Goal: Transaction & Acquisition: Purchase product/service

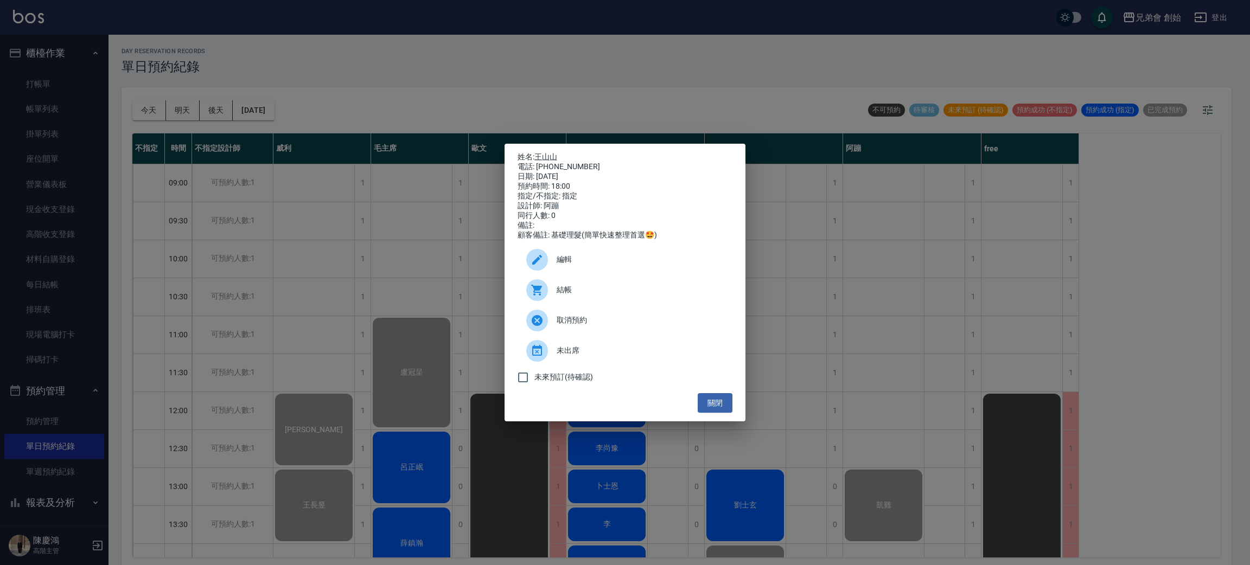
click at [526, 86] on div "姓名: 王山山 電話: 0968833262 日期: 2025/09/16 預約時間: 18:00 指定/不指定: 指定 設計師: 阿蹦 同行人數: 0 備註…" at bounding box center [625, 282] width 1250 height 565
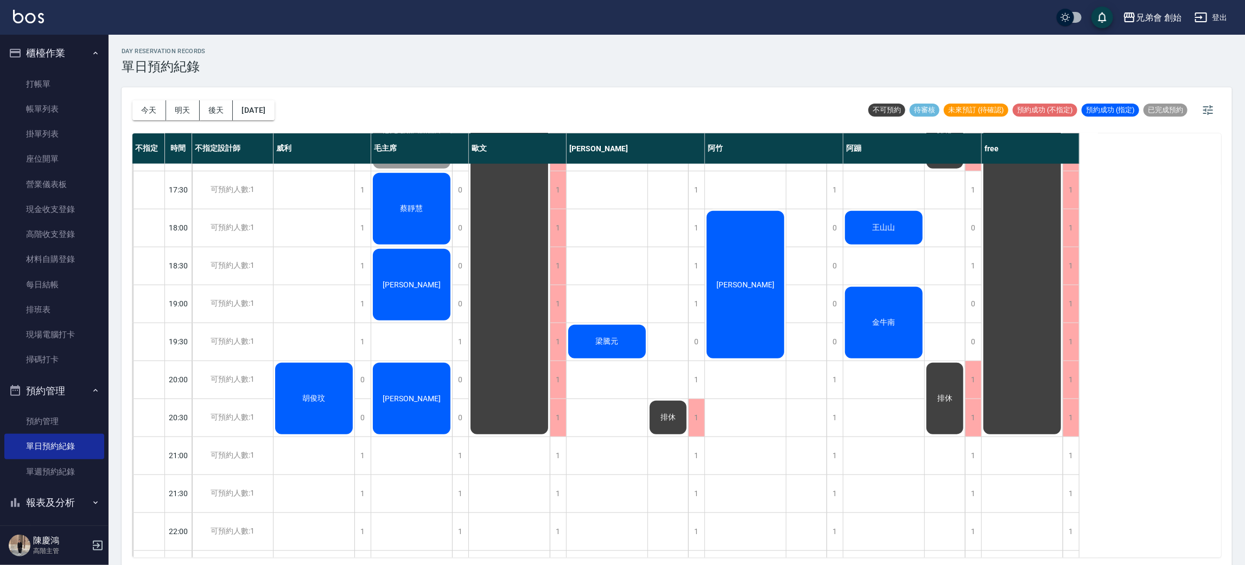
scroll to position [720, 0]
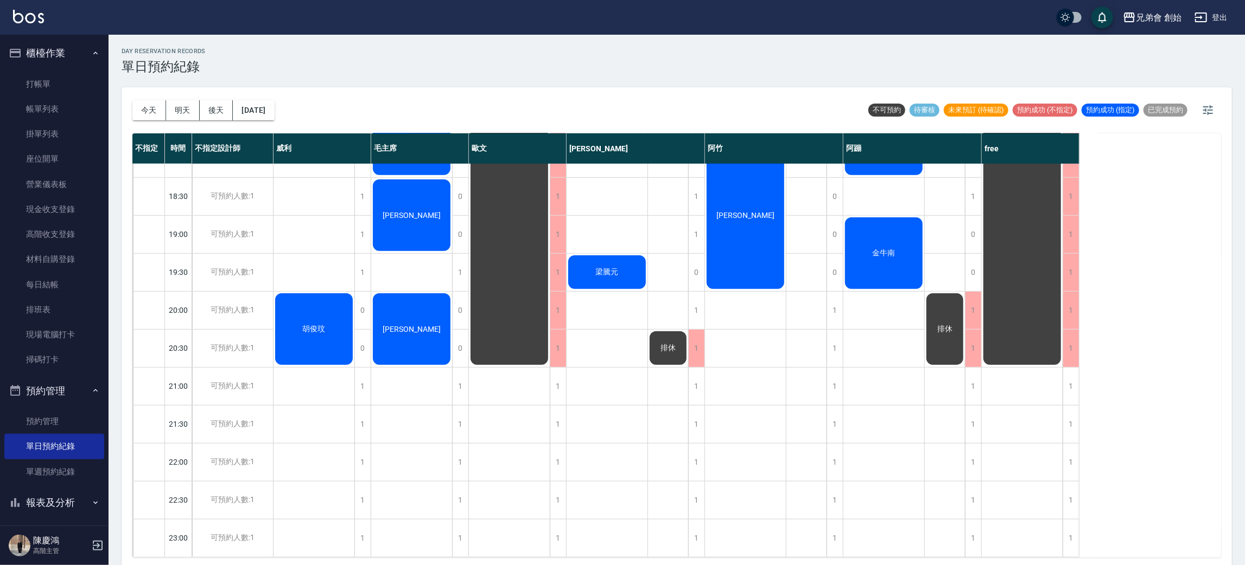
click at [424, 192] on div "曲哲寬" at bounding box center [411, 215] width 81 height 75
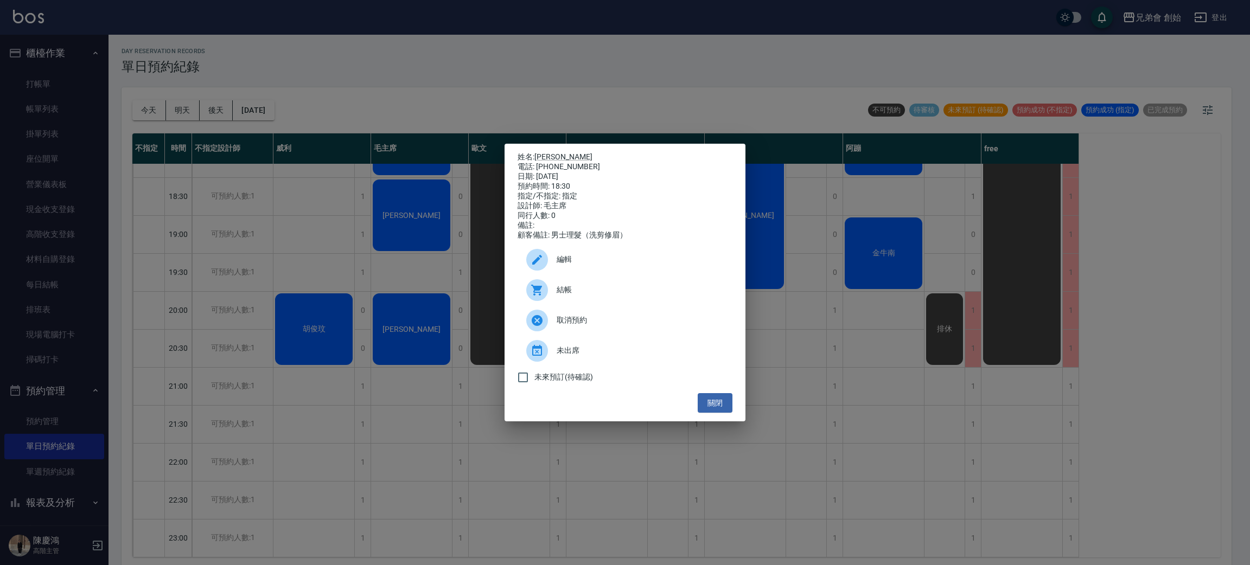
click at [531, 295] on icon at bounding box center [537, 290] width 13 height 13
drag, startPoint x: 422, startPoint y: 81, endPoint x: 536, endPoint y: 135, distance: 126.0
click at [423, 81] on div "姓名: 曲哲寬 電話: 0982003191 日期: 2025/09/16 預約時間: 18:30 指定/不指定: 指定 設計師: 毛主席 同行人數: 0 備…" at bounding box center [625, 282] width 1250 height 565
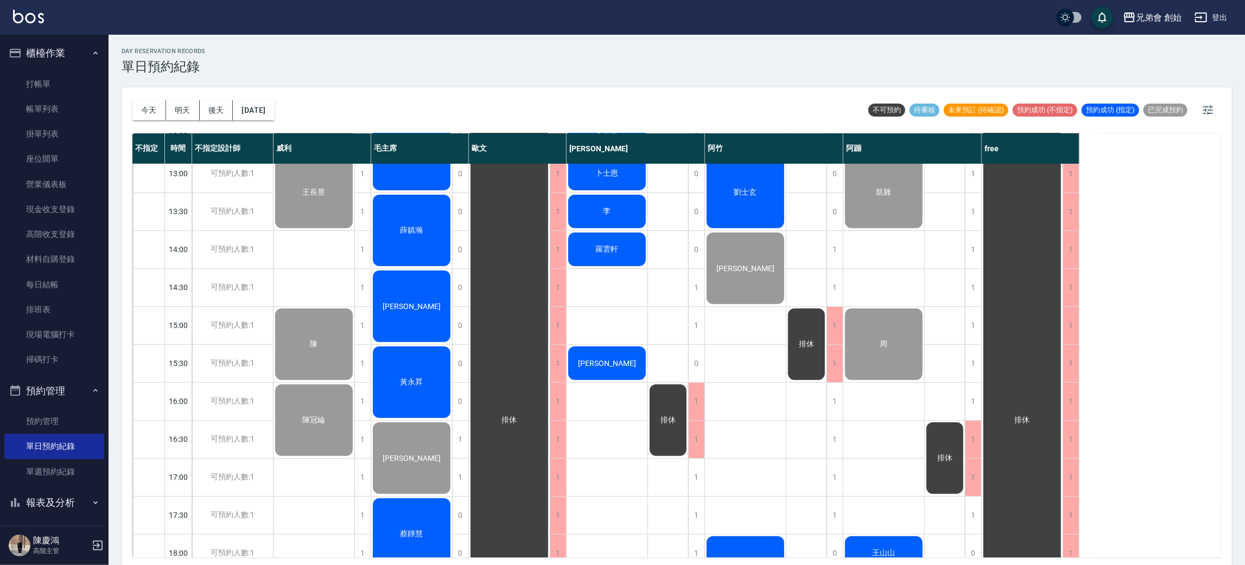
scroll to position [232, 0]
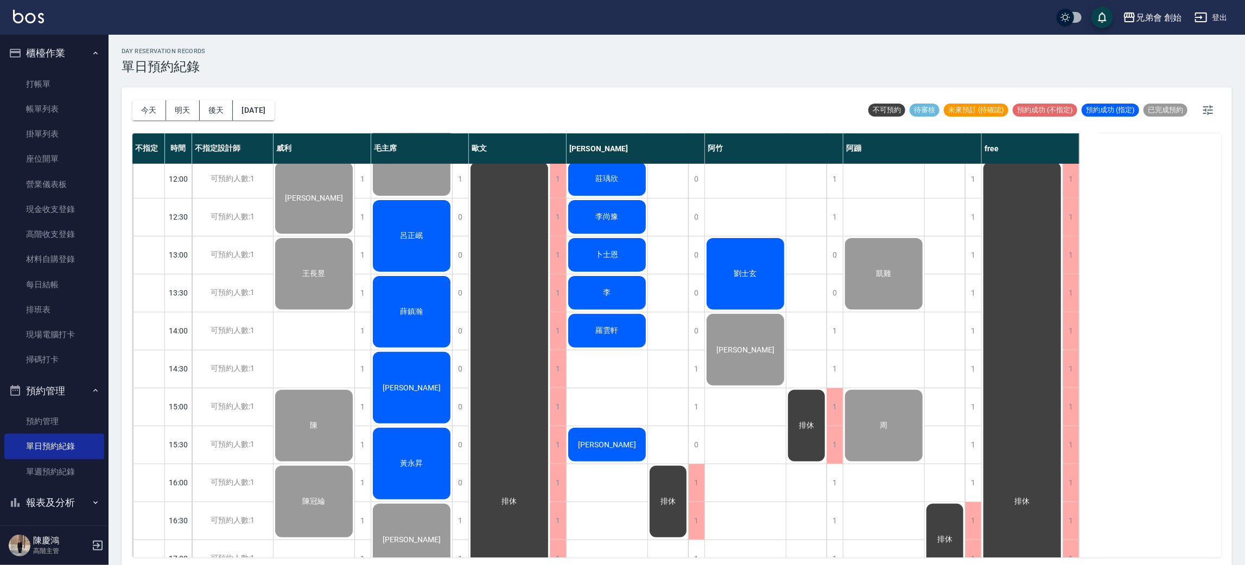
click at [413, 240] on span "呂正岷" at bounding box center [411, 236] width 27 height 10
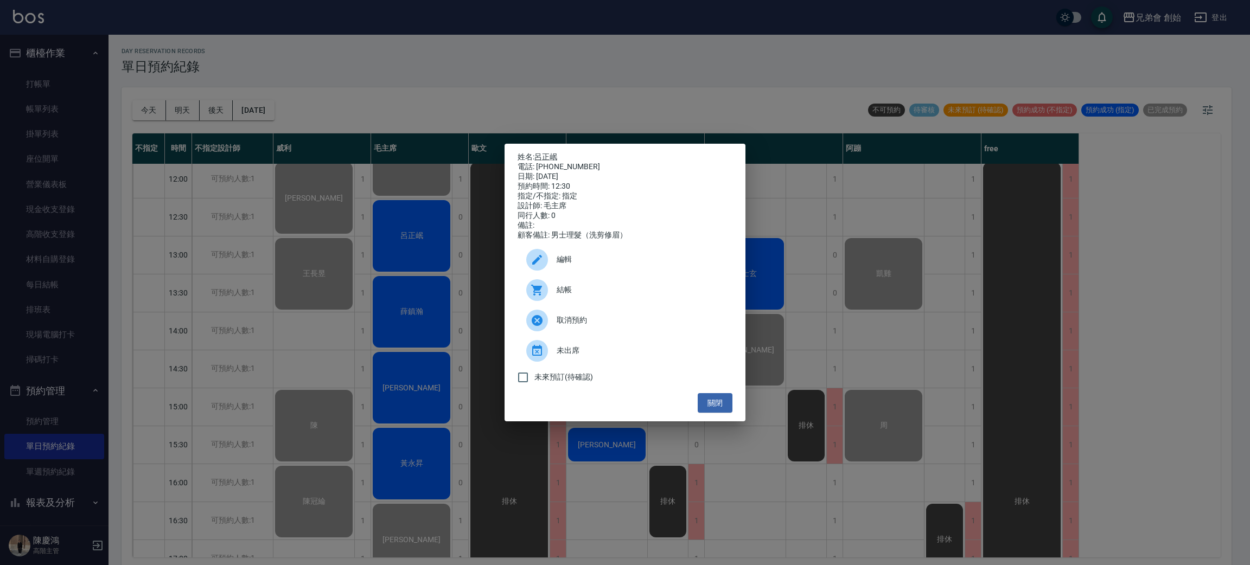
click at [551, 296] on div at bounding box center [541, 290] width 30 height 22
click at [628, 71] on div "姓名: 呂正岷 電話: 0920565518 日期: 2025/09/16 預約時間: 12:30 指定/不指定: 指定 設計師: 毛主席 同行人數: 0 備…" at bounding box center [625, 282] width 1250 height 565
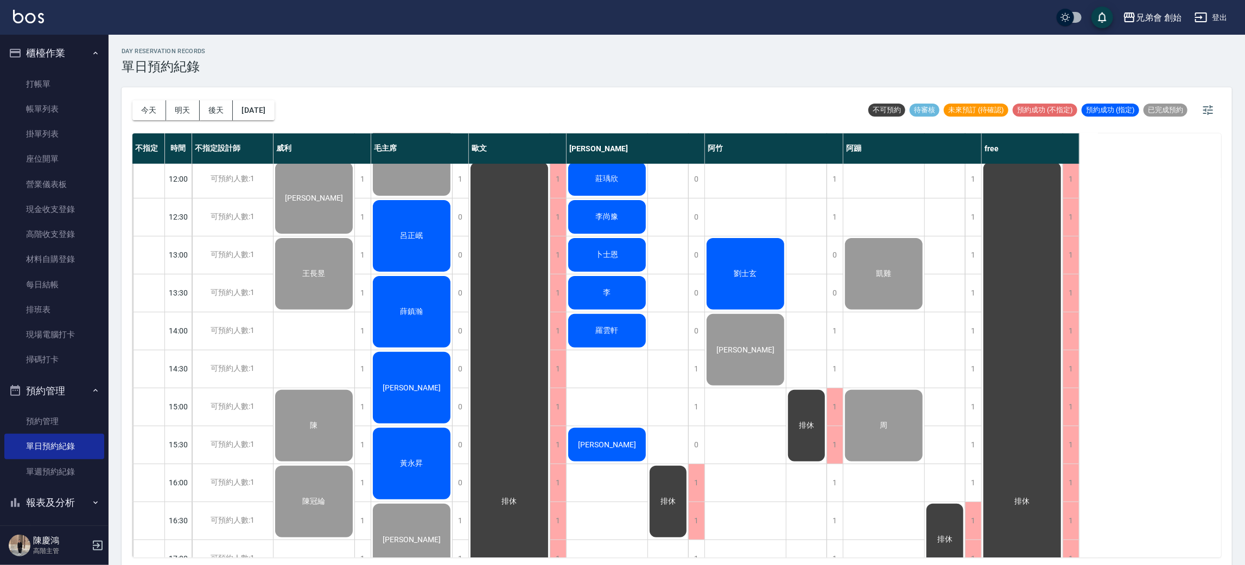
click at [425, 293] on div "薛鎮瀚" at bounding box center [411, 312] width 81 height 75
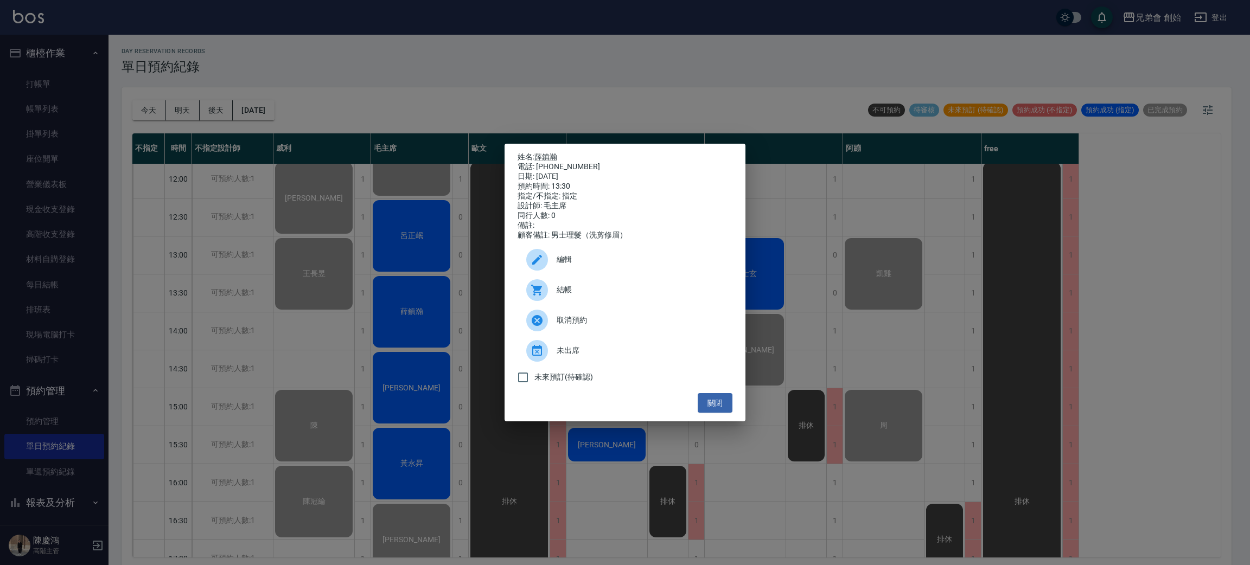
click at [543, 293] on icon at bounding box center [537, 290] width 13 height 13
drag, startPoint x: 442, startPoint y: 91, endPoint x: 423, endPoint y: 129, distance: 42.7
click at [441, 96] on div "姓名: 薛鎮瀚 電話: 0938750977 日期: 2025/09/16 預約時間: 13:30 指定/不指定: 指定 設計師: 毛主席 同行人數: 0 備…" at bounding box center [625, 282] width 1250 height 565
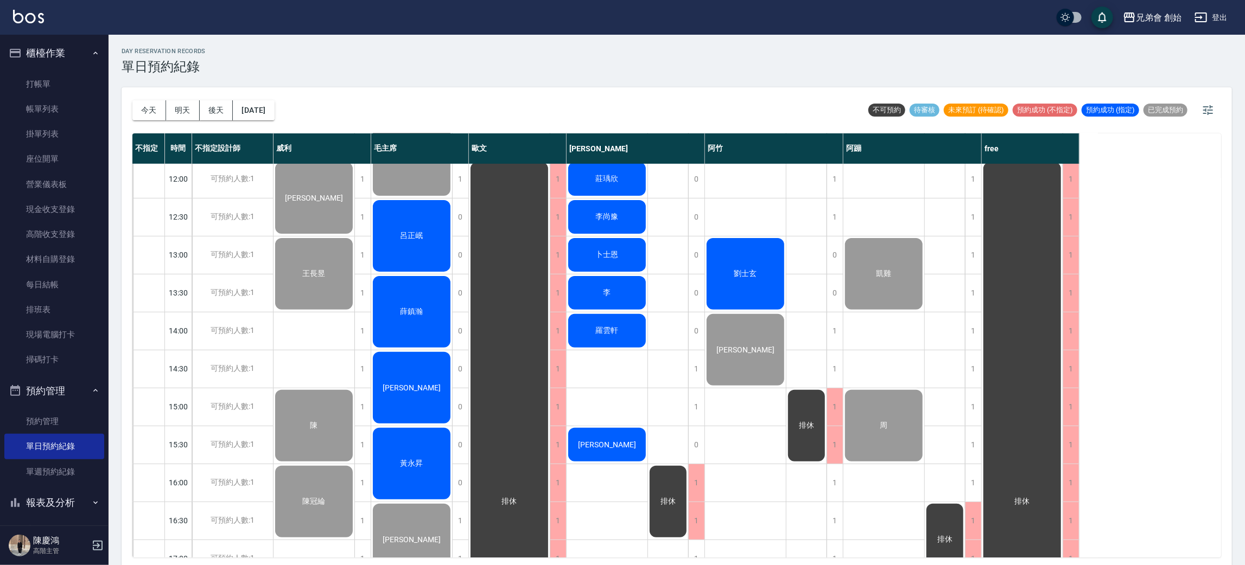
scroll to position [395, 0]
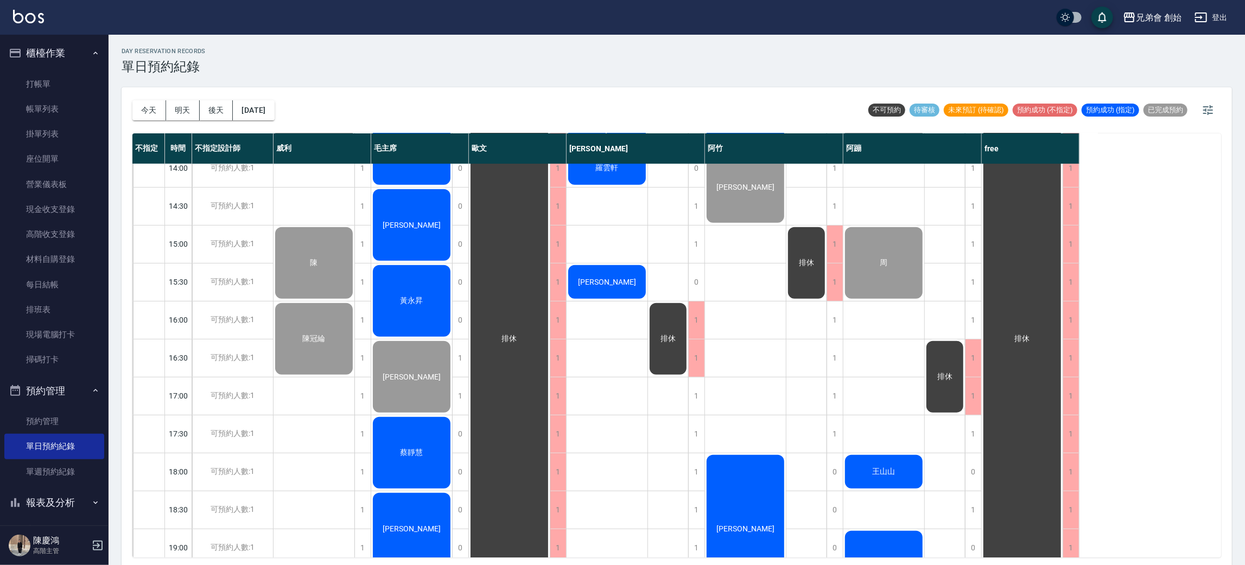
click at [415, 211] on div "[PERSON_NAME]" at bounding box center [411, 225] width 81 height 75
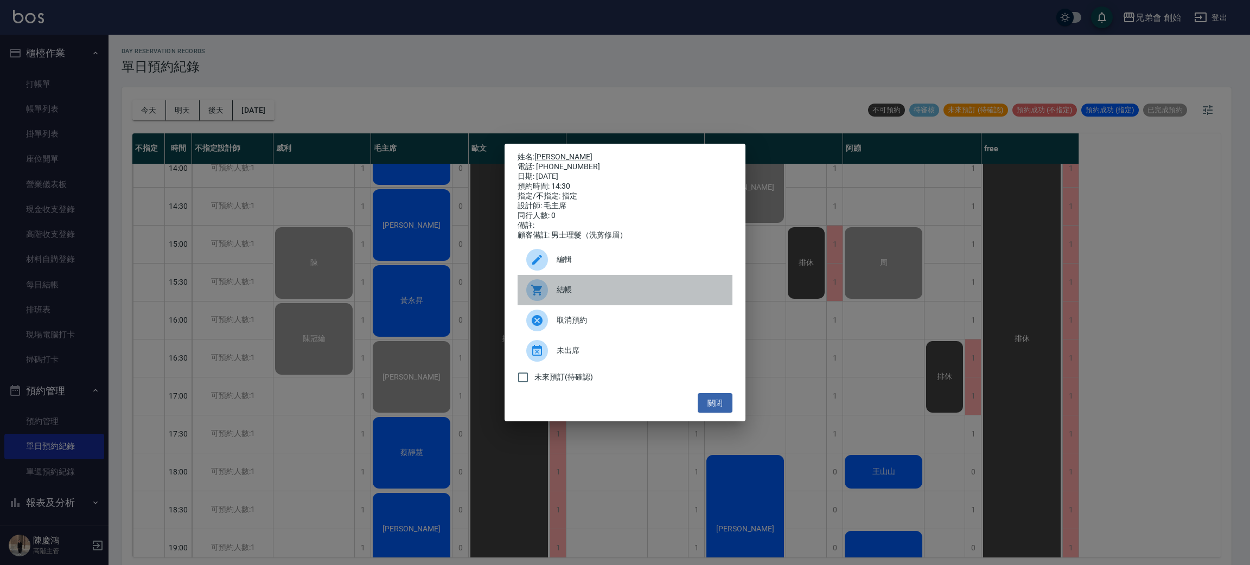
click at [556, 285] on div at bounding box center [541, 290] width 30 height 22
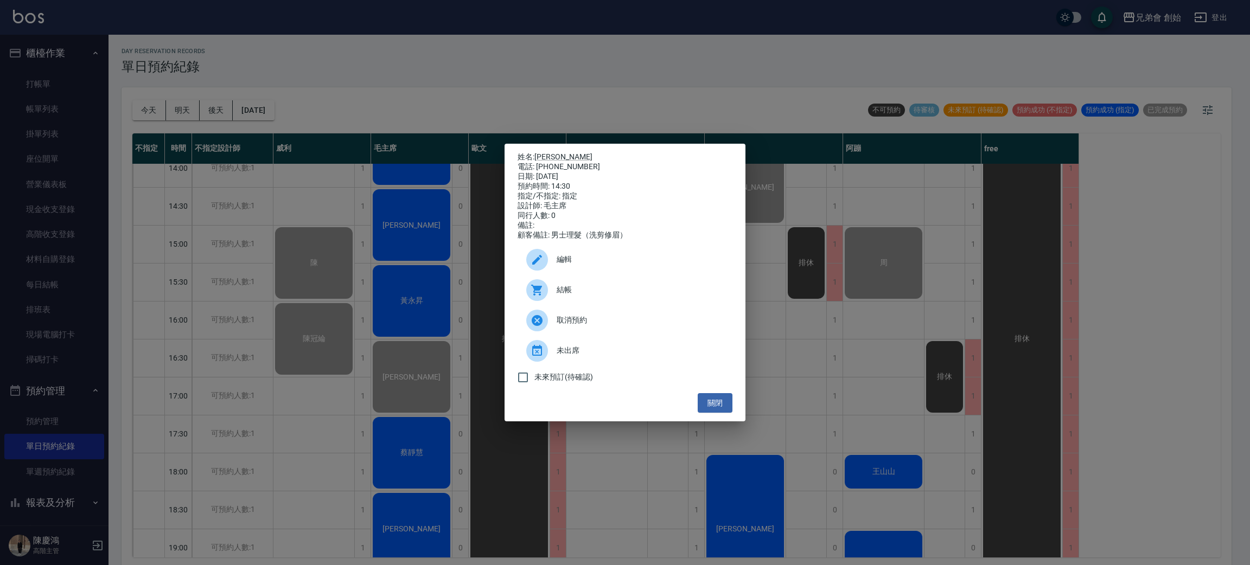
click at [416, 106] on div "姓名: 邱奕誠 電話: 0900144439 日期: 2025/09/16 預約時間: 14:30 指定/不指定: 指定 設計師: 毛主席 同行人數: 0 備…" at bounding box center [625, 282] width 1250 height 565
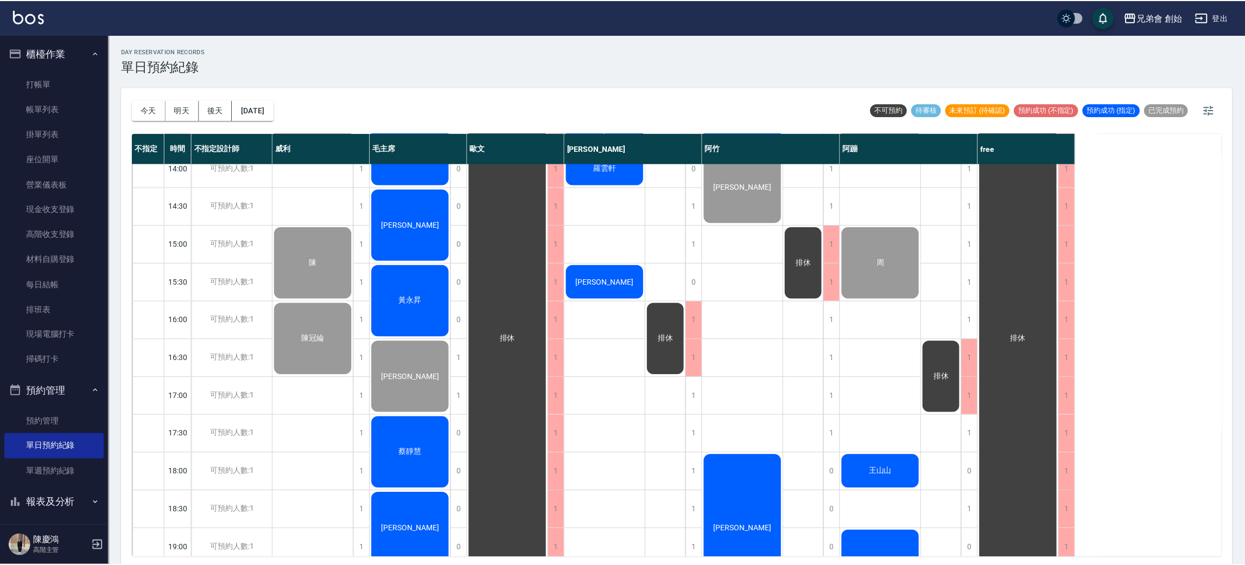
scroll to position [639, 0]
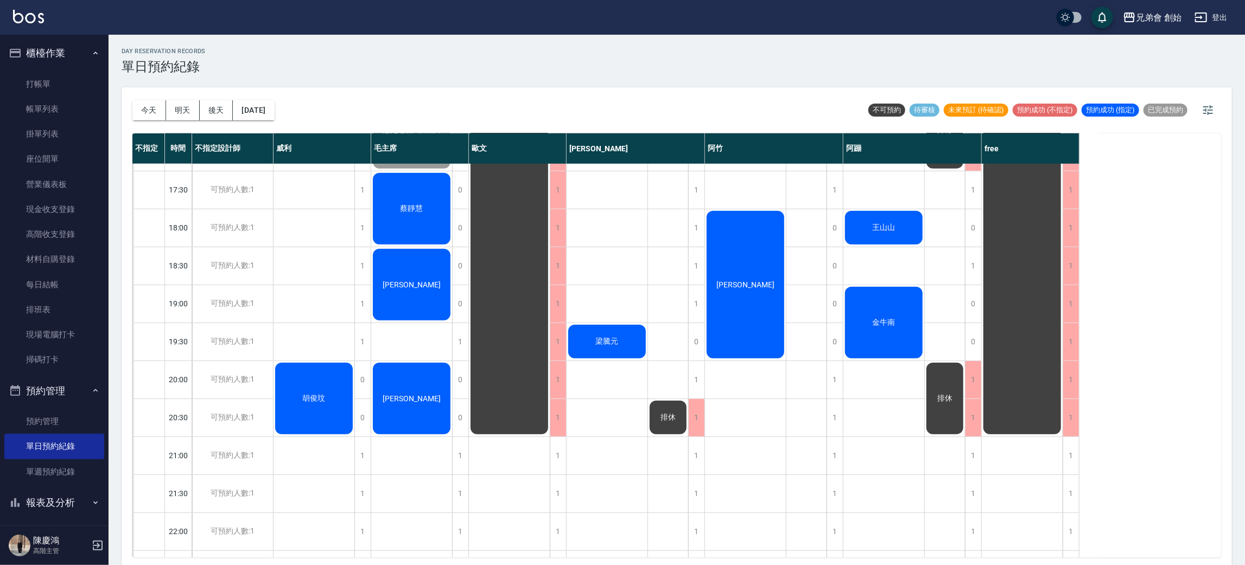
click at [421, 181] on div "蔡靜慧" at bounding box center [411, 208] width 81 height 75
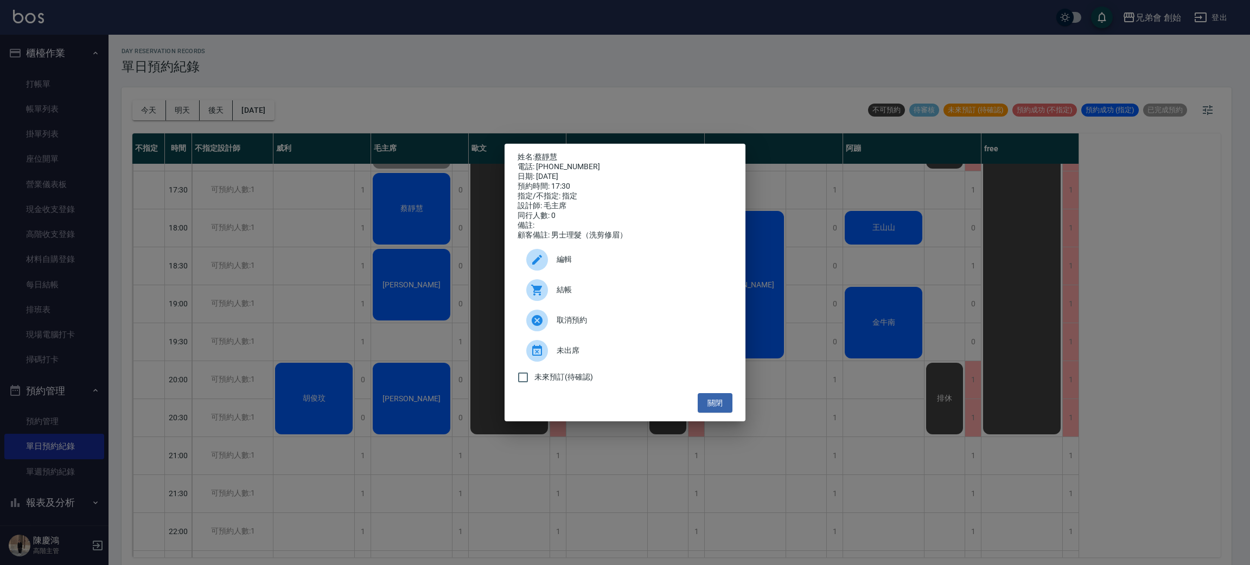
click at [568, 290] on span "結帳" at bounding box center [640, 289] width 167 height 11
drag, startPoint x: 445, startPoint y: 77, endPoint x: 452, endPoint y: 89, distance: 13.9
click at [446, 78] on div "姓名: 蔡靜慧 電話: 0920088340 日期: 2025/09/16 預約時間: 17:30 指定/不指定: 指定 設計師: 毛主席 同行人數: 0 備…" at bounding box center [625, 282] width 1250 height 565
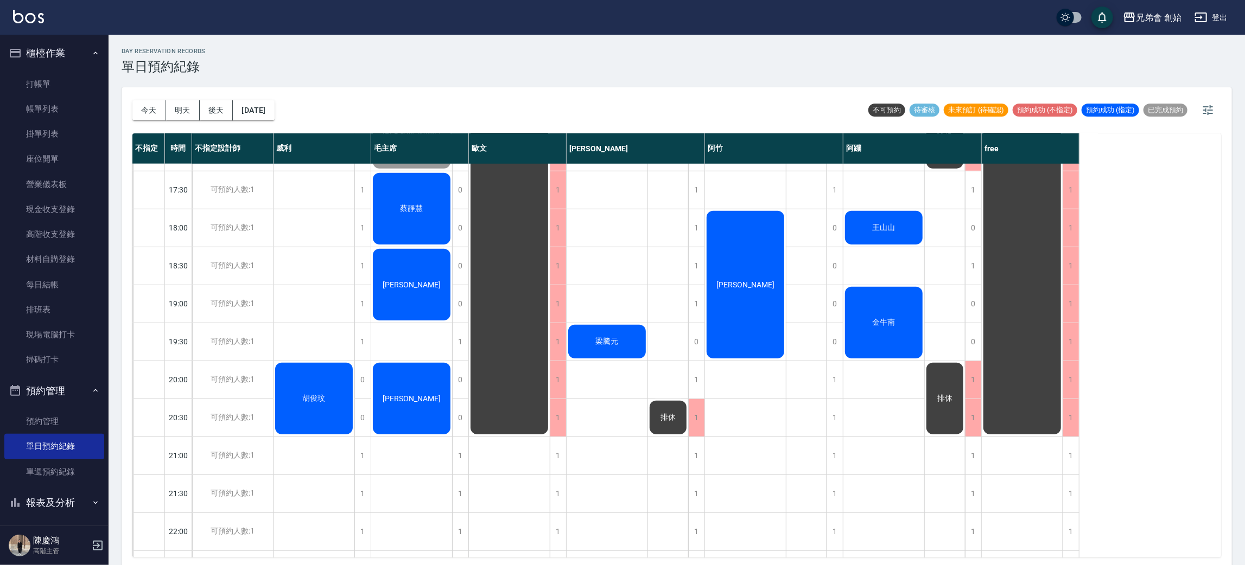
click at [429, 301] on div "[PERSON_NAME]" at bounding box center [411, 284] width 81 height 75
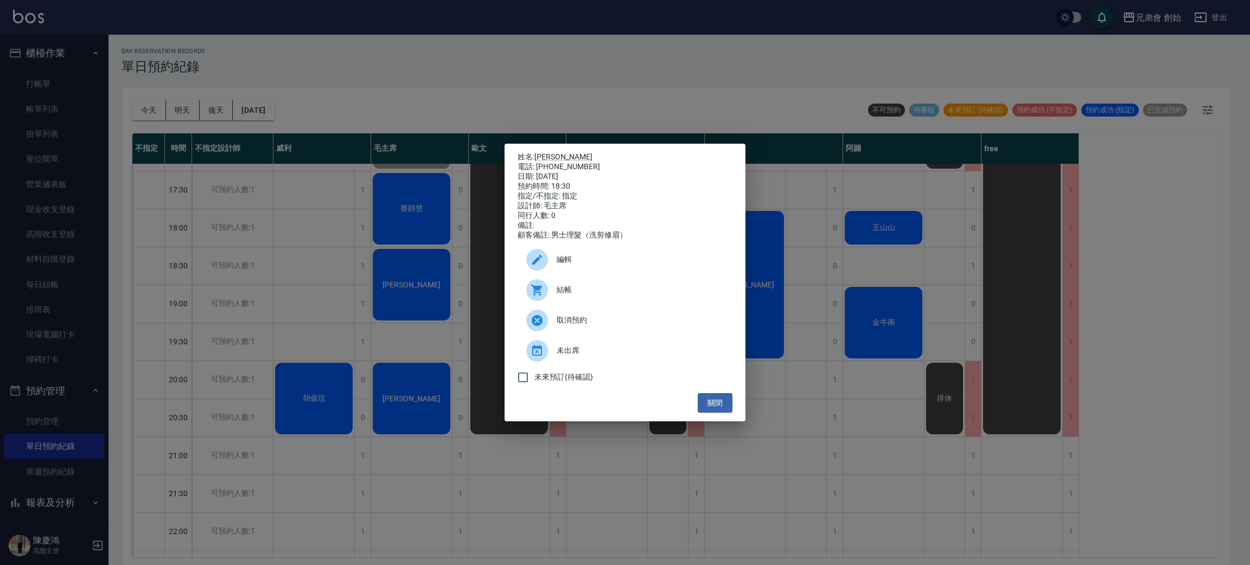
click at [560, 285] on div "結帳" at bounding box center [625, 290] width 215 height 30
click at [512, 68] on div "姓名: 曲哲寬 電話: 0982003191 日期: 2025/09/16 預約時間: 18:30 指定/不指定: 指定 設計師: 毛主席 同行人數: 0 備…" at bounding box center [625, 282] width 1250 height 565
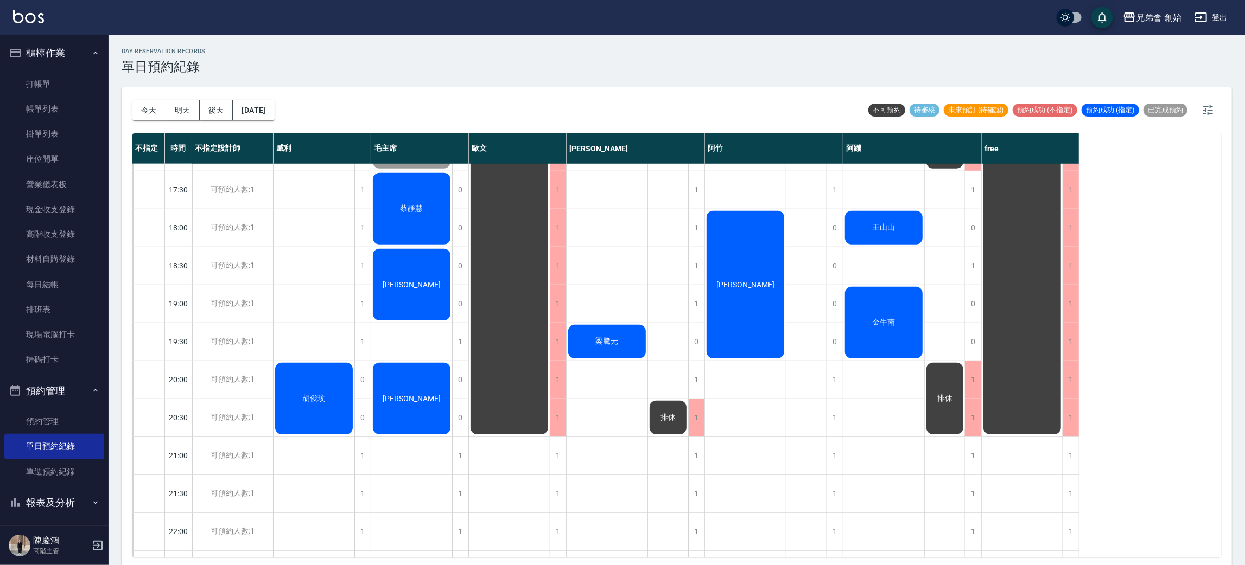
click at [418, 416] on div "[PERSON_NAME]" at bounding box center [411, 398] width 81 height 75
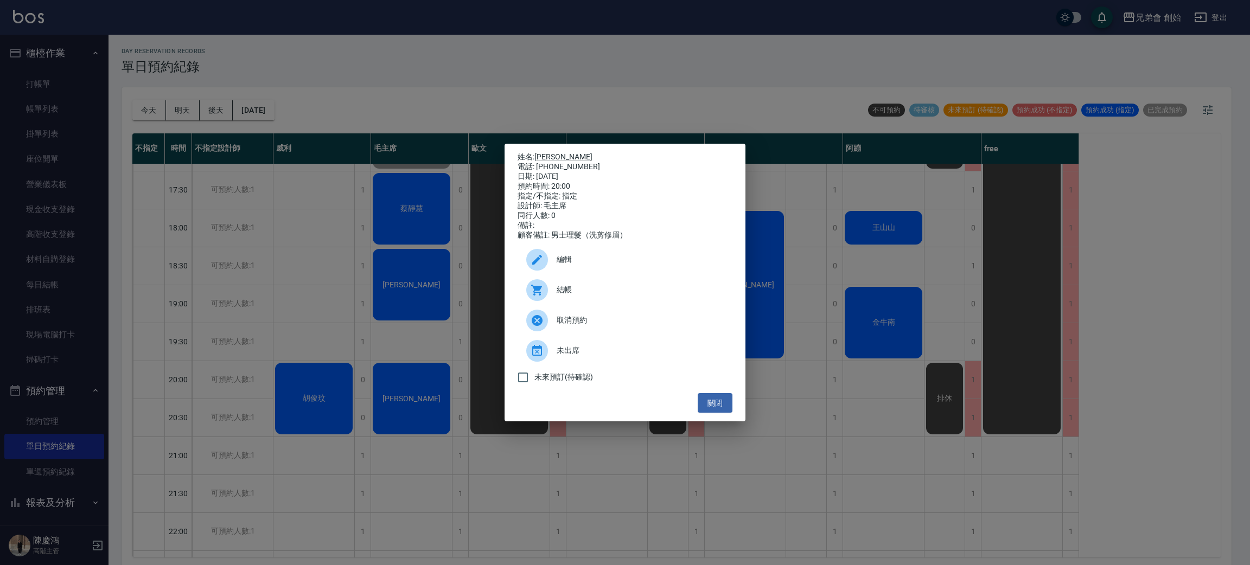
click at [538, 294] on icon at bounding box center [536, 290] width 11 height 11
click at [533, 104] on div "姓名: 鄧又銨 電話: 0962002933 日期: 2025/09/16 預約時間: 20:00 指定/不指定: 指定 設計師: 毛主席 同行人數: 0 備…" at bounding box center [625, 282] width 1250 height 565
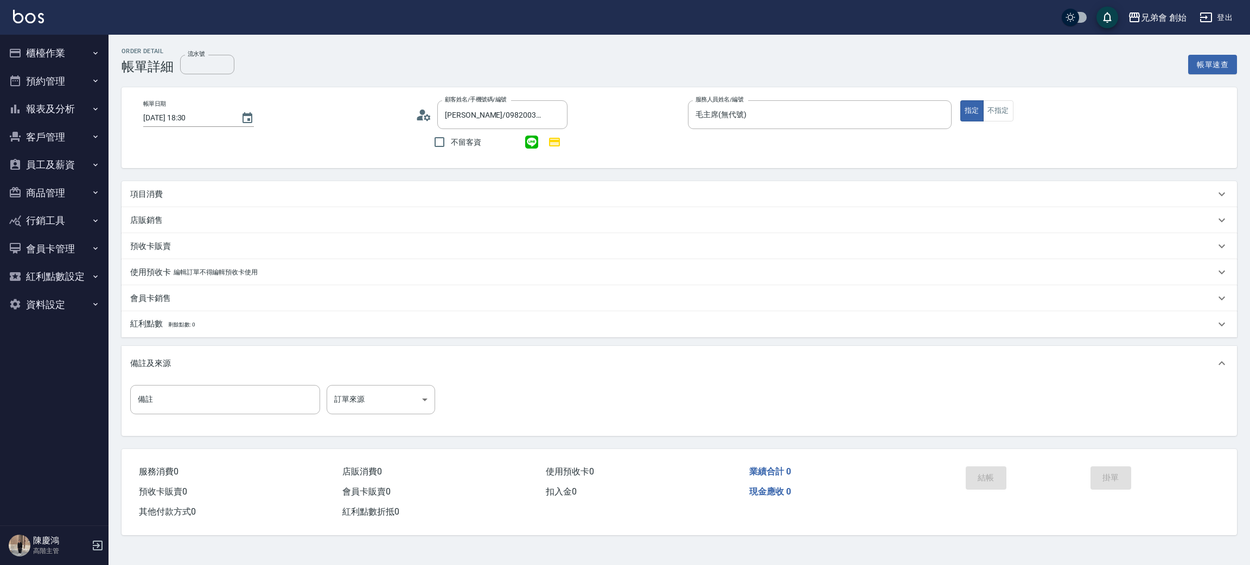
click at [146, 200] on div "項目消費" at bounding box center [680, 194] width 1116 height 26
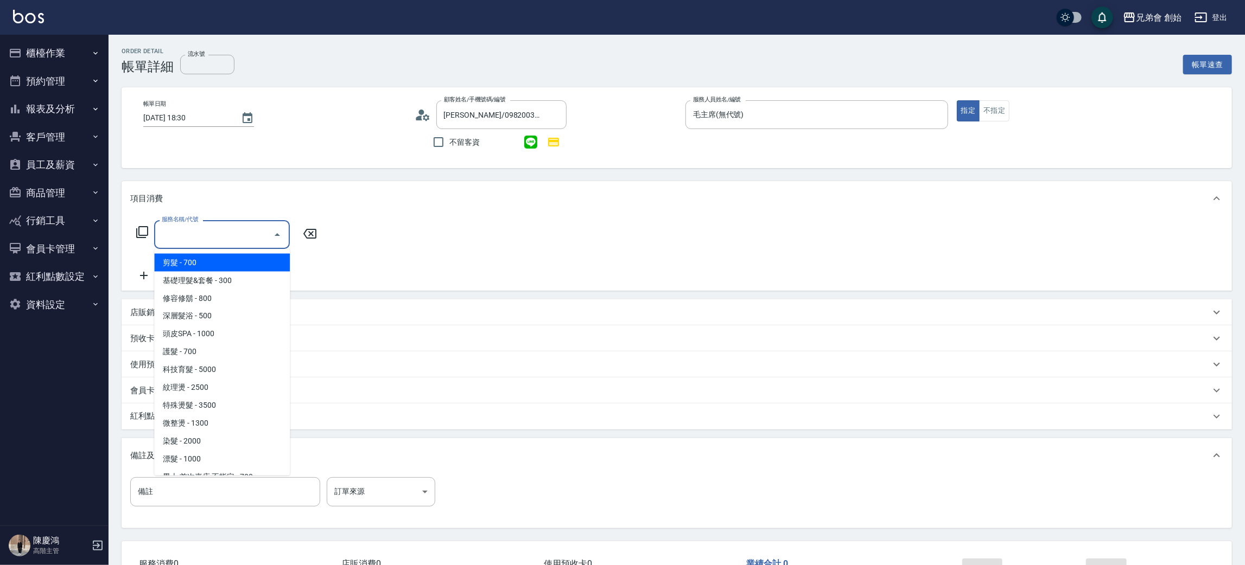
click at [196, 237] on input "服務名稱/代號" at bounding box center [214, 234] width 110 height 19
click at [201, 256] on span "剪髮 - 700" at bounding box center [222, 263] width 136 height 18
type input "剪髮(A01)"
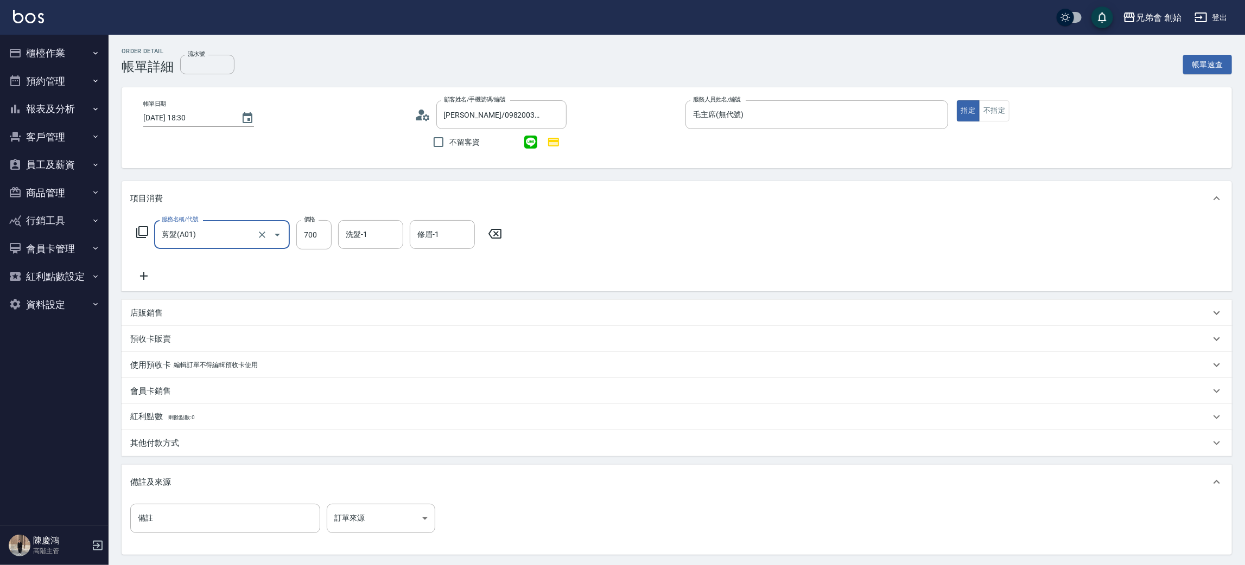
drag, startPoint x: 310, startPoint y: 224, endPoint x: 331, endPoint y: 204, distance: 28.8
click at [310, 224] on input "700" at bounding box center [313, 234] width 35 height 29
type input "1000"
click at [160, 315] on p "店販銷售" at bounding box center [146, 313] width 33 height 11
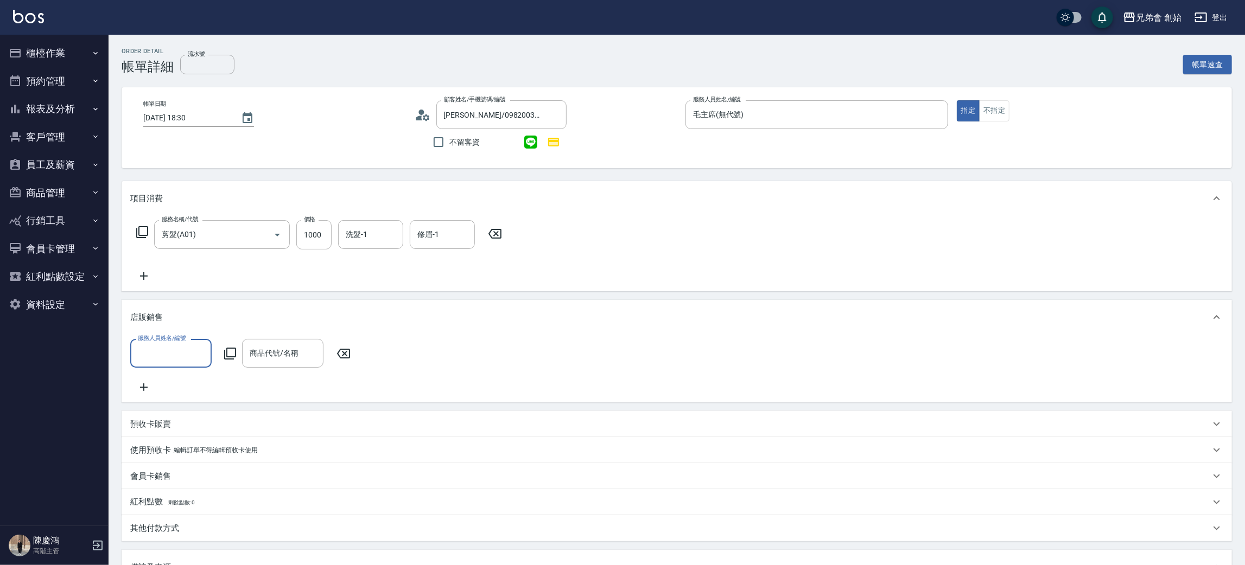
click at [186, 348] on input "服務人員姓名/編號" at bounding box center [171, 353] width 72 height 19
click at [175, 380] on span "毛主席 (無代號)" at bounding box center [164, 381] width 51 height 11
type input "毛主席(無代號)"
drag, startPoint x: 271, startPoint y: 367, endPoint x: 276, endPoint y: 364, distance: 5.8
click at [272, 366] on div "商品代號/名稱" at bounding box center [282, 353] width 81 height 29
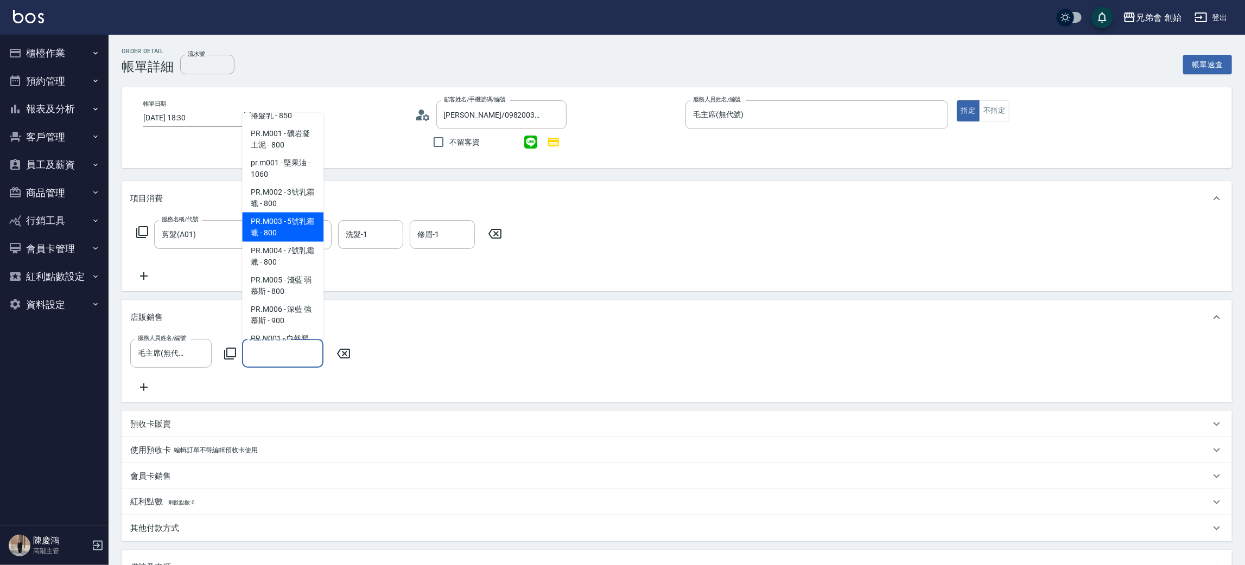
scroll to position [163, 0]
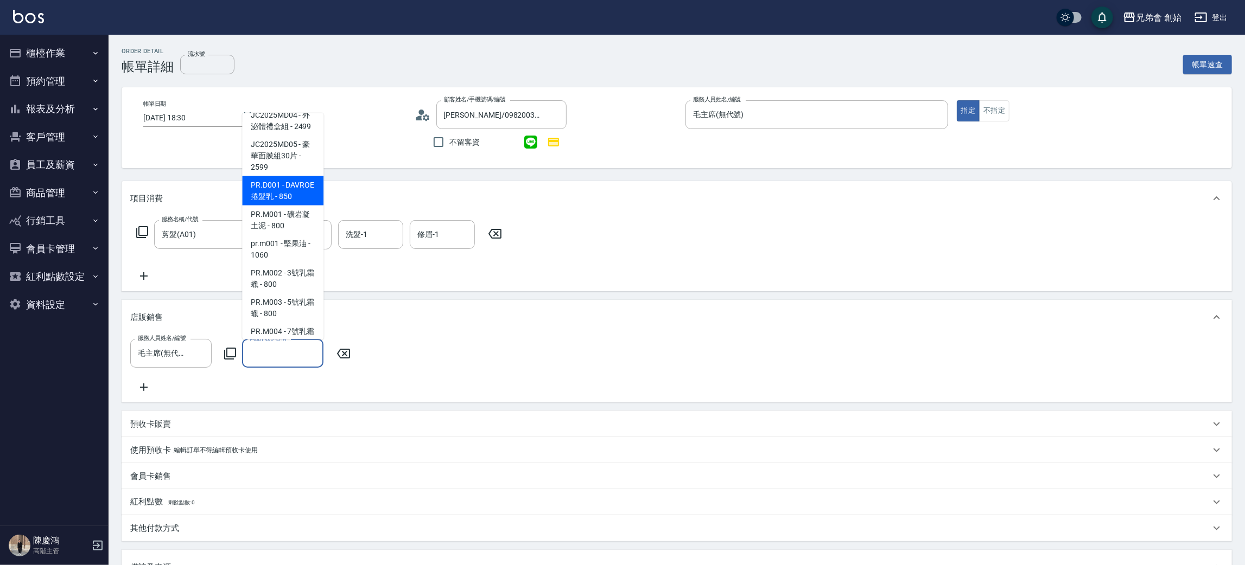
click at [276, 200] on span "PR.D001 - DAVROE捲髮乳 - 850" at bounding box center [282, 190] width 81 height 29
type input "DAVROE捲髮乳"
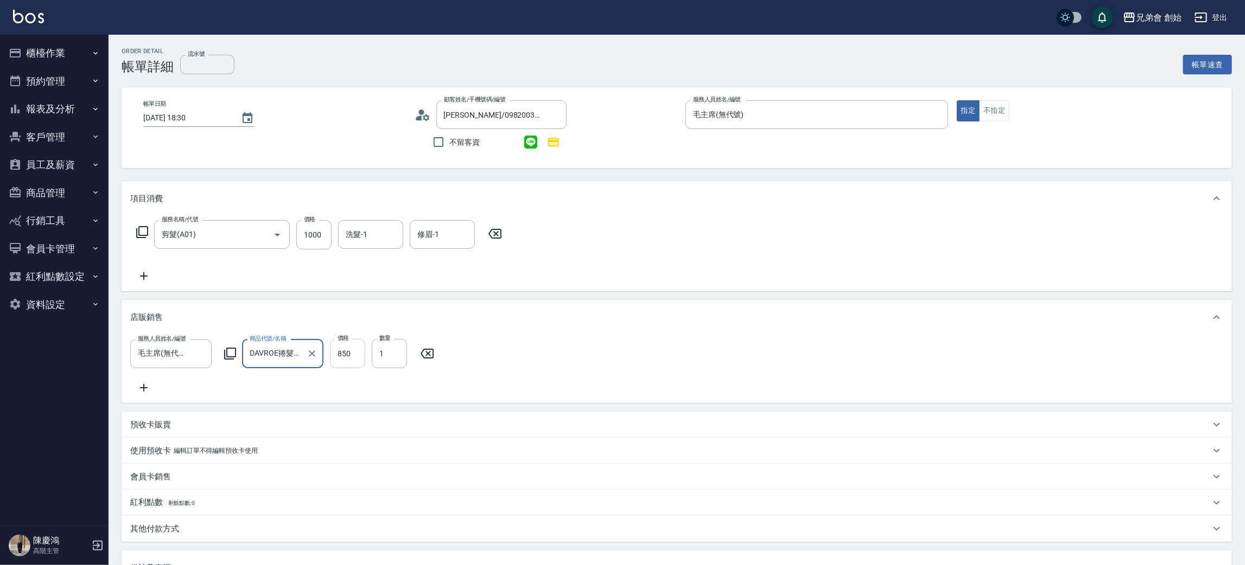
click at [354, 351] on input "850" at bounding box center [347, 353] width 35 height 29
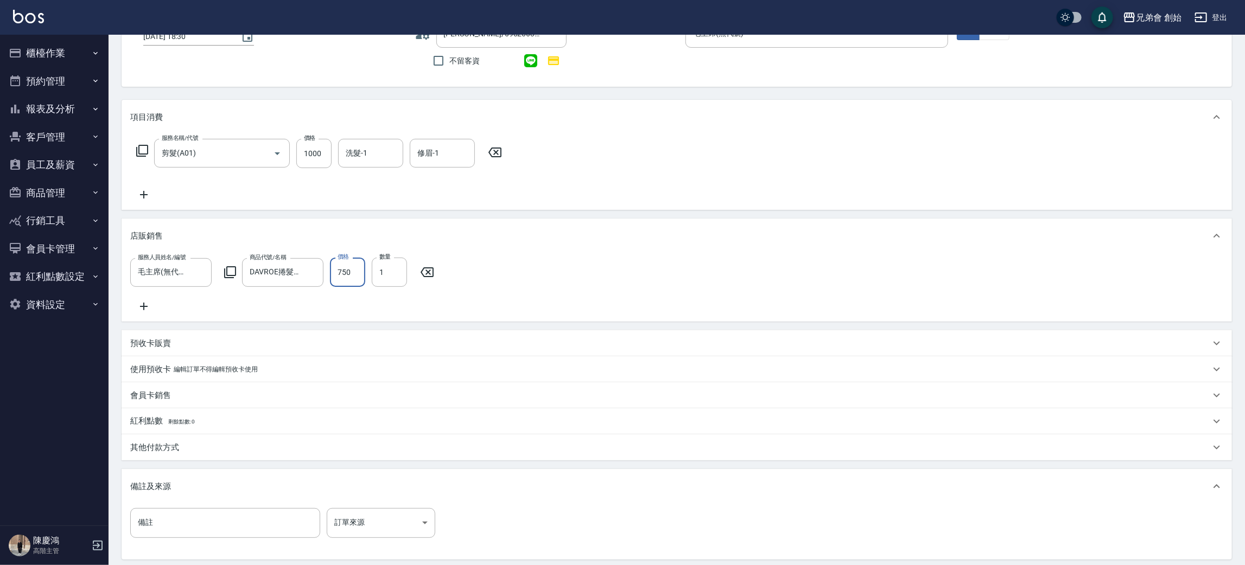
scroll to position [202, 0]
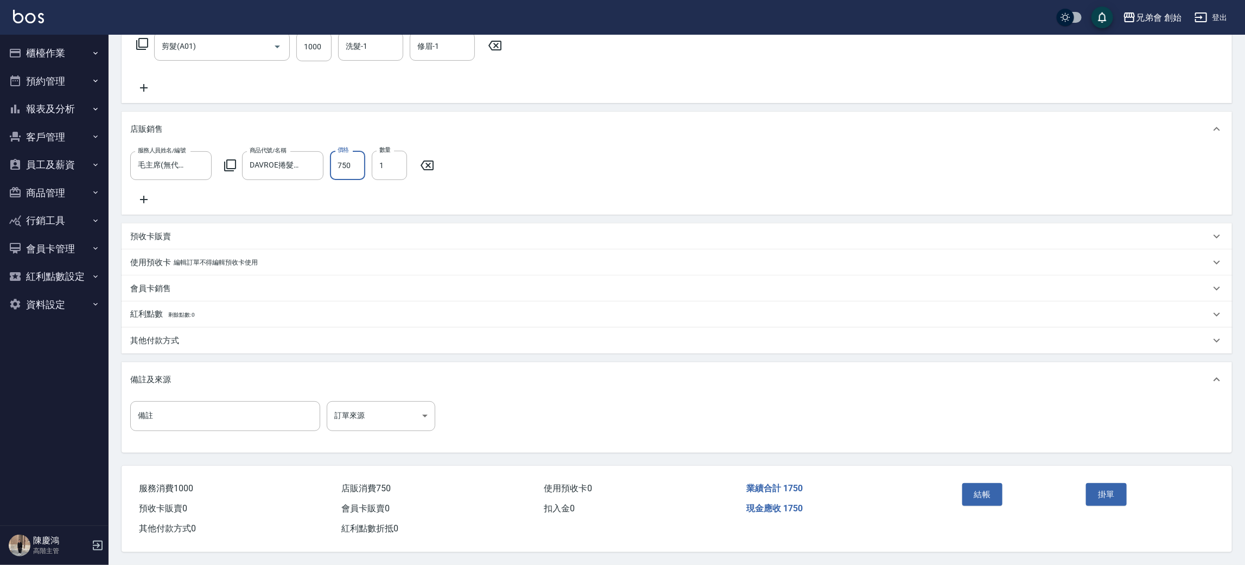
type input "750"
click at [178, 344] on p "其他付款方式" at bounding box center [154, 340] width 49 height 11
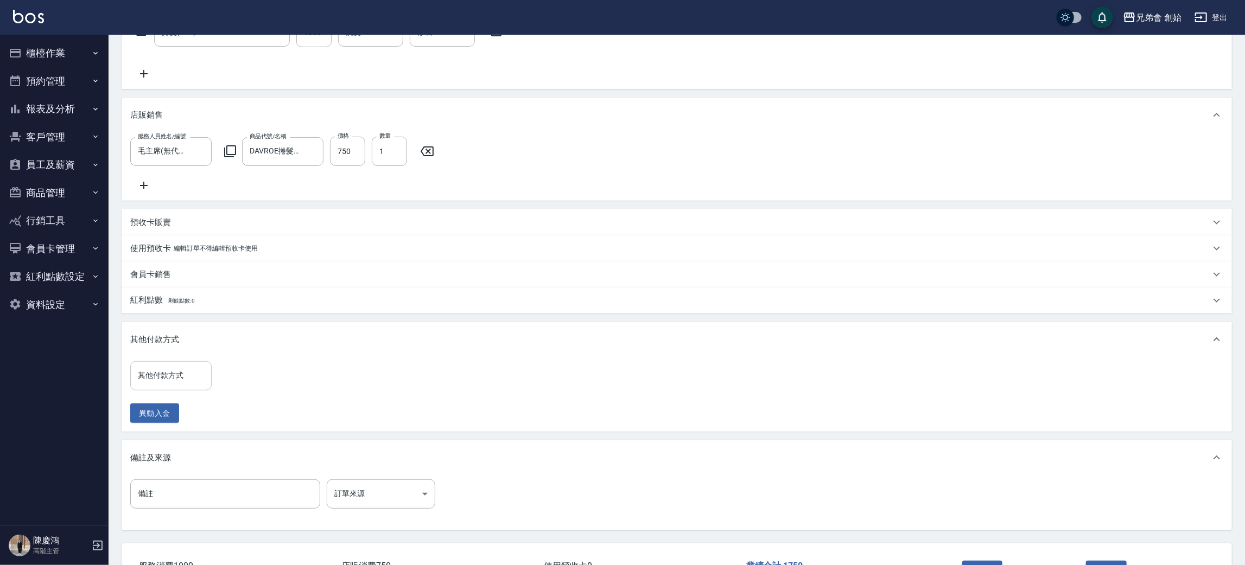
click at [185, 385] on input "其他付款方式" at bounding box center [171, 375] width 72 height 19
drag, startPoint x: 180, startPoint y: 413, endPoint x: 204, endPoint y: 414, distance: 23.9
click at [181, 412] on span "台灣Pay" at bounding box center [170, 416] width 81 height 18
type input "台灣Pay"
click at [244, 391] on input "0" at bounding box center [258, 375] width 81 height 29
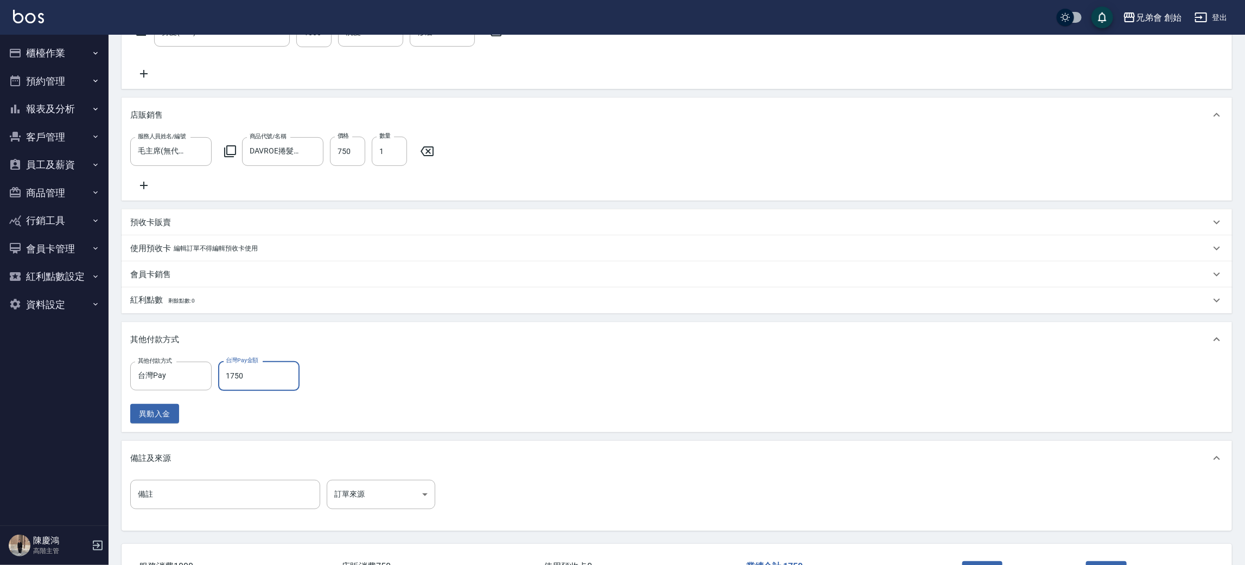
type input "1750"
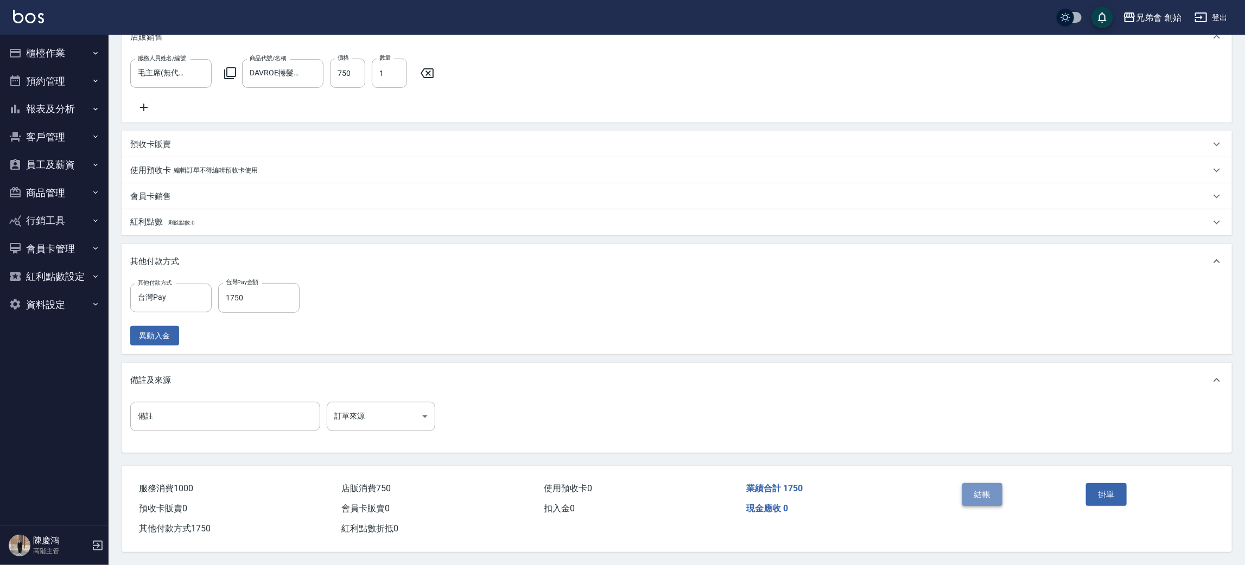
click at [989, 491] on button "結帳" at bounding box center [982, 495] width 41 height 23
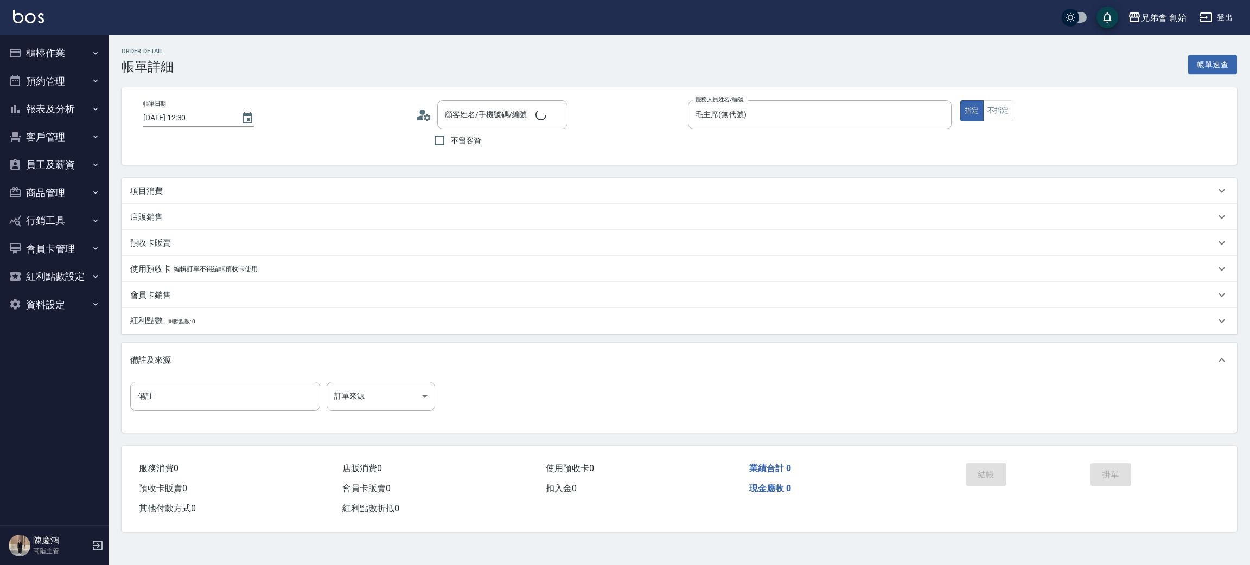
type input "2025/09/16 12:30"
type input "毛主席(無代號)"
type input "呂正岷/0920565518/null"
click at [156, 200] on div "項目消費" at bounding box center [680, 194] width 1116 height 26
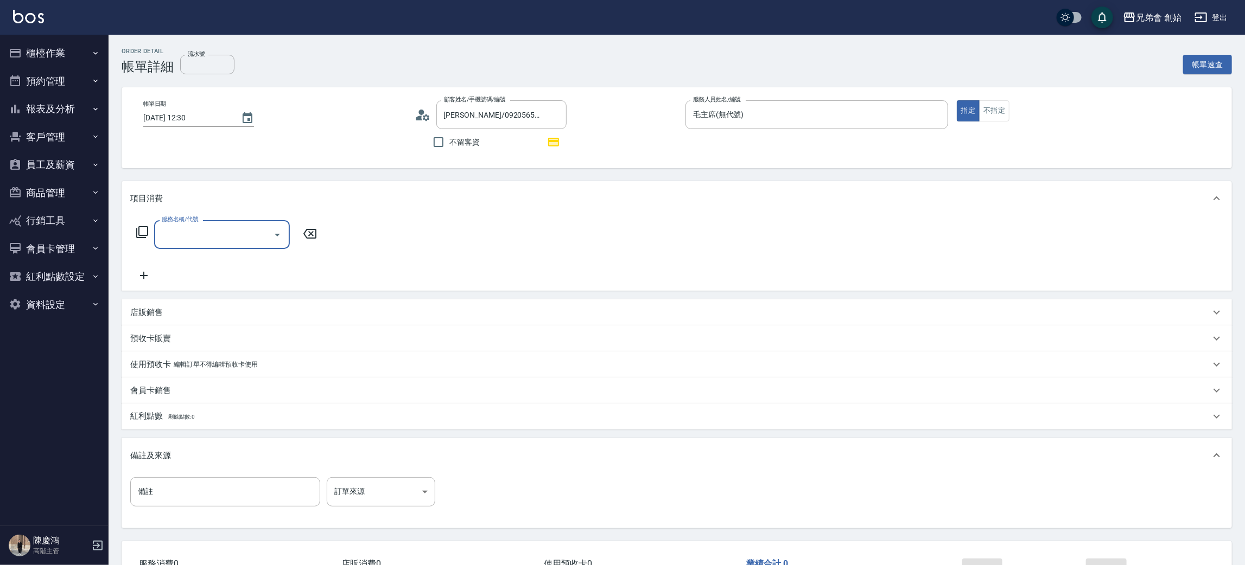
click at [198, 239] on input "服務名稱/代號" at bounding box center [214, 234] width 110 height 19
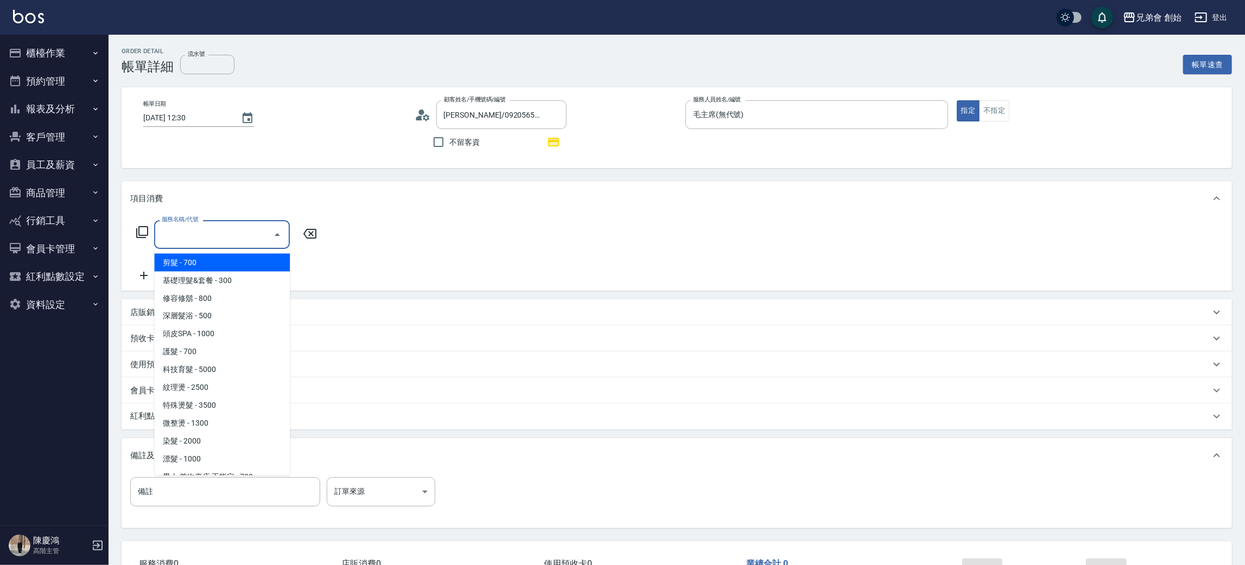
click at [217, 265] on span "剪髮 - 700" at bounding box center [222, 263] width 136 height 18
type input "剪髮(A01)"
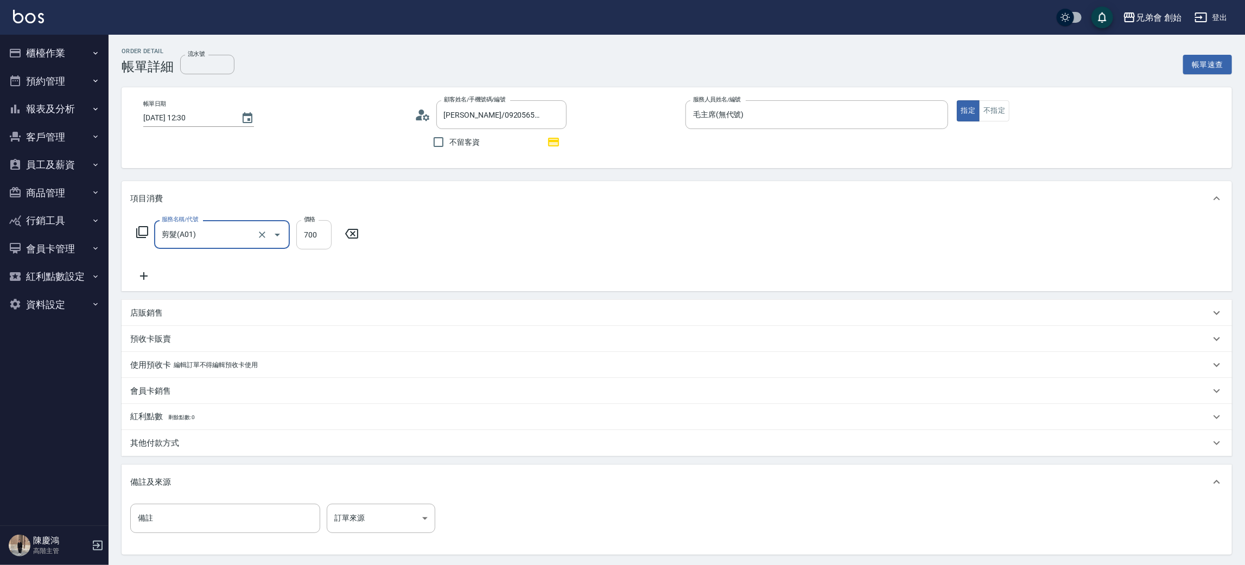
click at [317, 236] on input "700" at bounding box center [313, 234] width 35 height 29
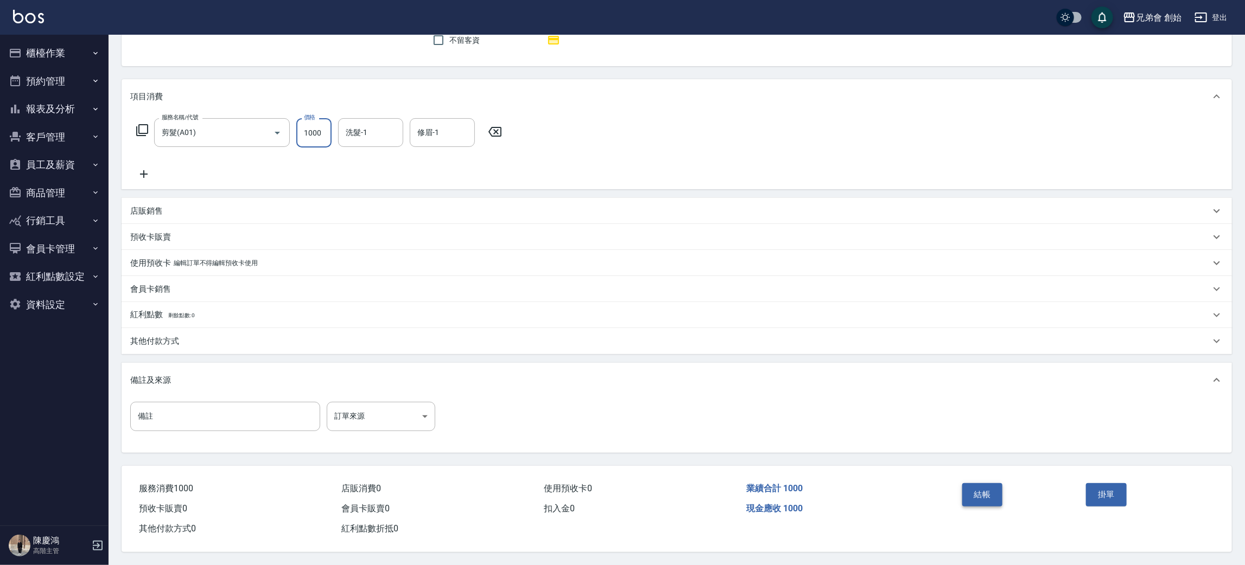
type input "1000"
click at [981, 489] on button "結帳" at bounding box center [982, 495] width 41 height 23
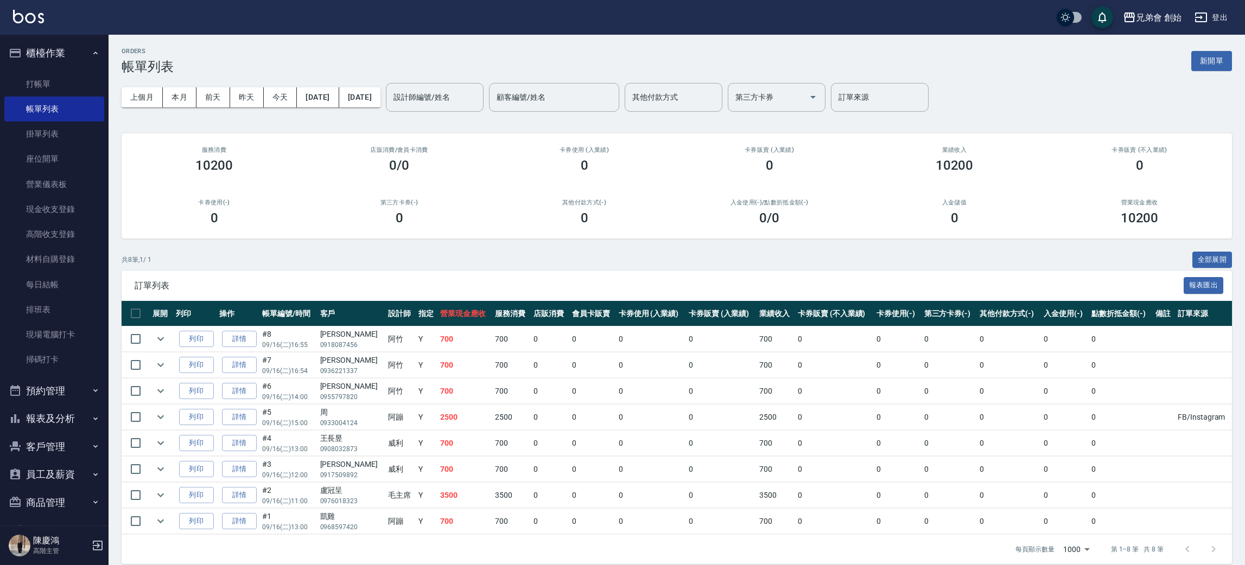
scroll to position [12, 0]
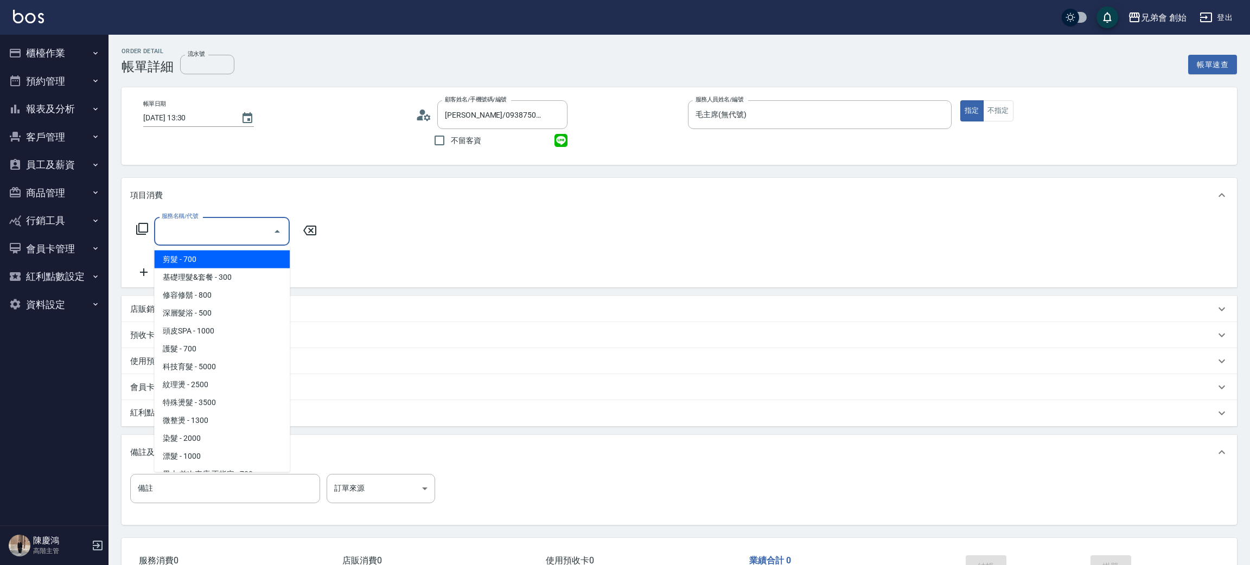
click at [233, 234] on input "服務名稱/代號" at bounding box center [214, 231] width 110 height 19
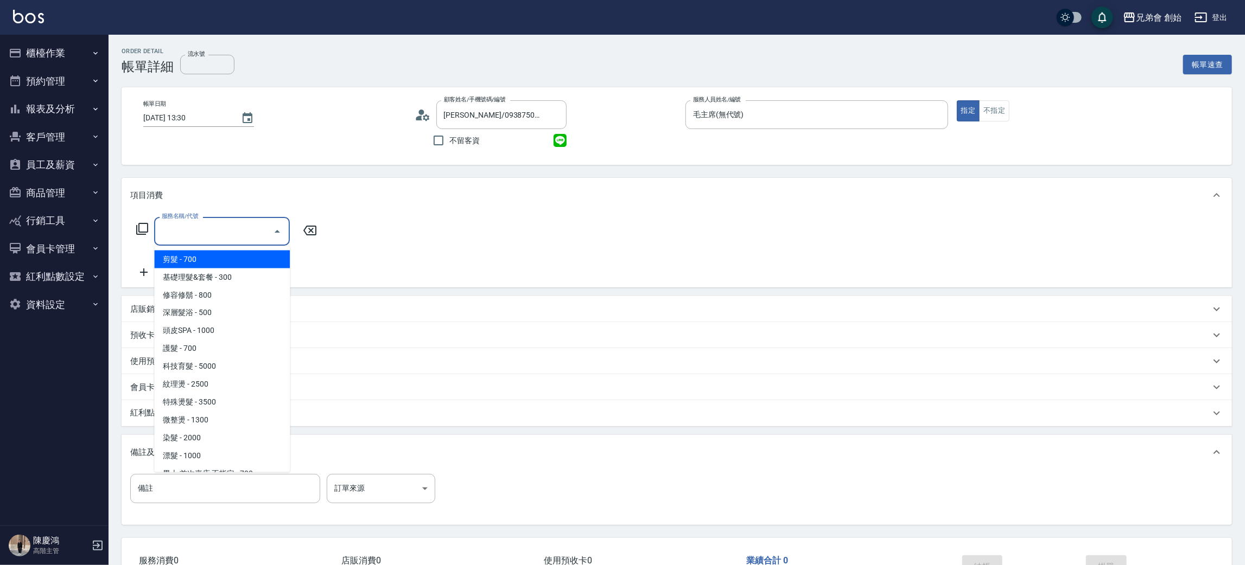
click at [240, 263] on span "剪髮 - 700" at bounding box center [222, 260] width 136 height 18
type input "剪髮(A01)"
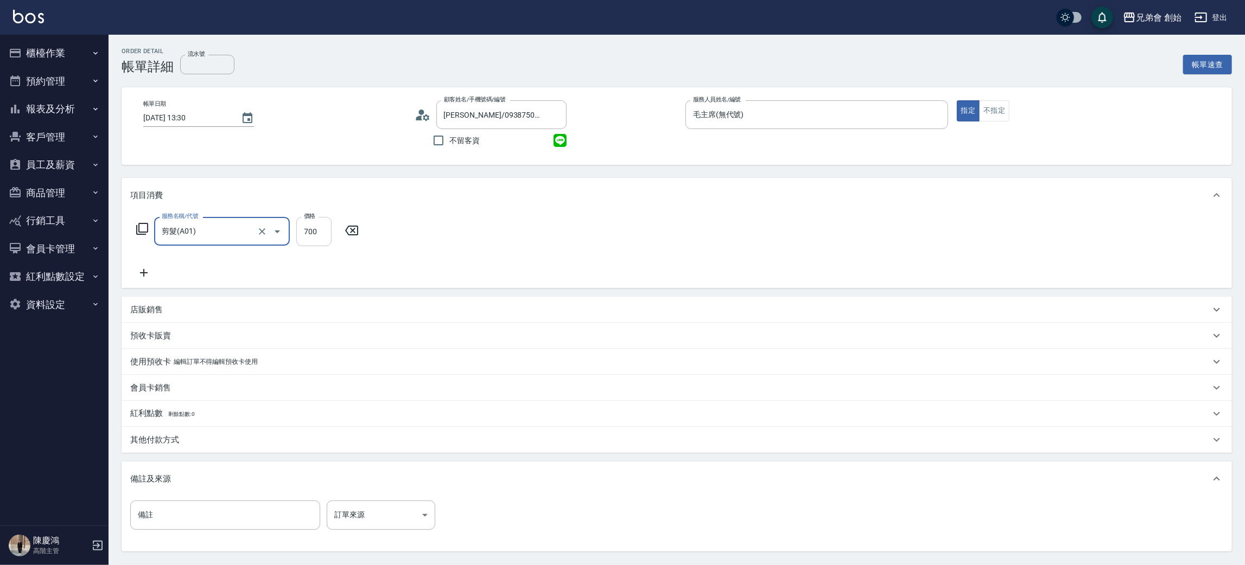
drag, startPoint x: 304, startPoint y: 226, endPoint x: 305, endPoint y: 220, distance: 5.5
click at [304, 226] on input "700" at bounding box center [313, 231] width 35 height 29
type input "1000"
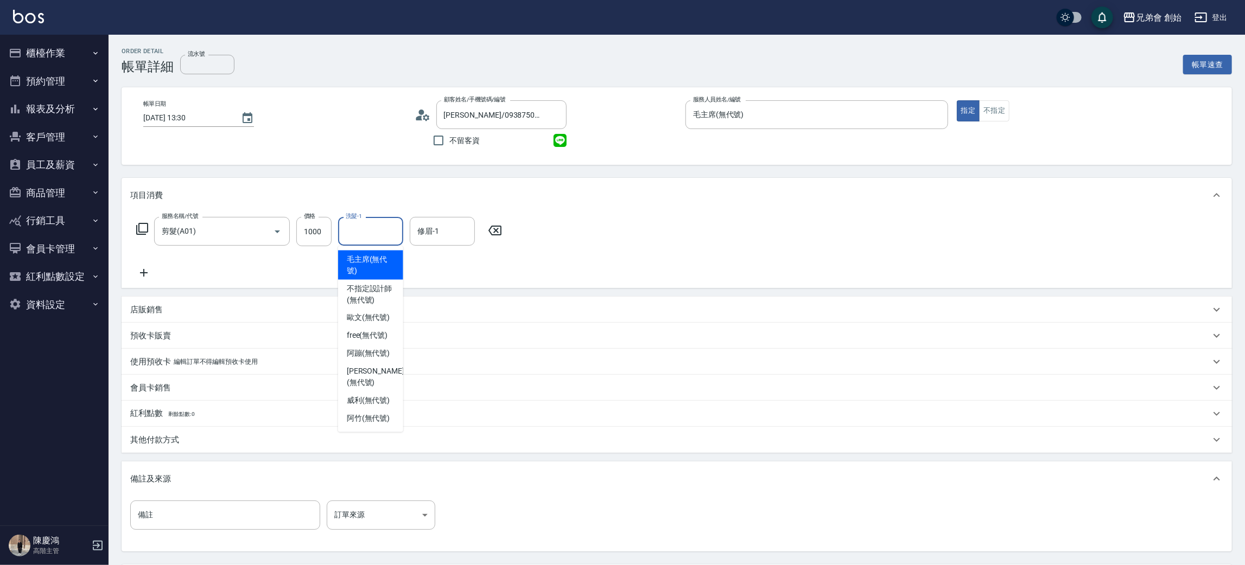
click at [369, 234] on input "洗髮-1" at bounding box center [370, 231] width 55 height 19
click at [392, 190] on div "項目消費" at bounding box center [670, 195] width 1080 height 11
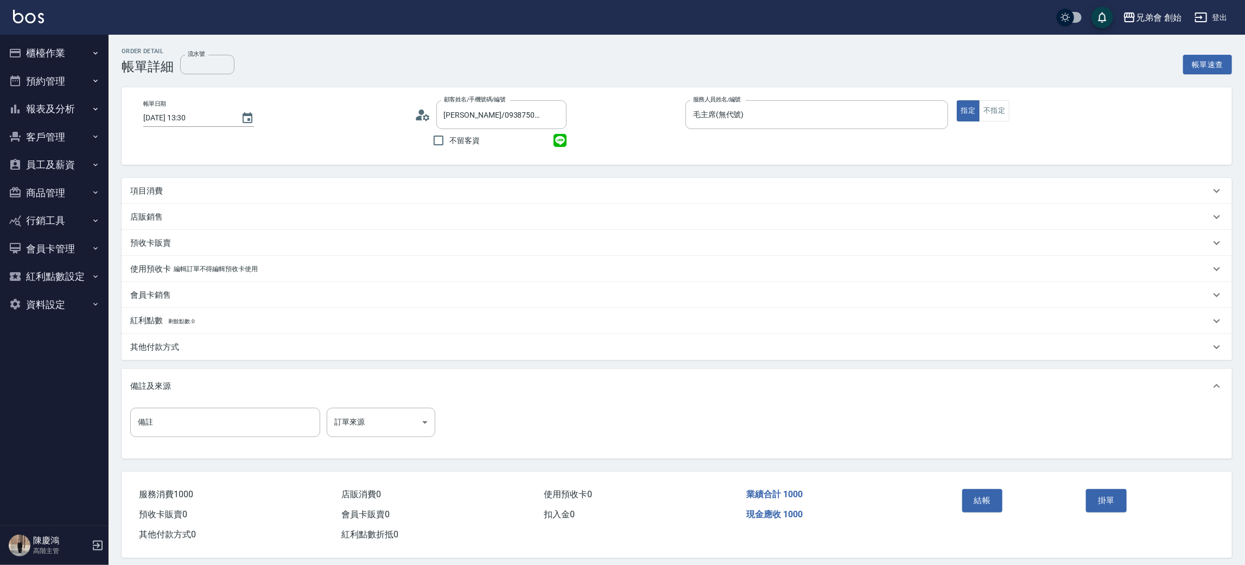
scroll to position [8, 0]
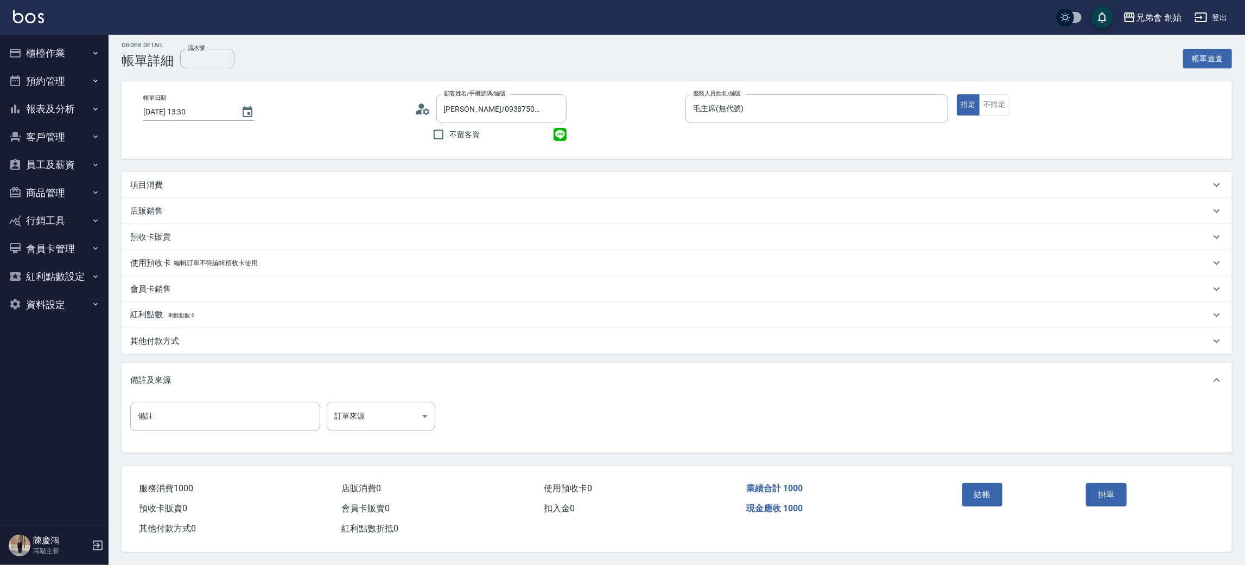
drag, startPoint x: 271, startPoint y: 183, endPoint x: 281, endPoint y: 184, distance: 9.8
click at [271, 182] on div "項目消費" at bounding box center [670, 185] width 1080 height 11
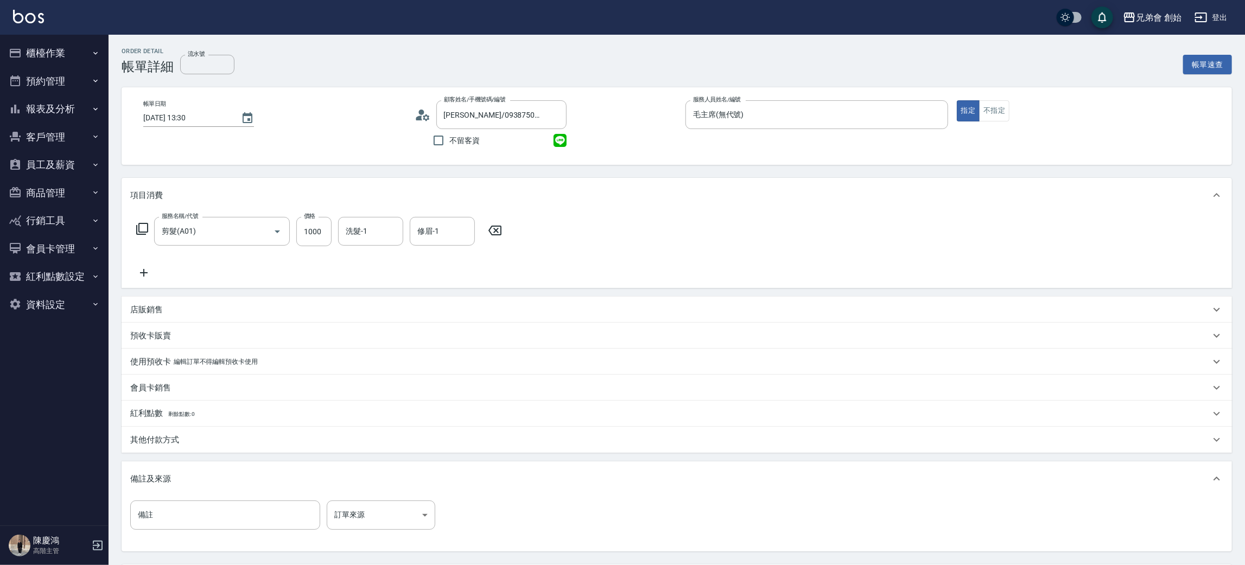
scroll to position [101, 0]
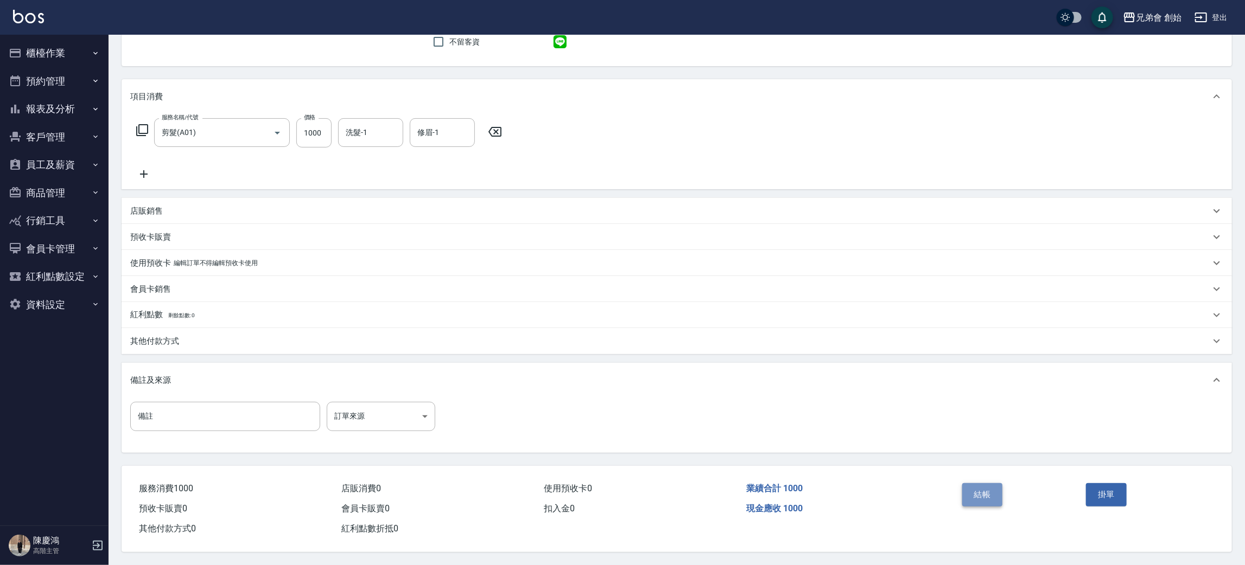
click at [981, 496] on button "結帳" at bounding box center [982, 495] width 41 height 23
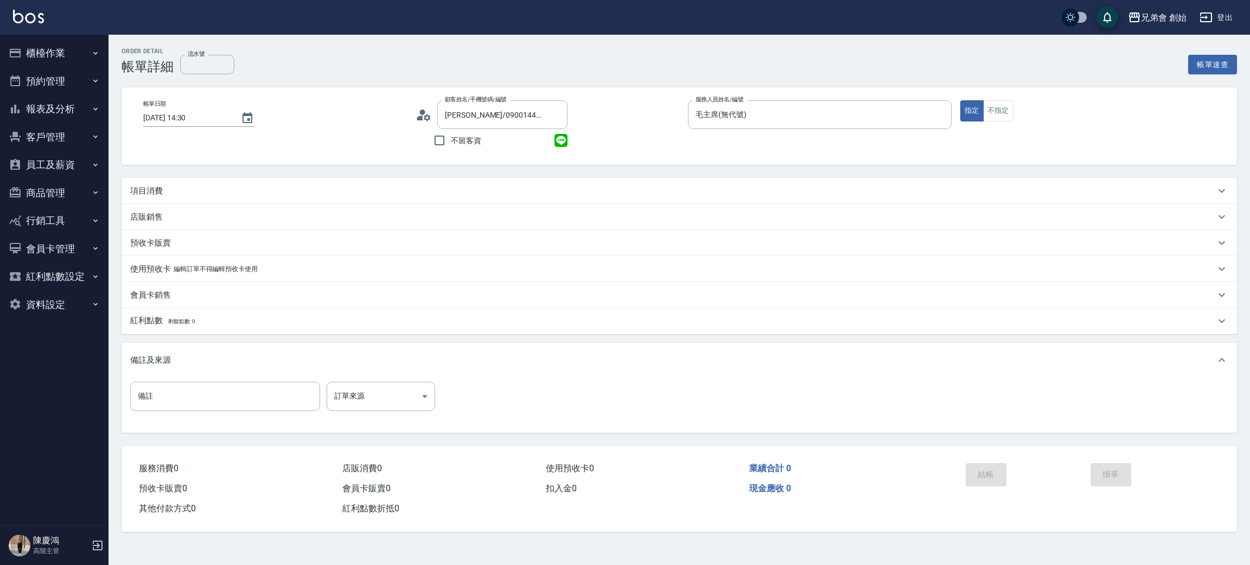
click at [155, 188] on p "項目消費" at bounding box center [146, 191] width 33 height 11
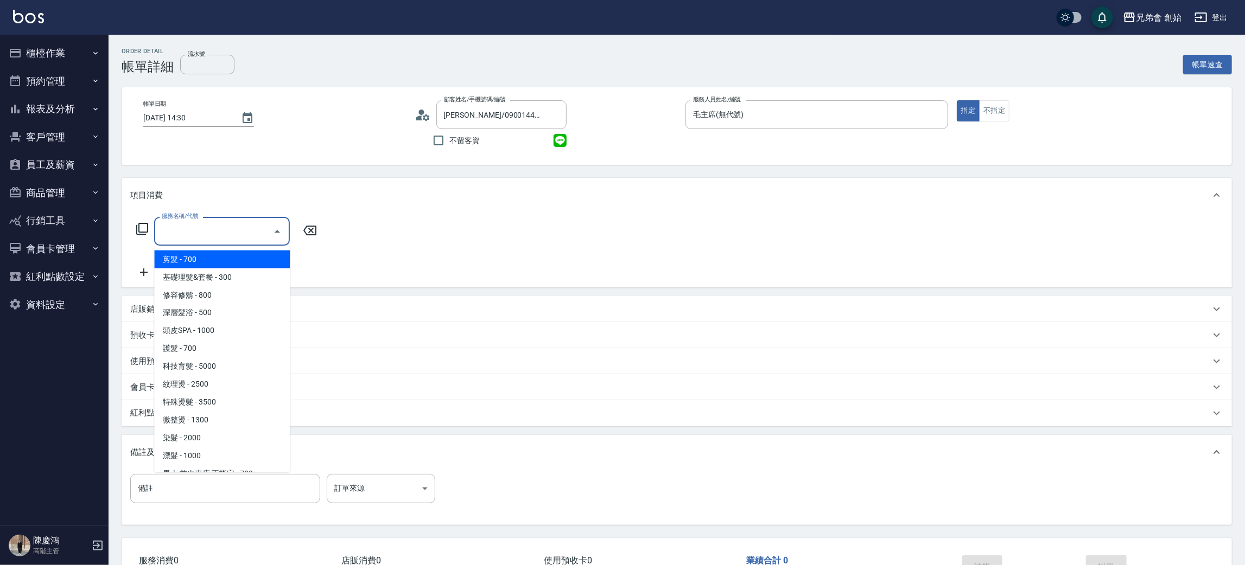
click at [227, 229] on input "服務名稱/代號" at bounding box center [214, 231] width 110 height 19
click at [249, 253] on span "剪髮 - 700" at bounding box center [222, 260] width 136 height 18
type input "剪髮(A01)"
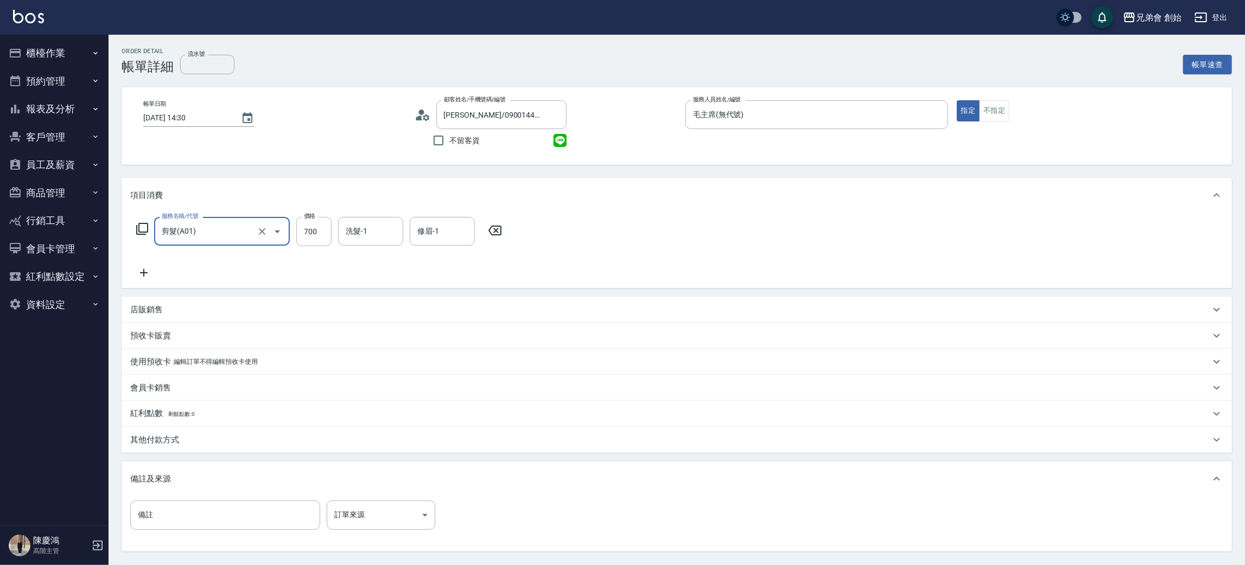
click at [332, 217] on div "服務名稱/代號 剪髮(A01) 服務名稱/代號 價格 700 價格 洗髮-1 洗髮-1 修眉-1 修眉-1" at bounding box center [319, 231] width 378 height 29
click at [313, 231] on input "700" at bounding box center [313, 231] width 35 height 29
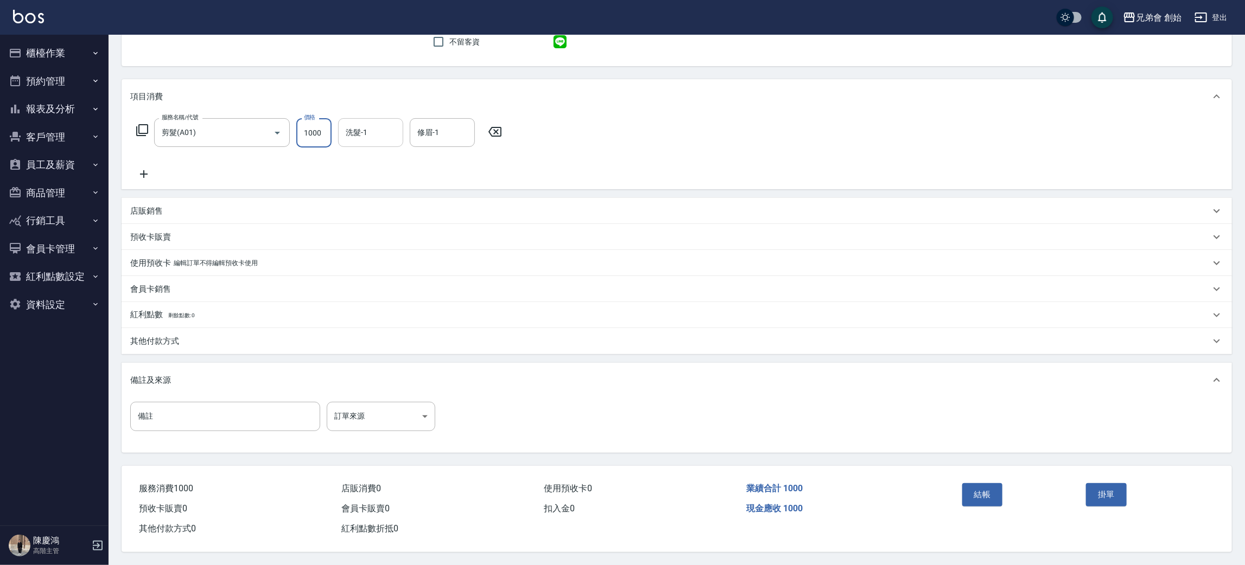
type input "1000"
click at [369, 133] on input "洗髮-1" at bounding box center [370, 132] width 55 height 19
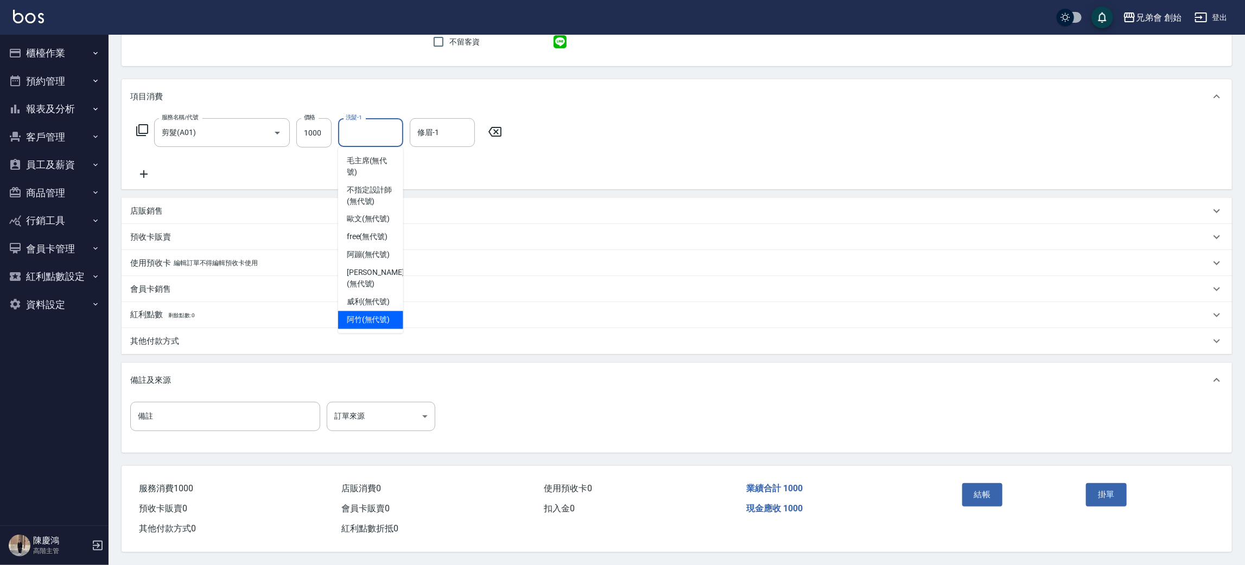
click at [365, 315] on span "阿竹 (無代號)" at bounding box center [368, 320] width 43 height 11
type input "阿竹 (無代號)"
click at [431, 123] on div "修眉-1 修眉-1" at bounding box center [442, 132] width 65 height 29
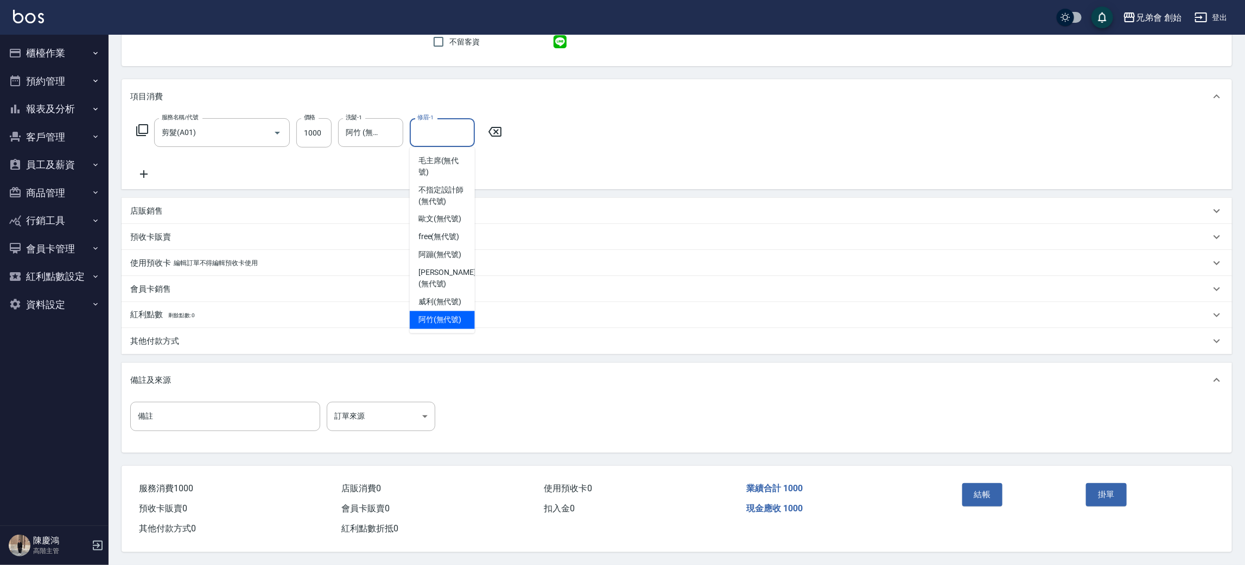
click at [439, 315] on span "阿竹 (無代號)" at bounding box center [439, 320] width 43 height 11
type input "阿竹 (無代號)"
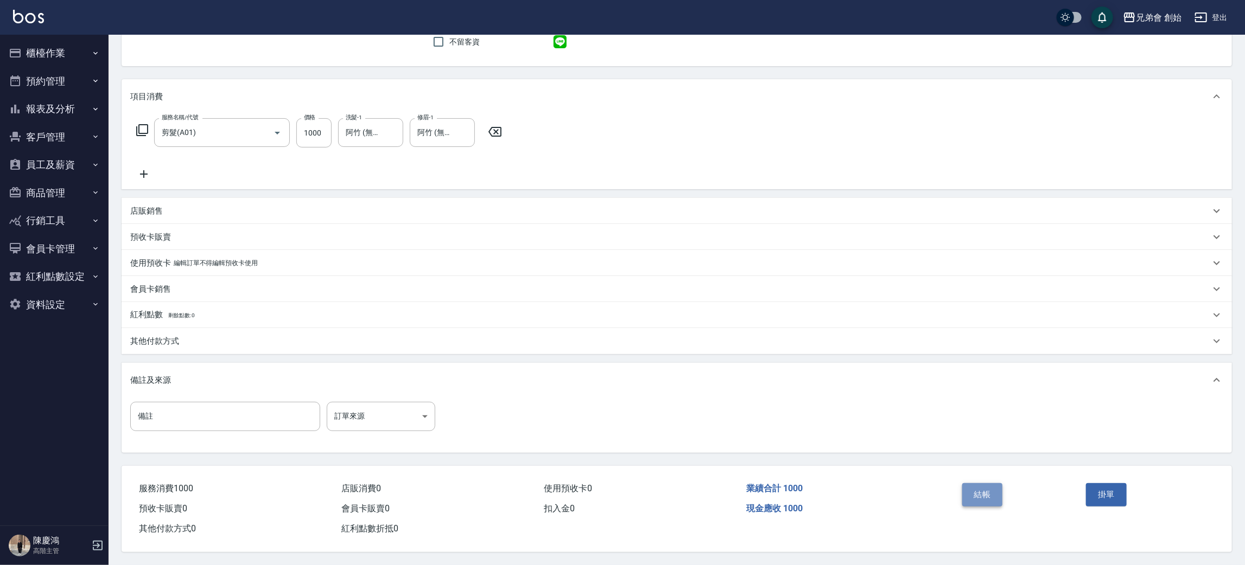
click at [991, 486] on button "結帳" at bounding box center [982, 495] width 41 height 23
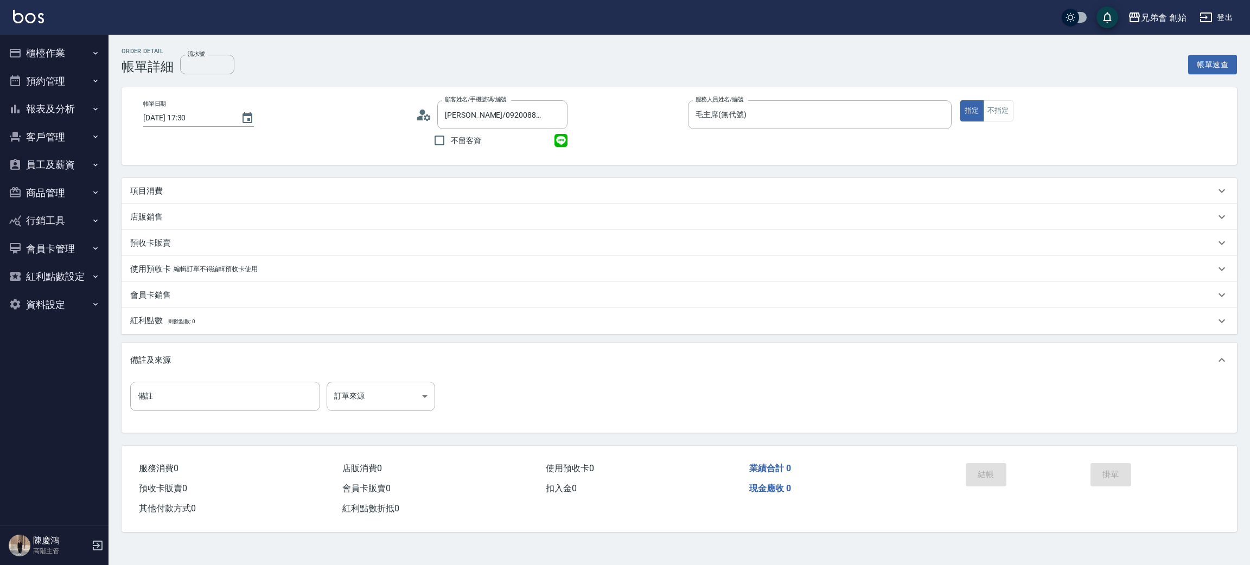
click at [181, 200] on div "項目消費" at bounding box center [680, 191] width 1116 height 26
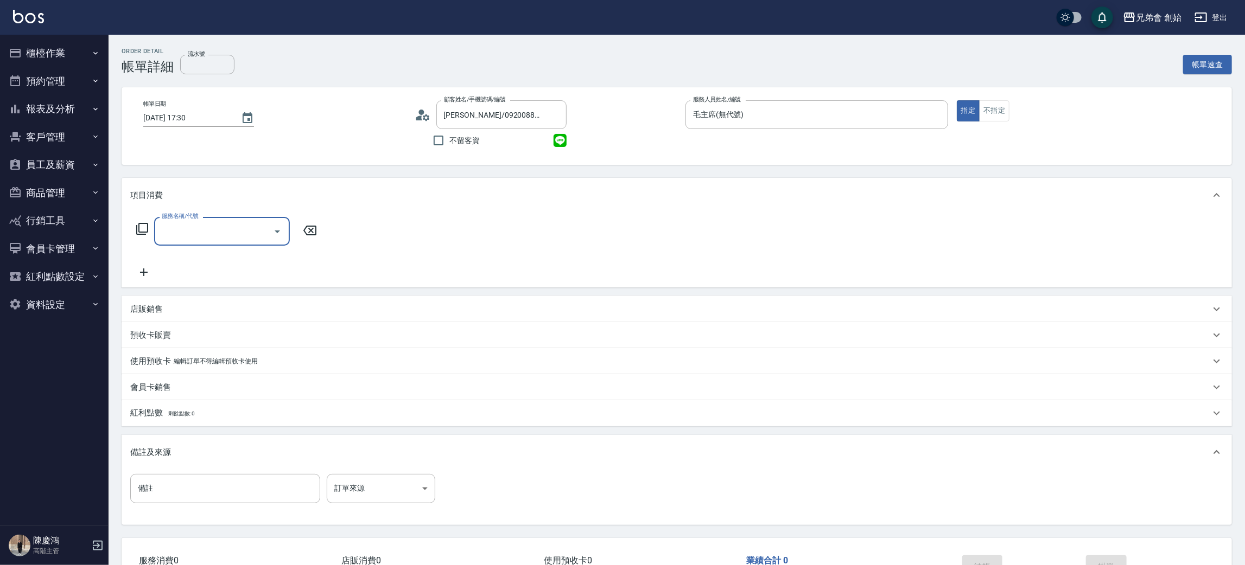
drag, startPoint x: 180, startPoint y: 231, endPoint x: 183, endPoint y: 237, distance: 6.3
click at [180, 232] on input "服務名稱/代號" at bounding box center [214, 231] width 110 height 19
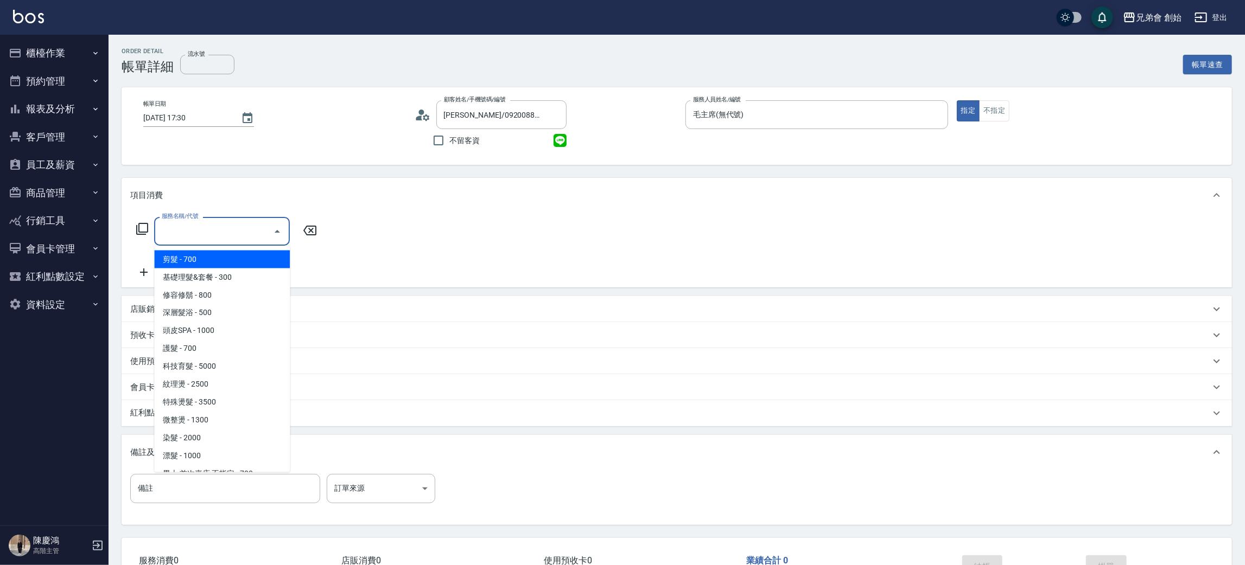
drag, startPoint x: 202, startPoint y: 257, endPoint x: 243, endPoint y: 255, distance: 40.8
click at [203, 258] on span "剪髮 - 700" at bounding box center [222, 260] width 136 height 18
type input "剪髮(A01)"
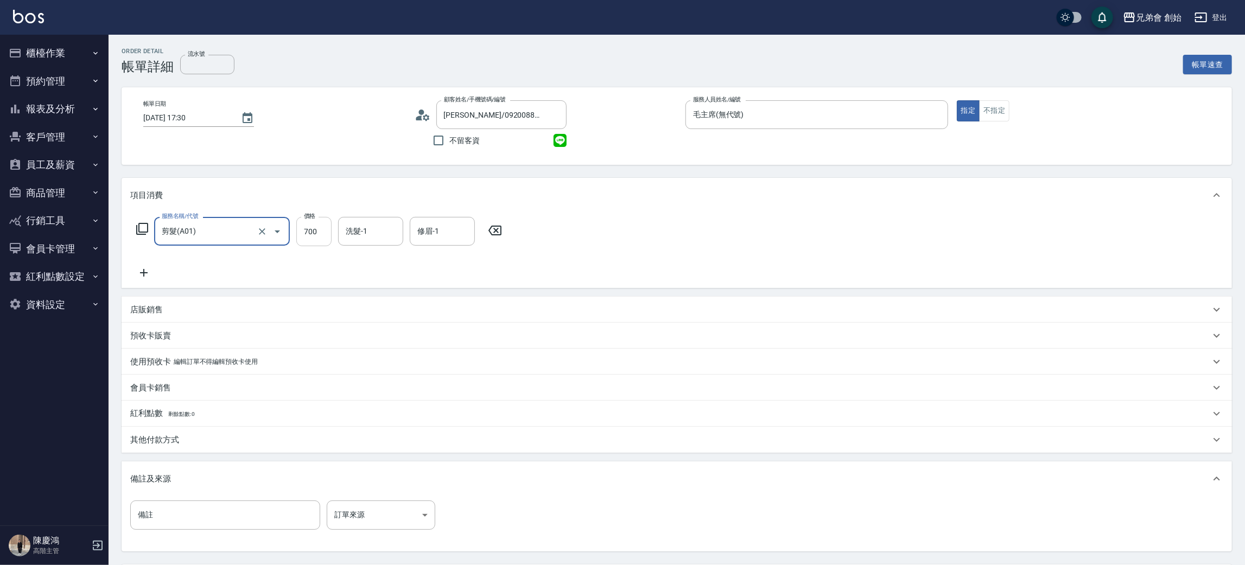
click at [295, 236] on div "服務名稱/代號 剪髮(A01) 服務名稱/代號 價格 700 價格 洗髮-1 洗髮-1 修眉-1 修眉-1" at bounding box center [319, 231] width 378 height 29
drag, startPoint x: 315, startPoint y: 226, endPoint x: 306, endPoint y: 221, distance: 10.9
click at [315, 226] on input "700" at bounding box center [313, 231] width 35 height 29
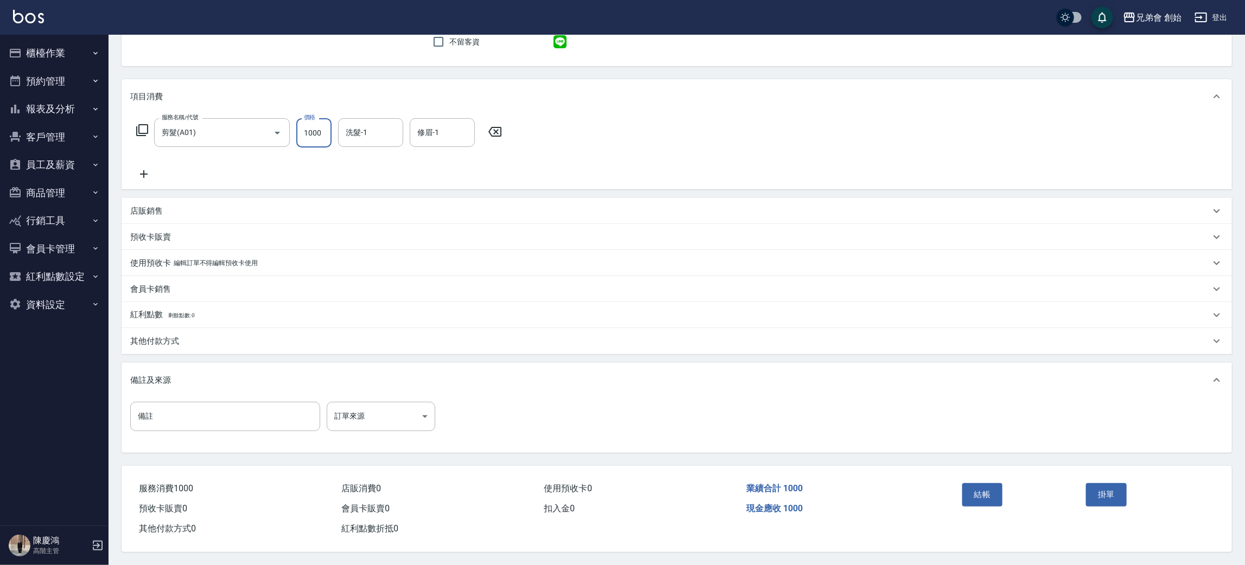
type input "1000"
click at [980, 504] on div "結帳" at bounding box center [1020, 502] width 124 height 47
click at [999, 488] on button "結帳" at bounding box center [982, 495] width 41 height 23
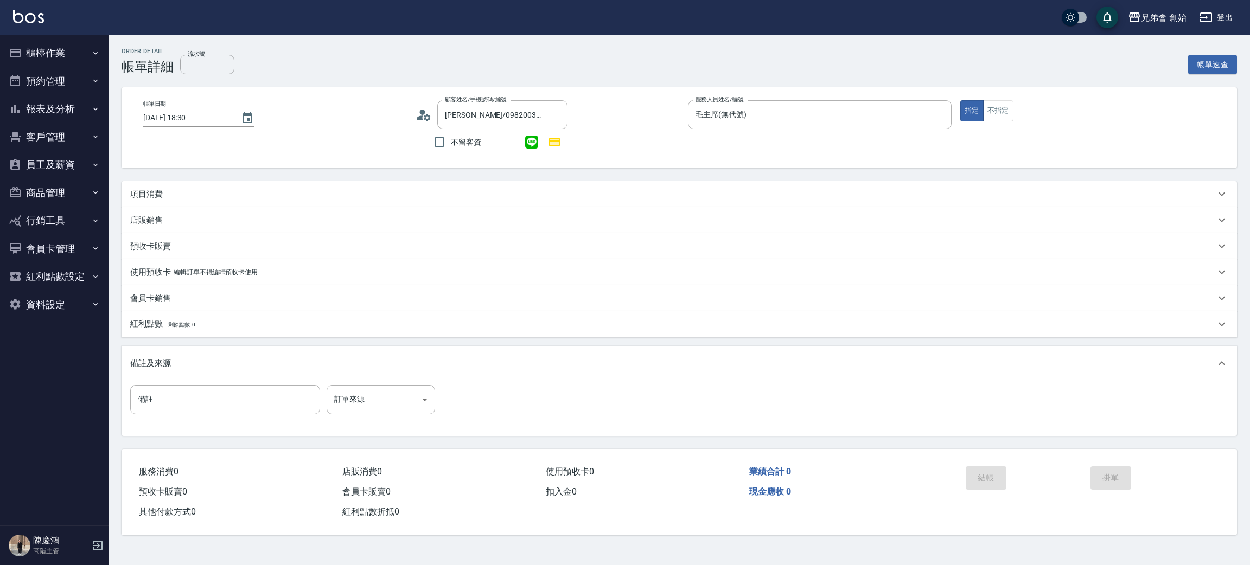
click at [167, 192] on div "項目消費" at bounding box center [672, 194] width 1085 height 11
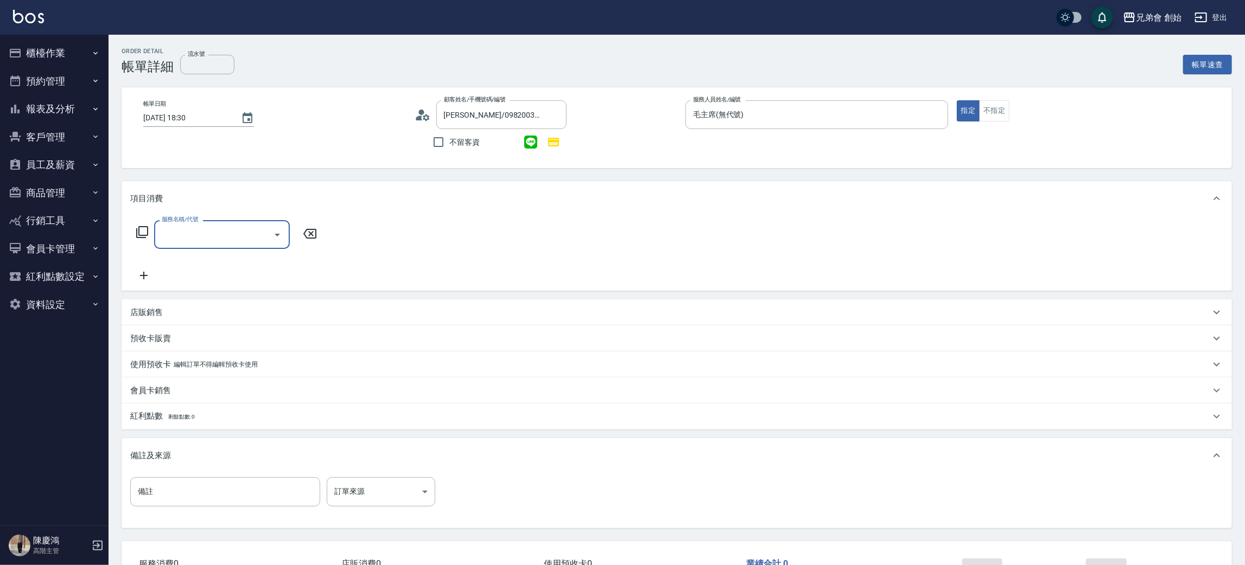
drag, startPoint x: 205, startPoint y: 233, endPoint x: 206, endPoint y: 239, distance: 6.6
click at [205, 233] on input "服務名稱/代號" at bounding box center [214, 234] width 110 height 19
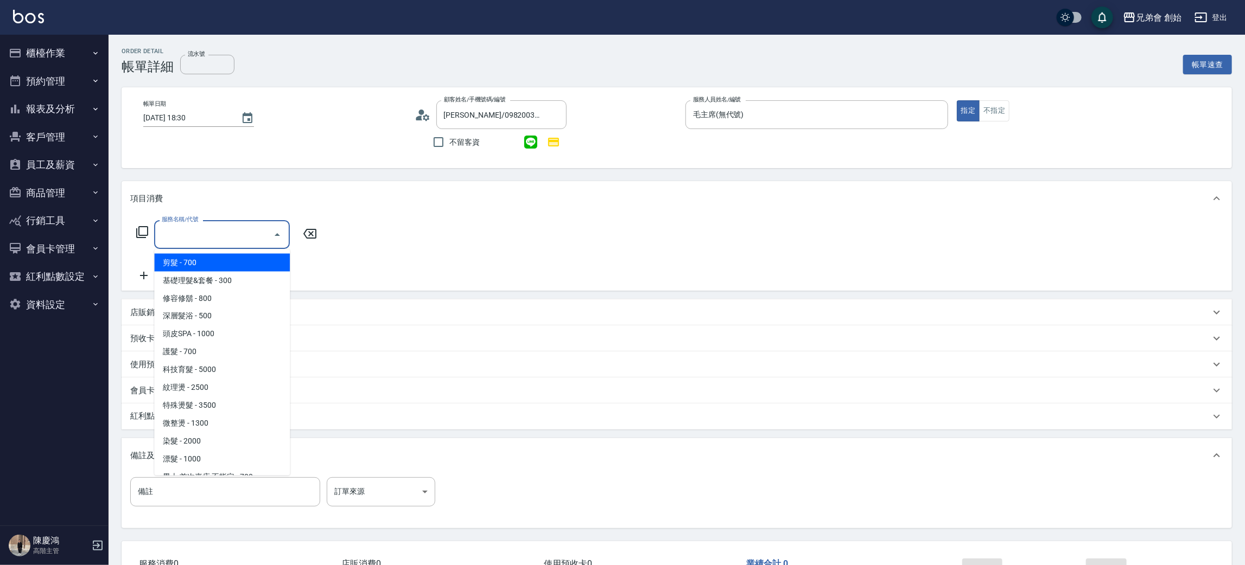
click at [209, 264] on span "剪髮 - 700" at bounding box center [222, 263] width 136 height 18
type input "剪髮(A01)"
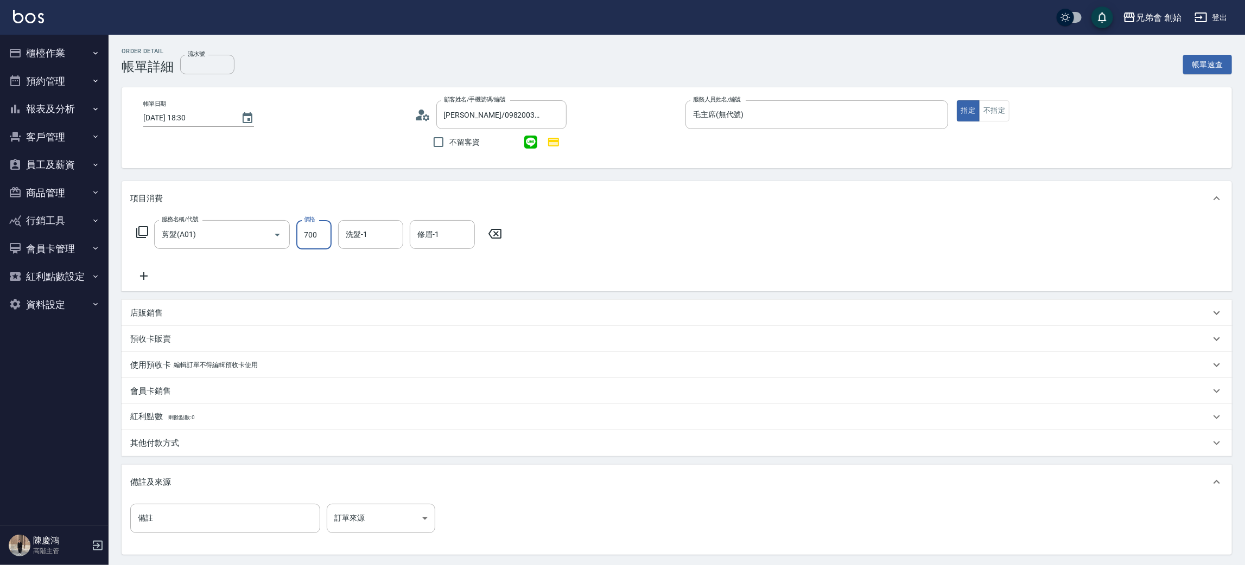
click at [315, 237] on input "700" at bounding box center [313, 234] width 35 height 29
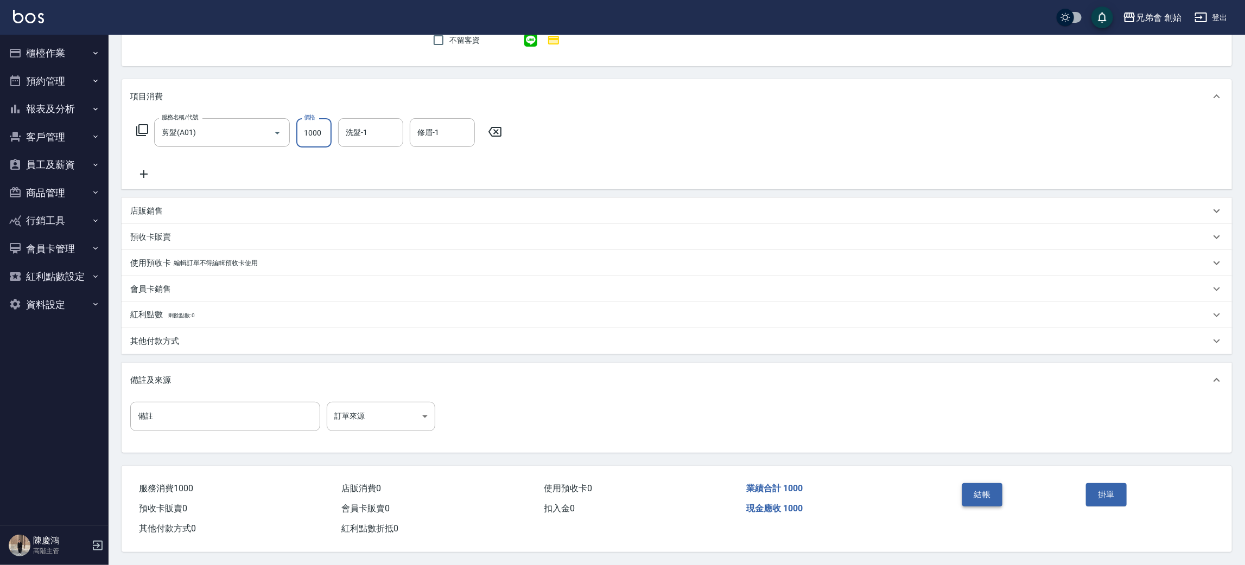
type input "1000"
click at [981, 484] on button "結帳" at bounding box center [982, 495] width 41 height 23
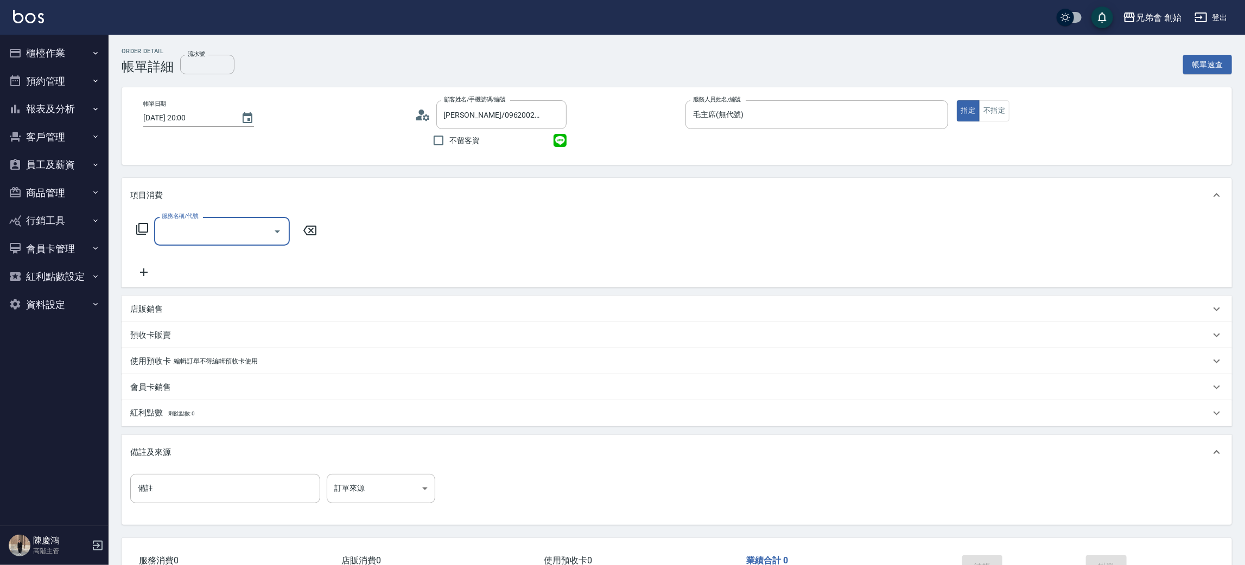
click at [221, 230] on input "服務名稱/代號" at bounding box center [214, 231] width 110 height 19
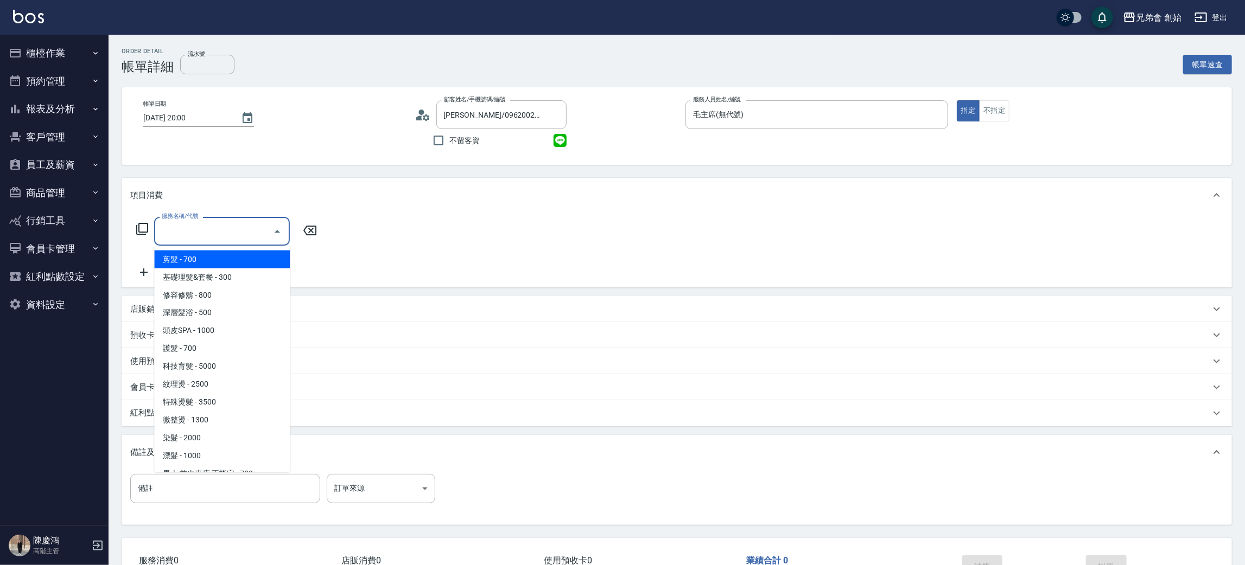
click at [221, 254] on span "剪髮 - 700" at bounding box center [222, 260] width 136 height 18
type input "剪髮(A01)"
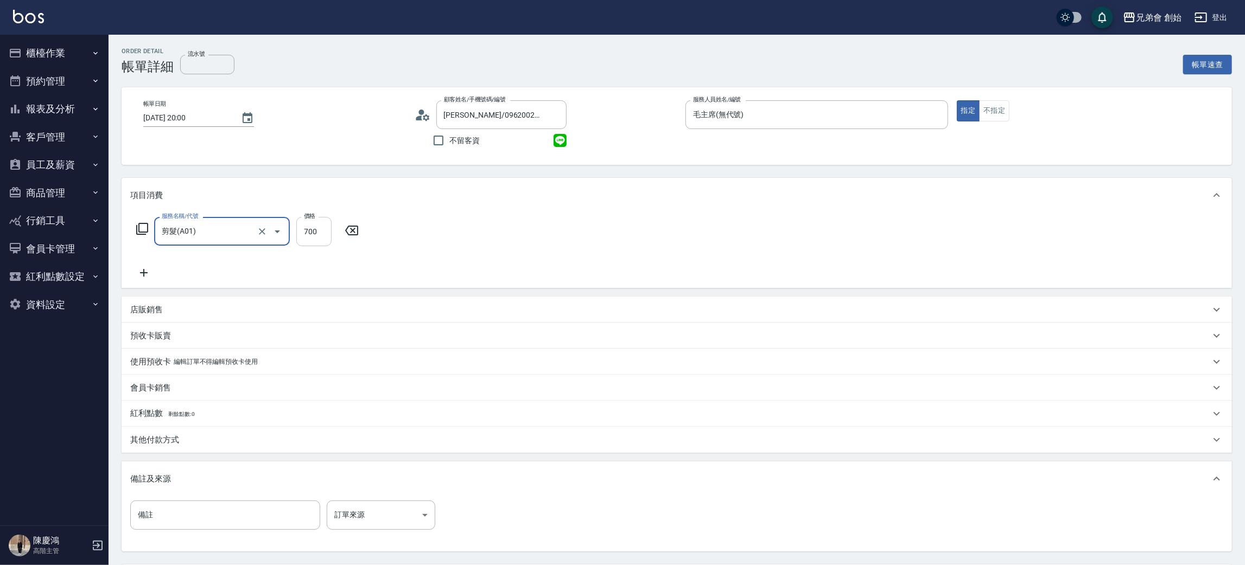
click at [308, 230] on input "700" at bounding box center [313, 231] width 35 height 29
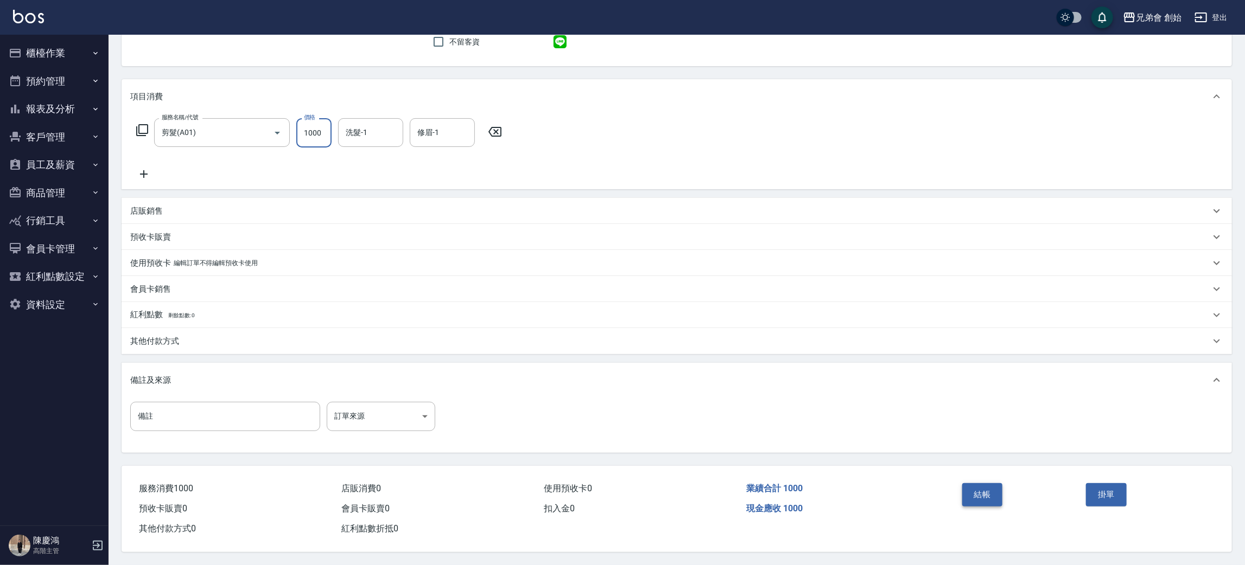
type input "1000"
click at [984, 489] on button "結帳" at bounding box center [982, 495] width 41 height 23
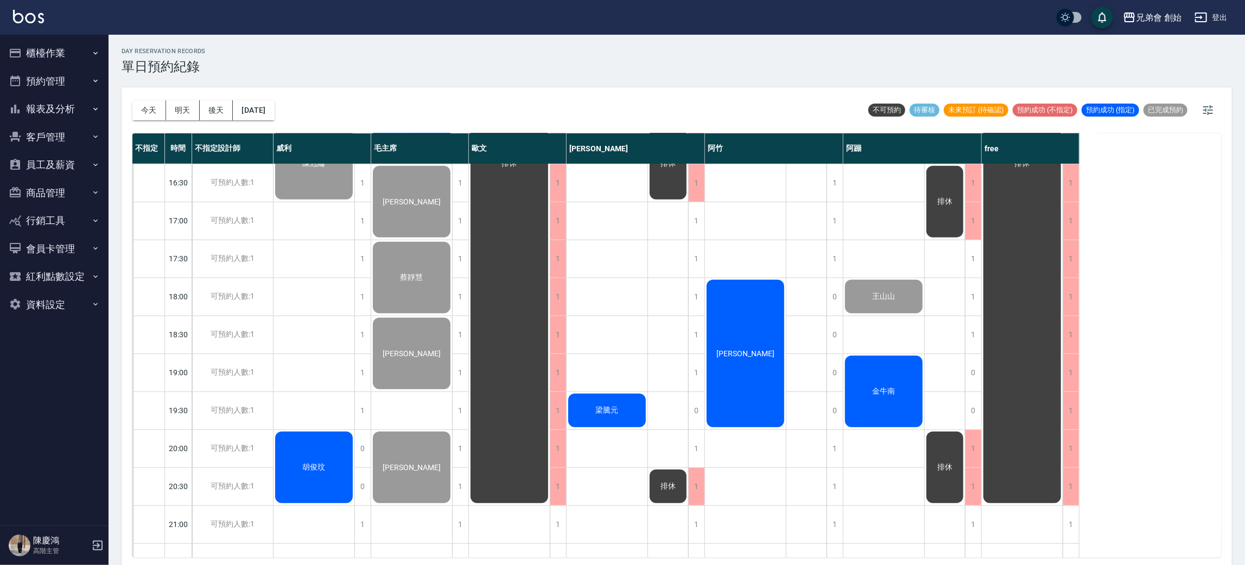
scroll to position [406, 0]
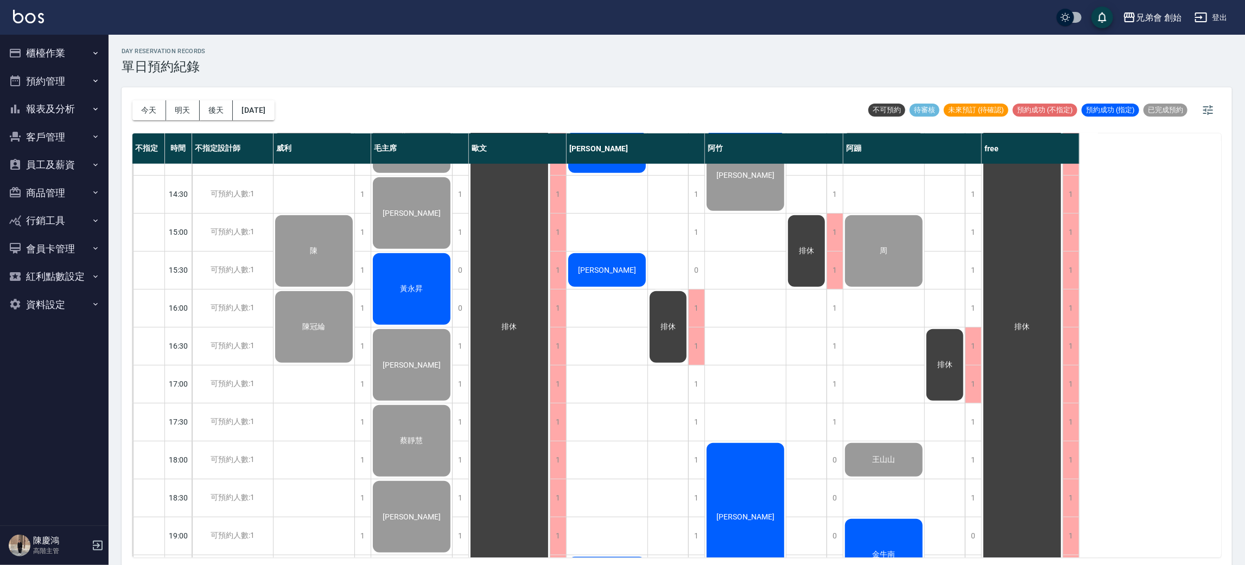
click at [402, 273] on div "黃永昇" at bounding box center [411, 289] width 81 height 75
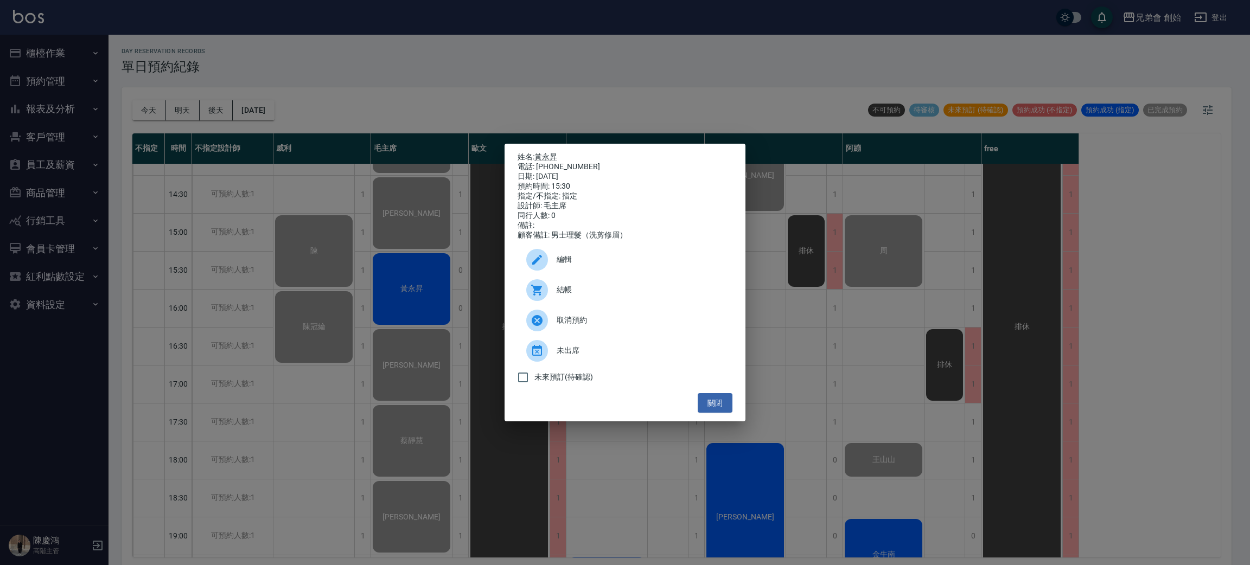
click at [545, 290] on div at bounding box center [537, 290] width 22 height 22
click at [574, 71] on div "姓名: 黃永昇 電話: 0968560385 日期: 2025/09/16 預約時間: 15:30 指定/不指定: 指定 設計師: 毛主席 同行人數: 0 備…" at bounding box center [625, 282] width 1250 height 565
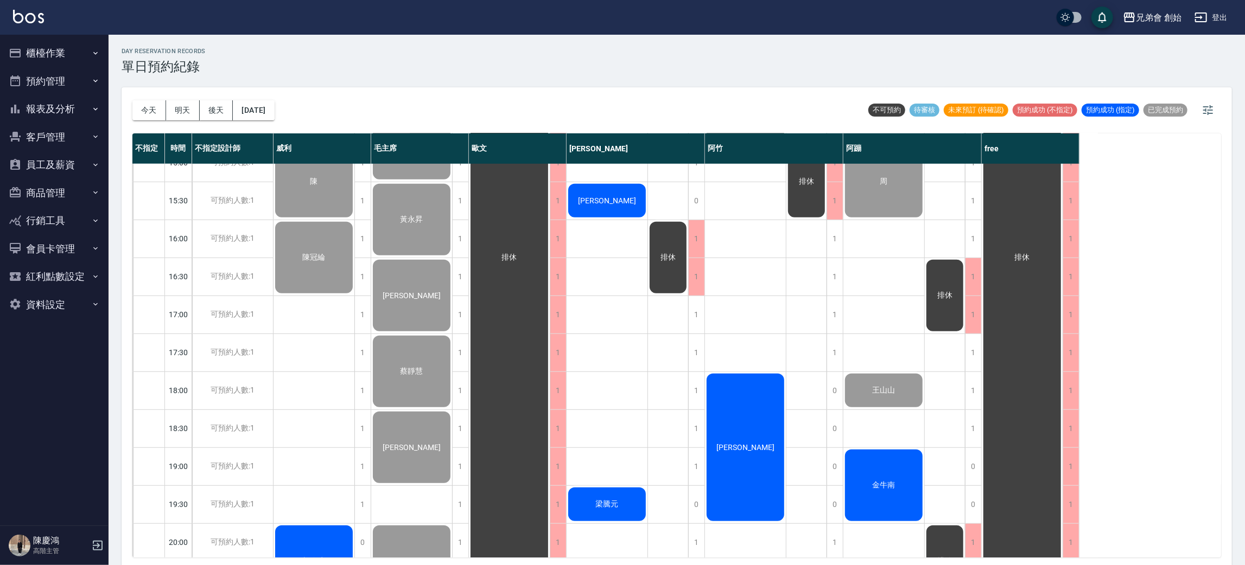
scroll to position [720, 0]
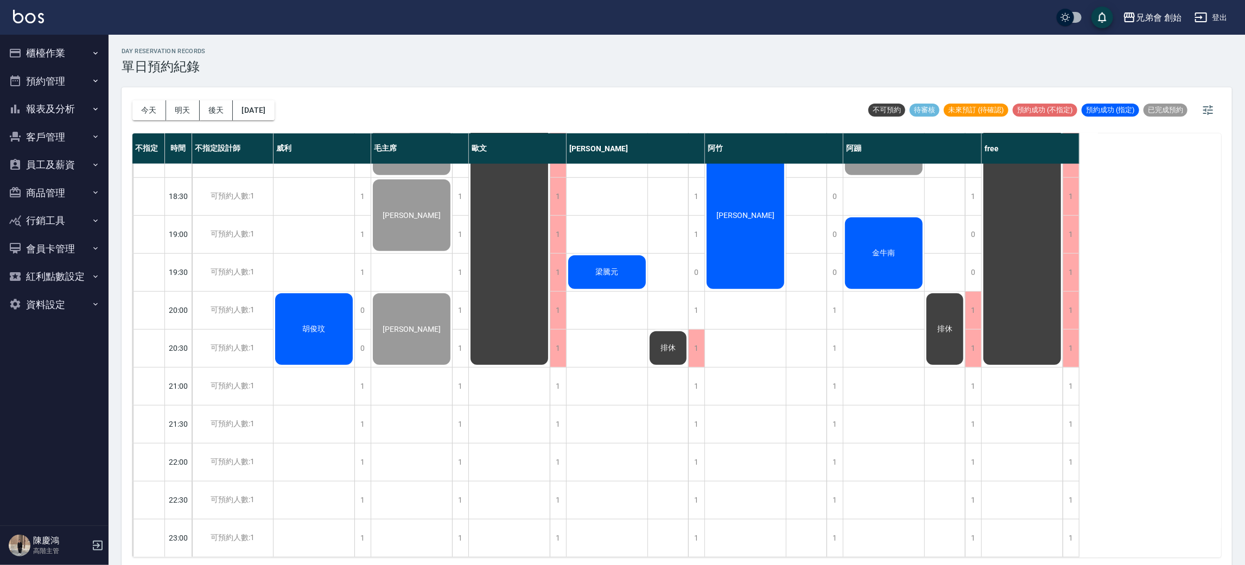
click at [68, 81] on button "預約管理" at bounding box center [54, 81] width 100 height 28
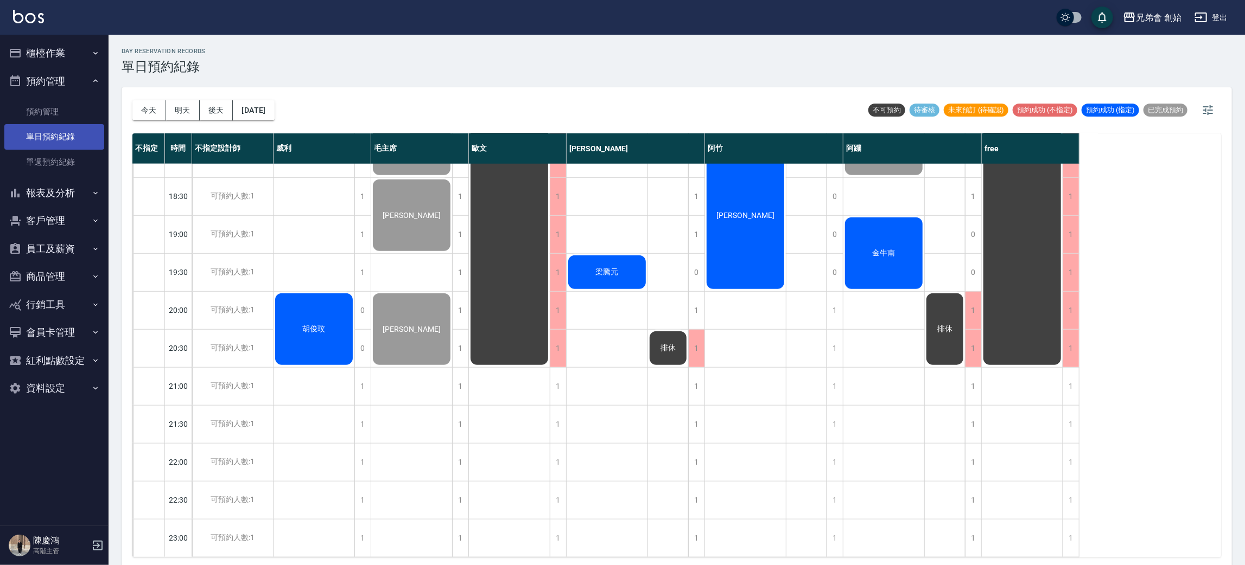
click at [76, 132] on link "單日預約紀錄" at bounding box center [54, 136] width 100 height 25
click at [441, 84] on div "day Reservation records 單日預約紀錄 今天 明天 後天 2025/09/16 不可預約 待審核 未來預訂 (待確認) 預約成功 (不指…" at bounding box center [677, 302] width 1136 height 534
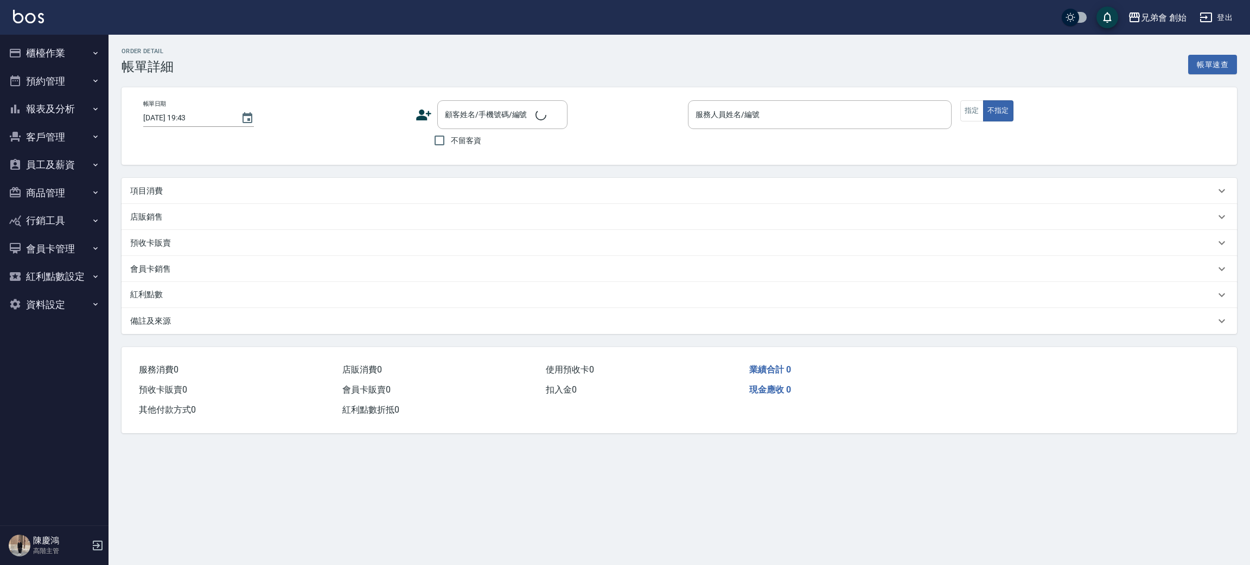
click at [171, 201] on div "項目消費" at bounding box center [680, 191] width 1116 height 26
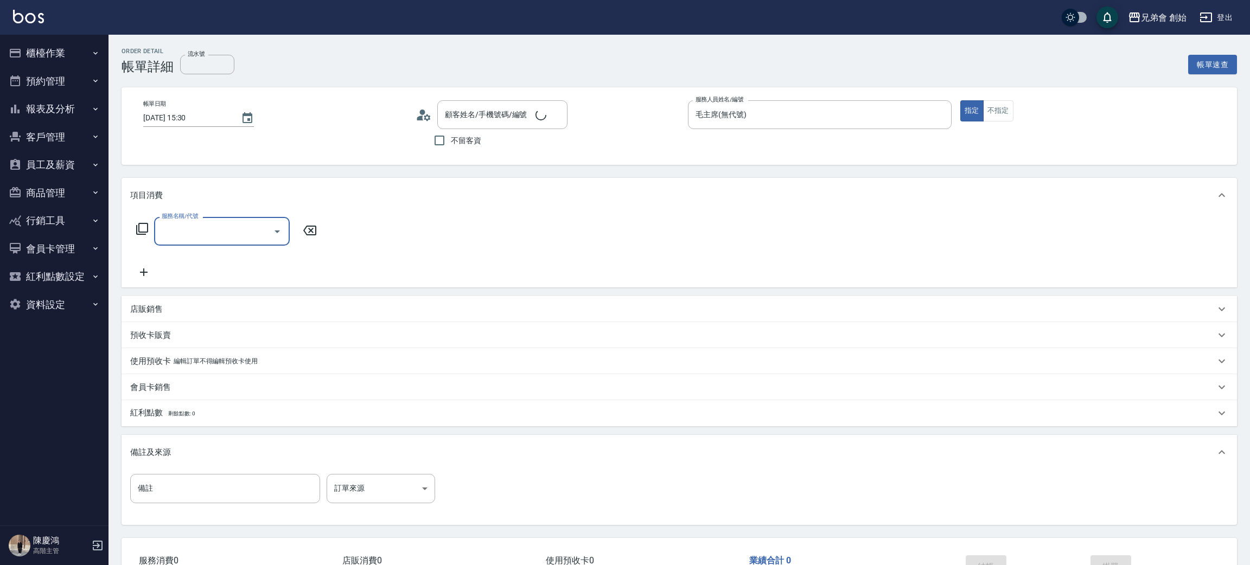
type input "[DATE] 15:30"
type input "毛主席(無代號)"
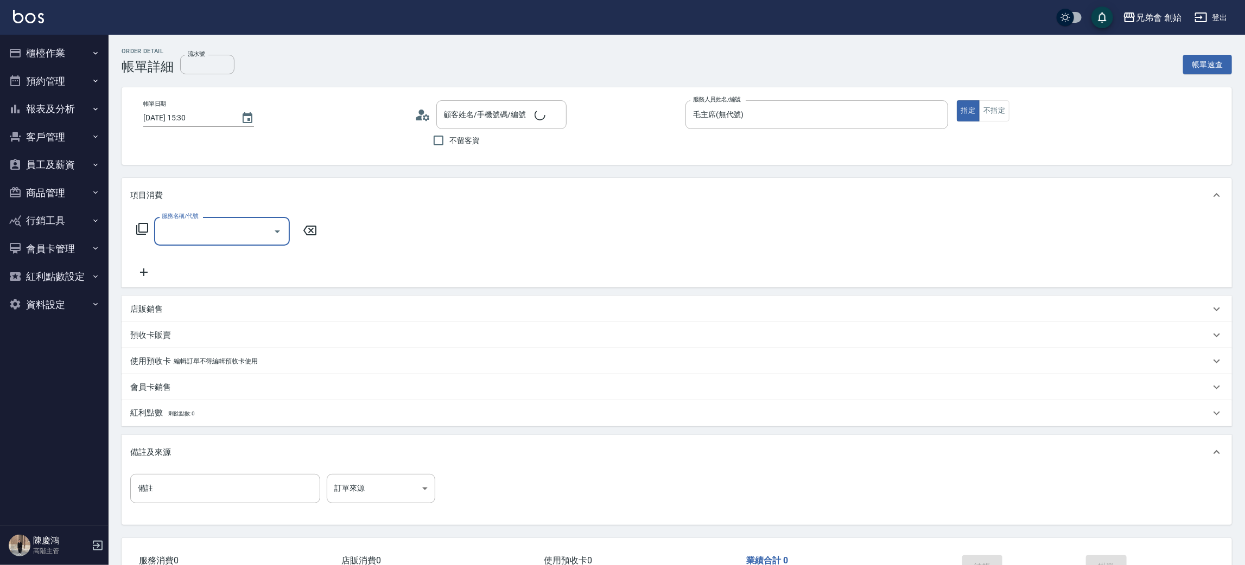
click at [205, 223] on input "服務名稱/代號" at bounding box center [214, 231] width 110 height 19
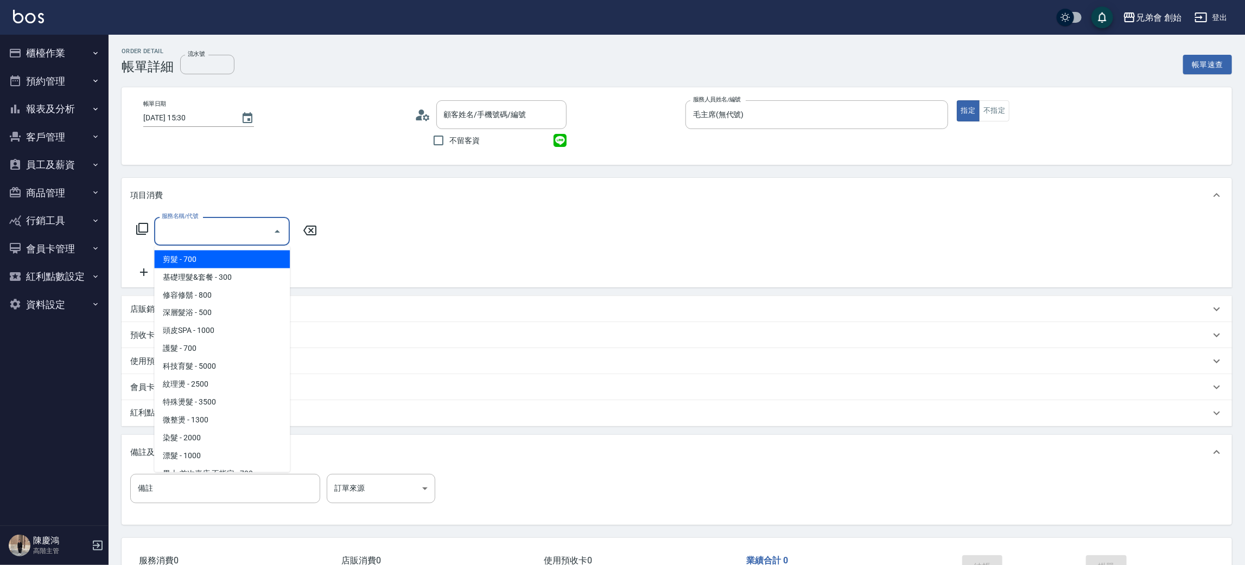
type input "[PERSON_NAME]/0968560385/null"
click at [211, 255] on span "剪髮 - 700" at bounding box center [222, 260] width 136 height 18
type input "剪髮(A01)"
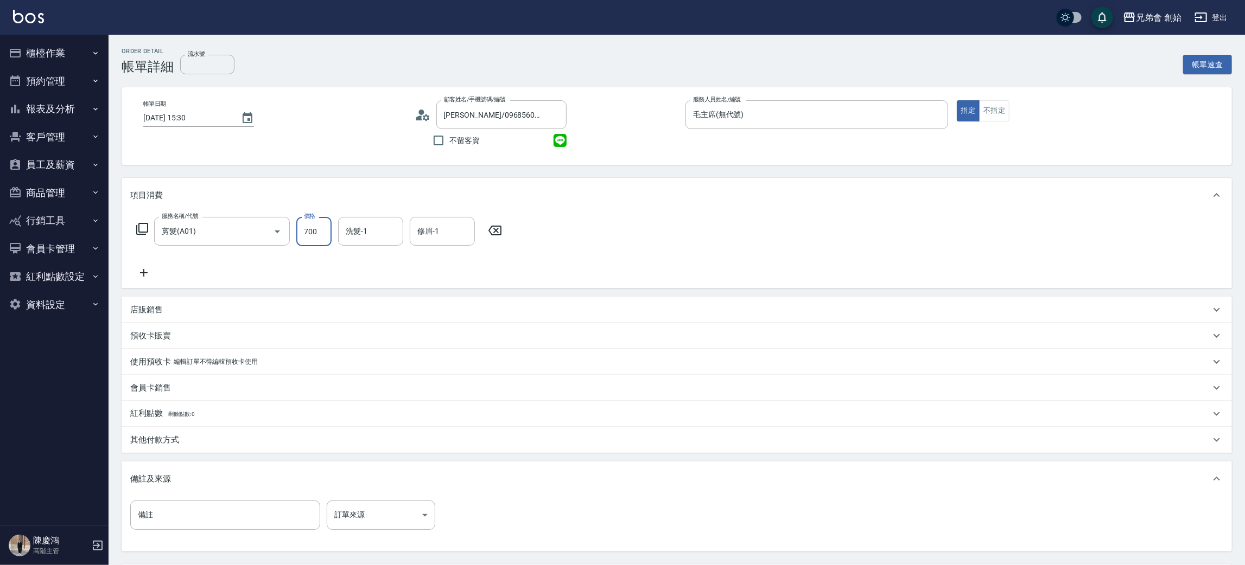
drag, startPoint x: 294, startPoint y: 237, endPoint x: 297, endPoint y: 232, distance: 5.8
click at [300, 234] on input "700" at bounding box center [313, 231] width 35 height 29
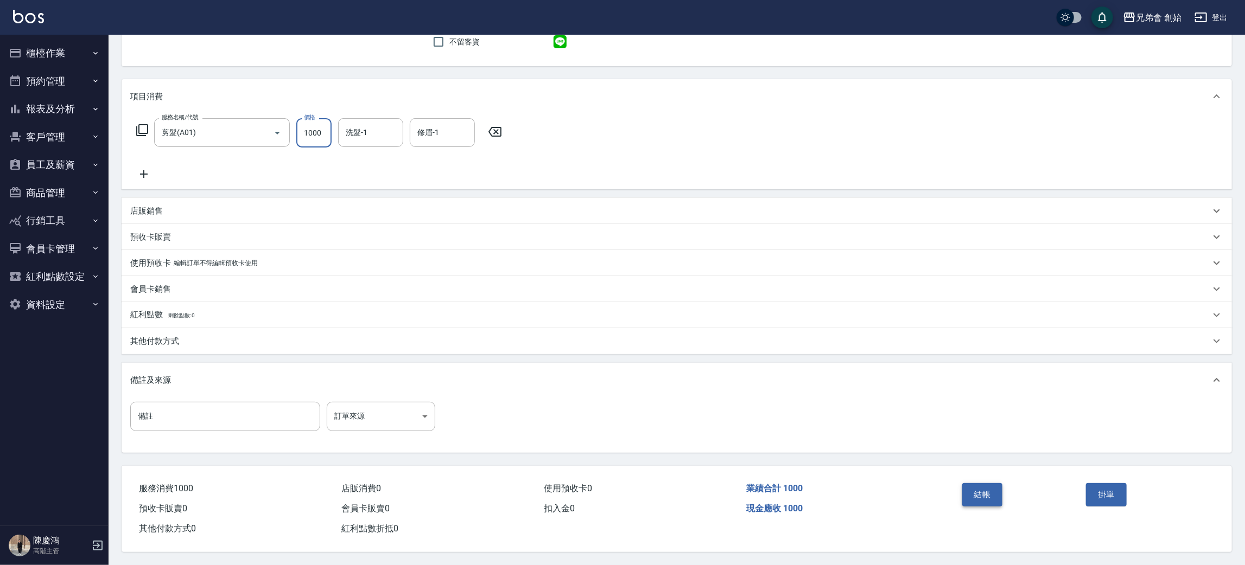
type input "1000"
click at [984, 492] on button "結帳" at bounding box center [982, 495] width 41 height 23
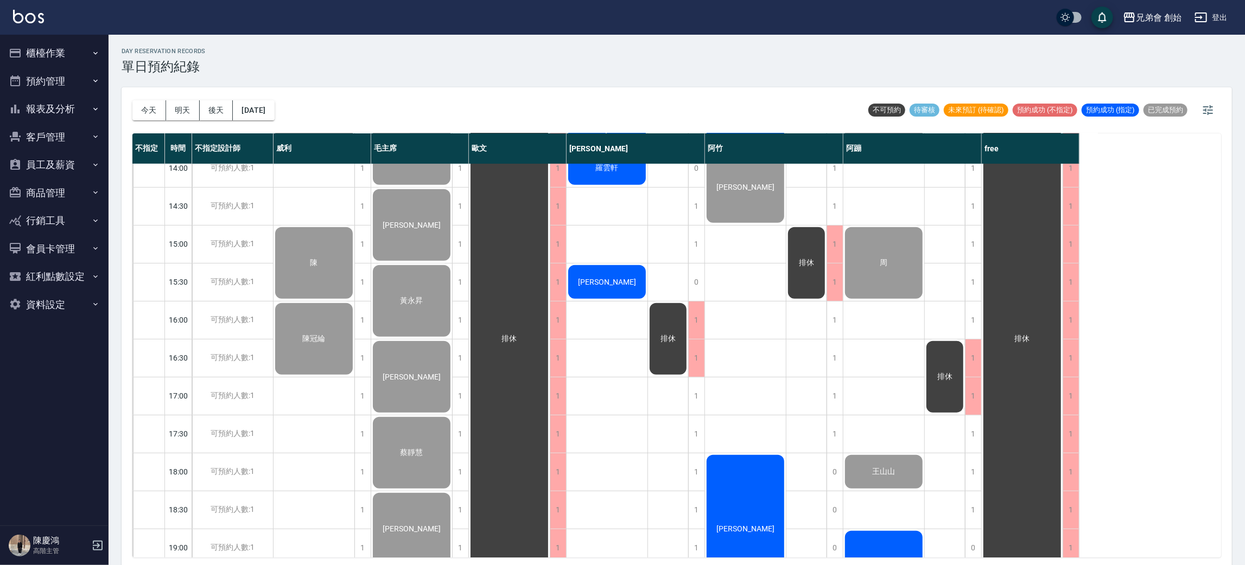
scroll to position [720, 0]
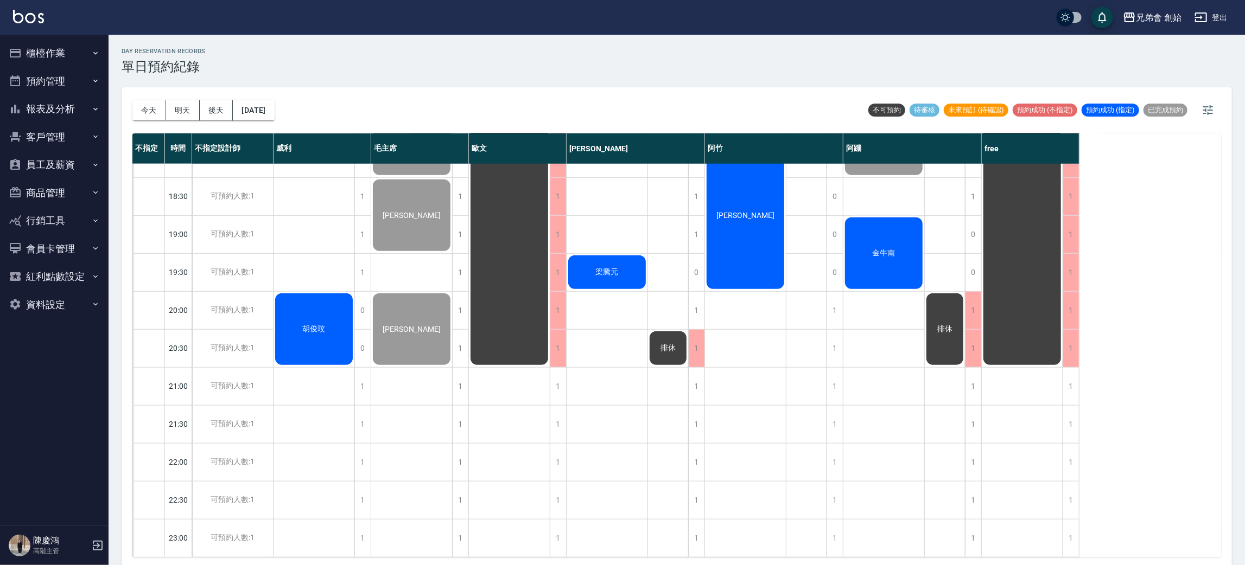
click at [892, 249] on span "金牛南" at bounding box center [883, 254] width 27 height 10
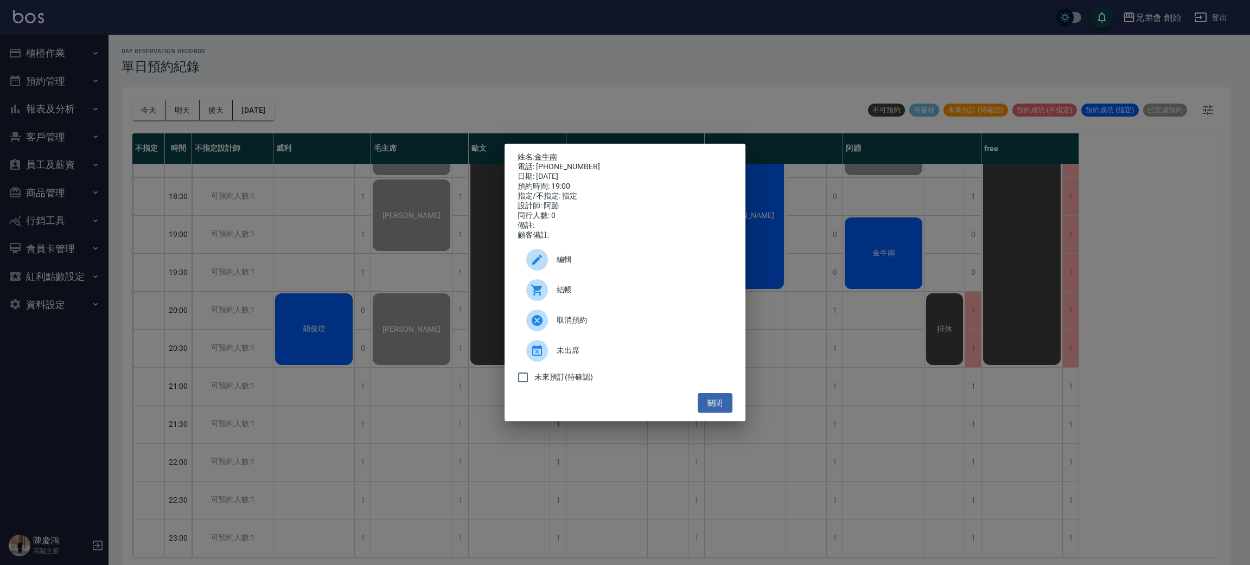
click at [647, 296] on span "結帳" at bounding box center [640, 289] width 167 height 11
click at [723, 405] on button "關閉" at bounding box center [715, 403] width 35 height 20
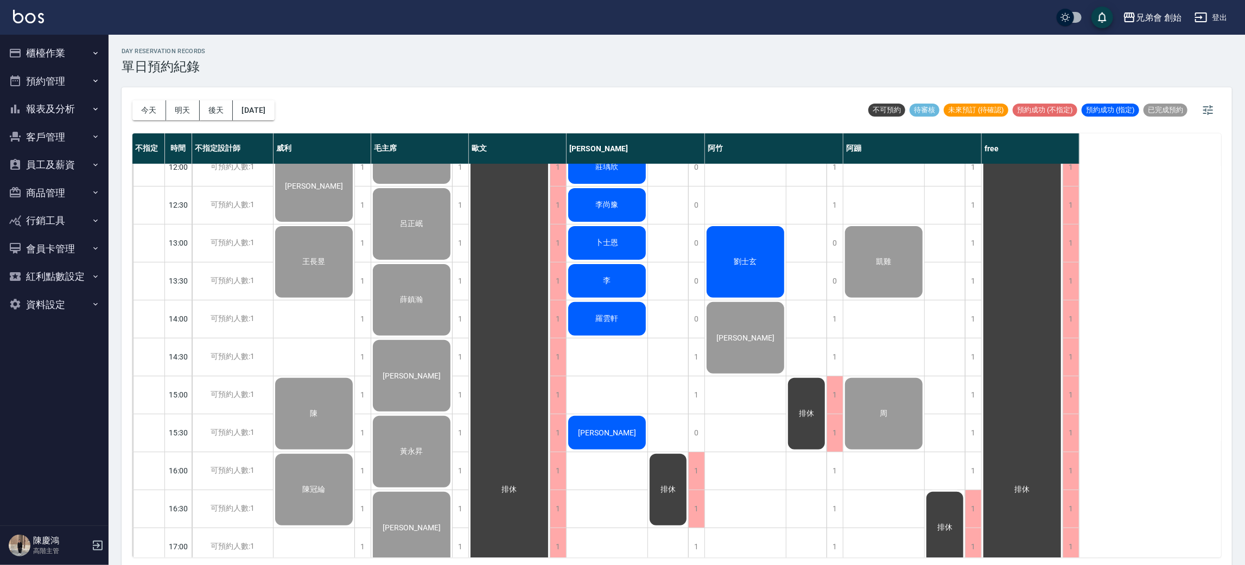
scroll to position [163, 0]
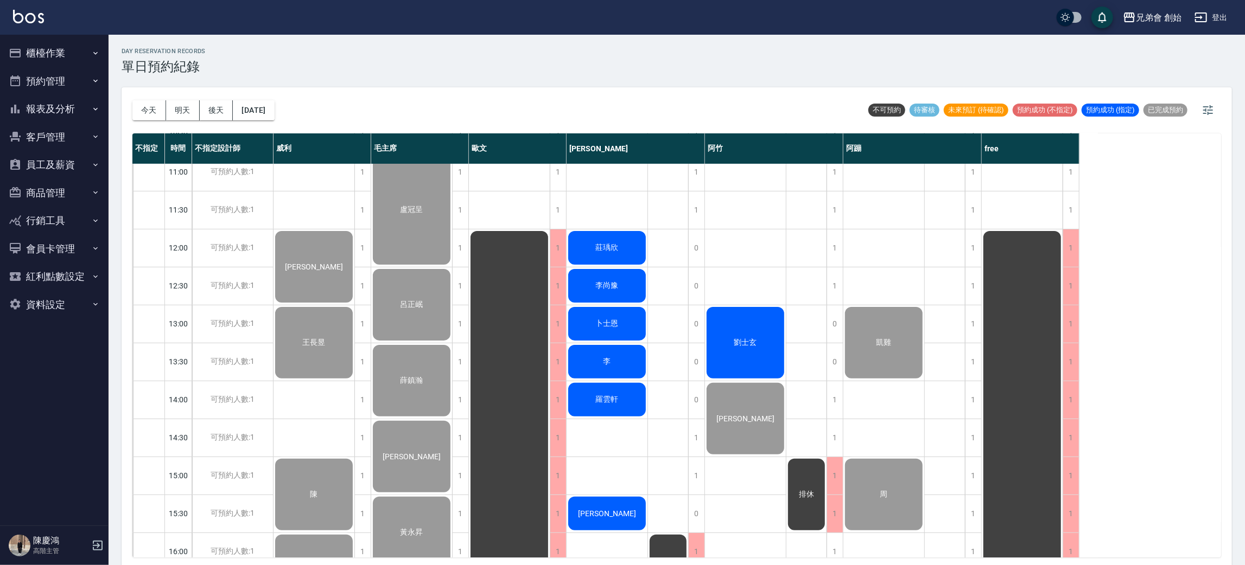
click at [618, 259] on div "莊瑀欣" at bounding box center [607, 248] width 81 height 37
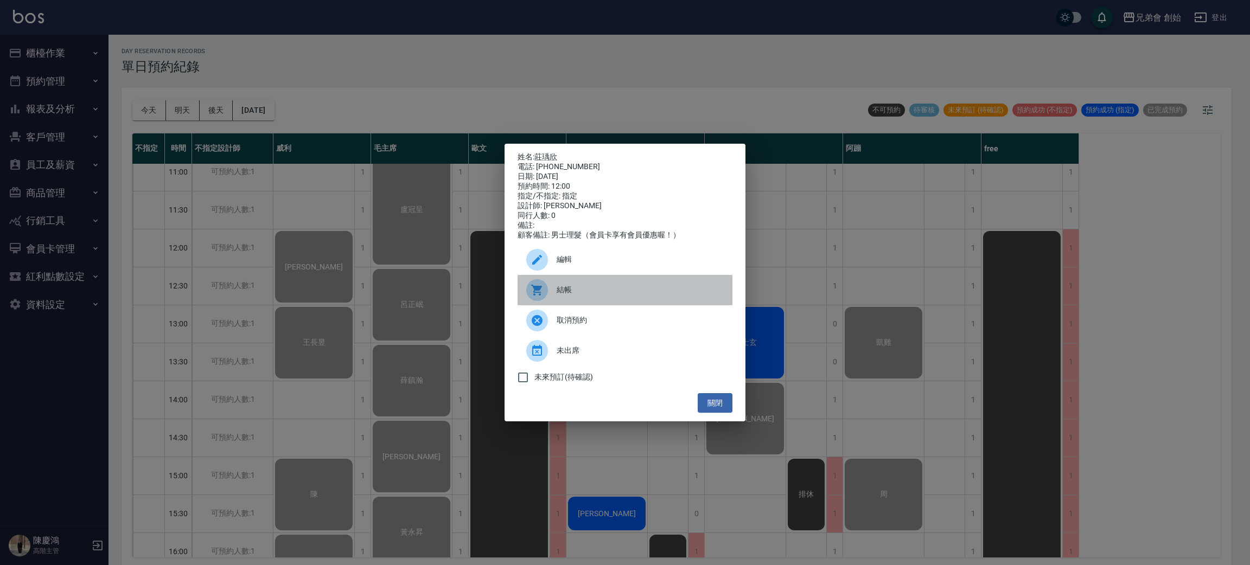
click at [570, 305] on div "結帳" at bounding box center [625, 290] width 215 height 30
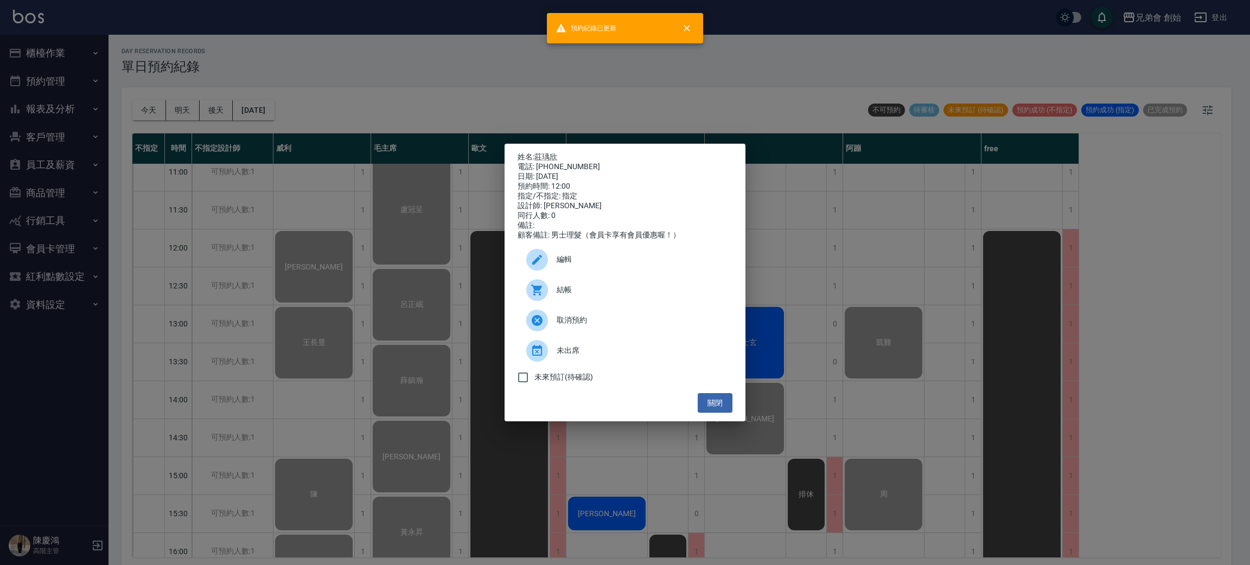
drag, startPoint x: 371, startPoint y: 249, endPoint x: 486, endPoint y: 262, distance: 115.8
click at [372, 249] on div "姓名: 莊瑀欣 電話: 0913100326 日期: 2025/09/16 預約時間: 12:00 指定/不指定: 指定 設計師: 潘潘 同行人數: 0 備註…" at bounding box center [625, 282] width 1250 height 565
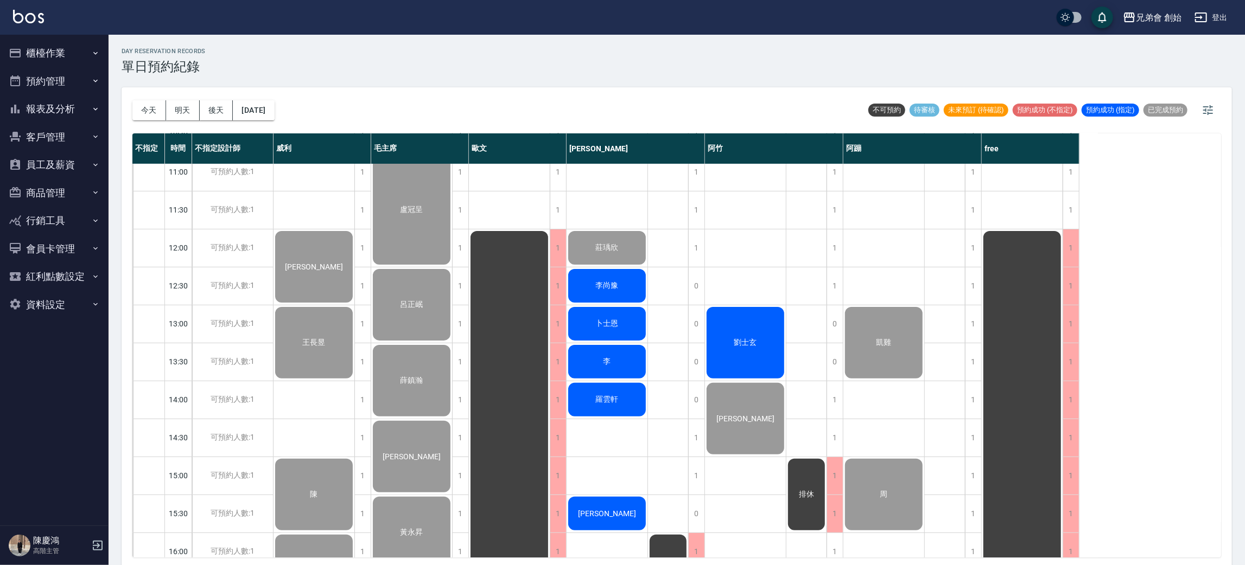
click at [619, 281] on span "李尚豫" at bounding box center [607, 286] width 27 height 10
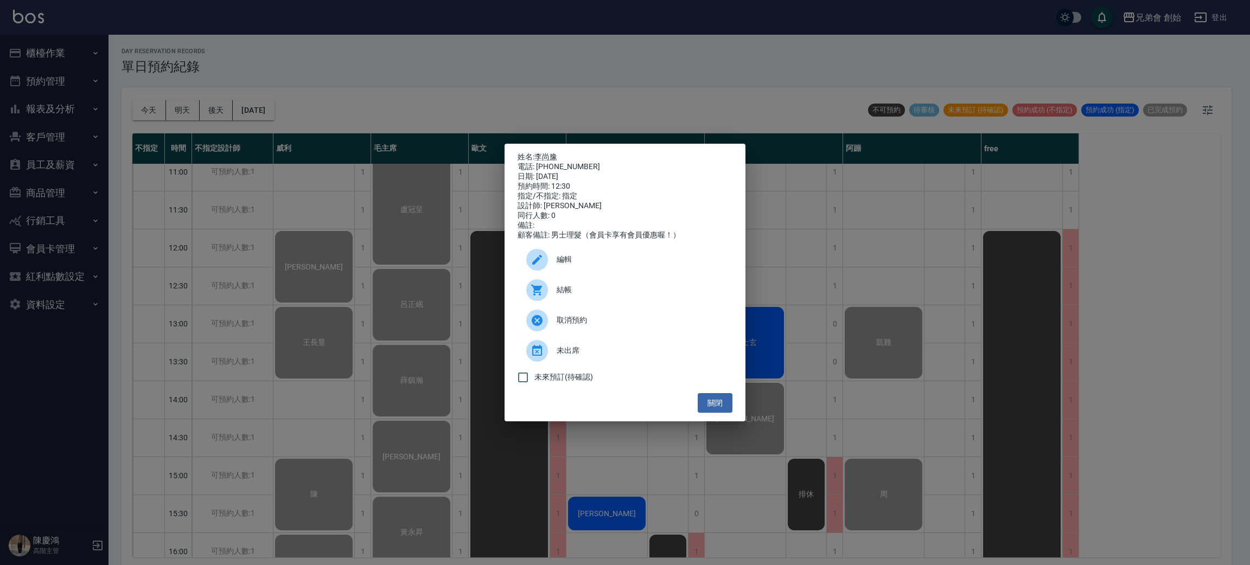
click at [571, 289] on div "結帳" at bounding box center [625, 290] width 215 height 30
click at [220, 192] on div "姓名: 李尚豫 電話: 0976870706 日期: 2025/09/16 預約時間: 12:30 指定/不指定: 指定 設計師: 潘潘 同行人數: 0 備註…" at bounding box center [625, 282] width 1250 height 565
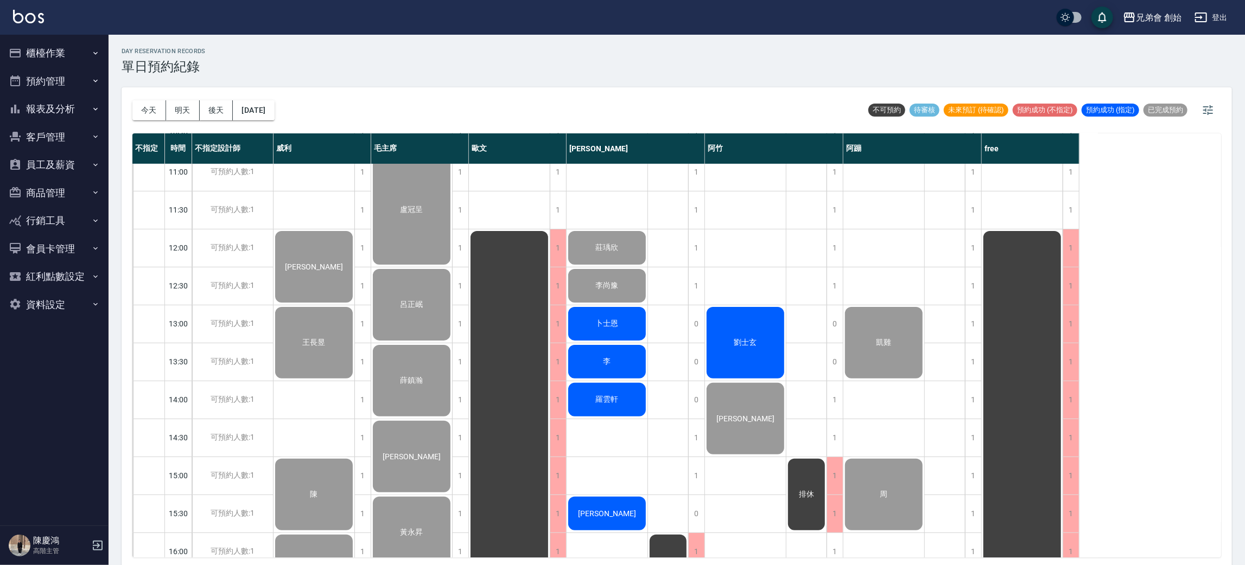
click at [626, 325] on div "卜士恩" at bounding box center [607, 324] width 81 height 37
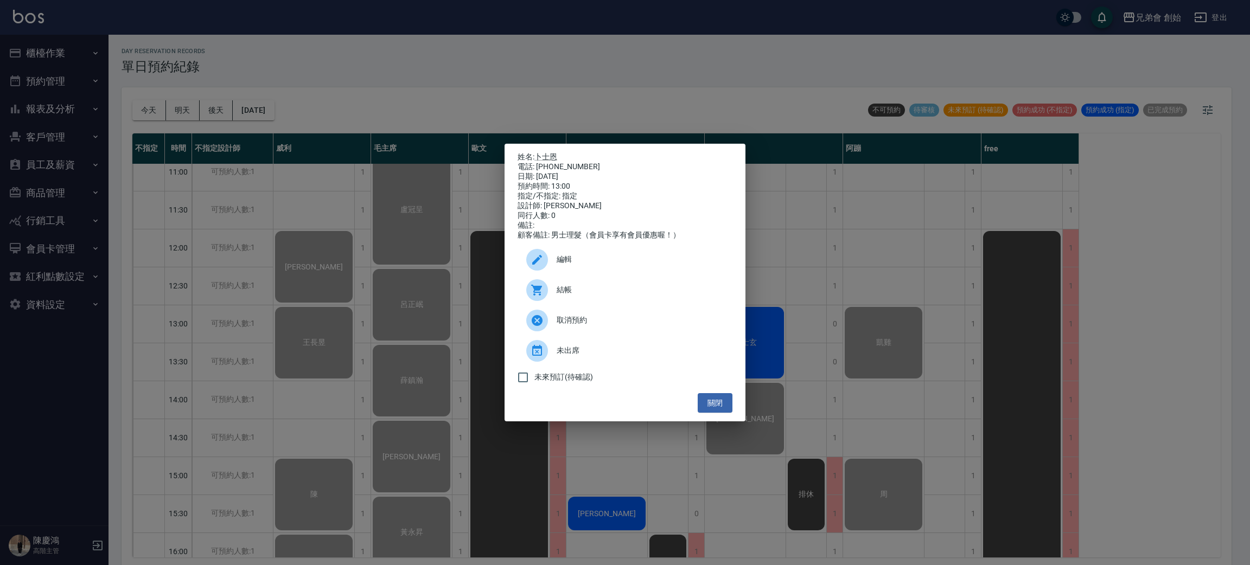
click at [552, 293] on div at bounding box center [541, 290] width 30 height 22
click at [335, 252] on div "姓名: 卜士恩 電話: 0938737421 日期: 2025/09/16 預約時間: 13:00 指定/不指定: 指定 設計師: 潘潘 同行人數: 0 備註…" at bounding box center [625, 282] width 1250 height 565
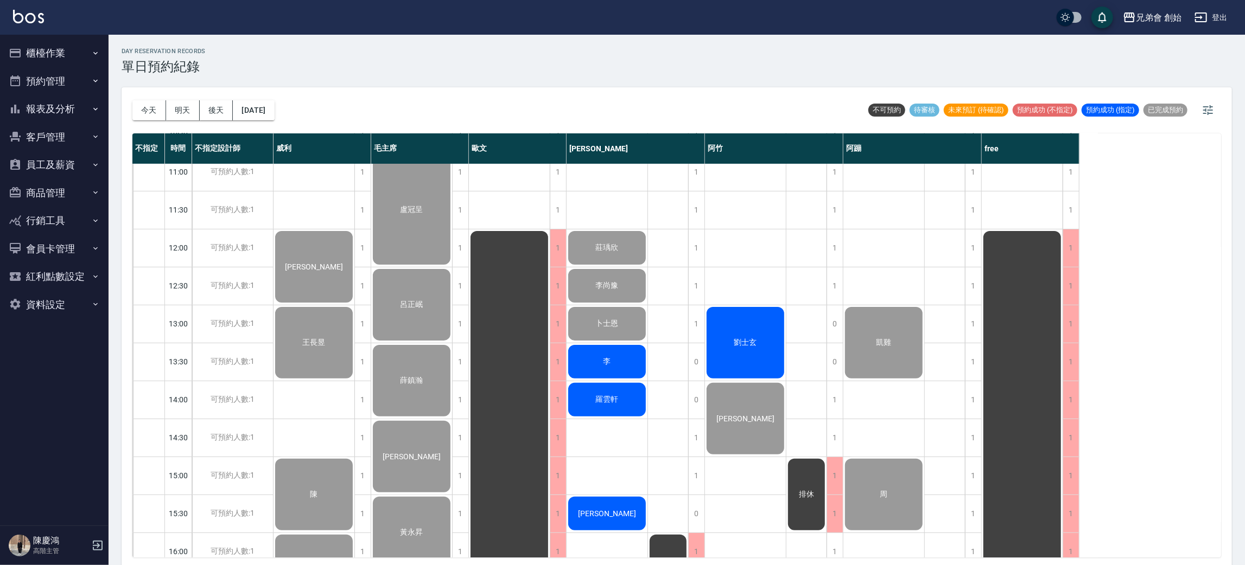
click at [626, 355] on div "李" at bounding box center [607, 362] width 81 height 37
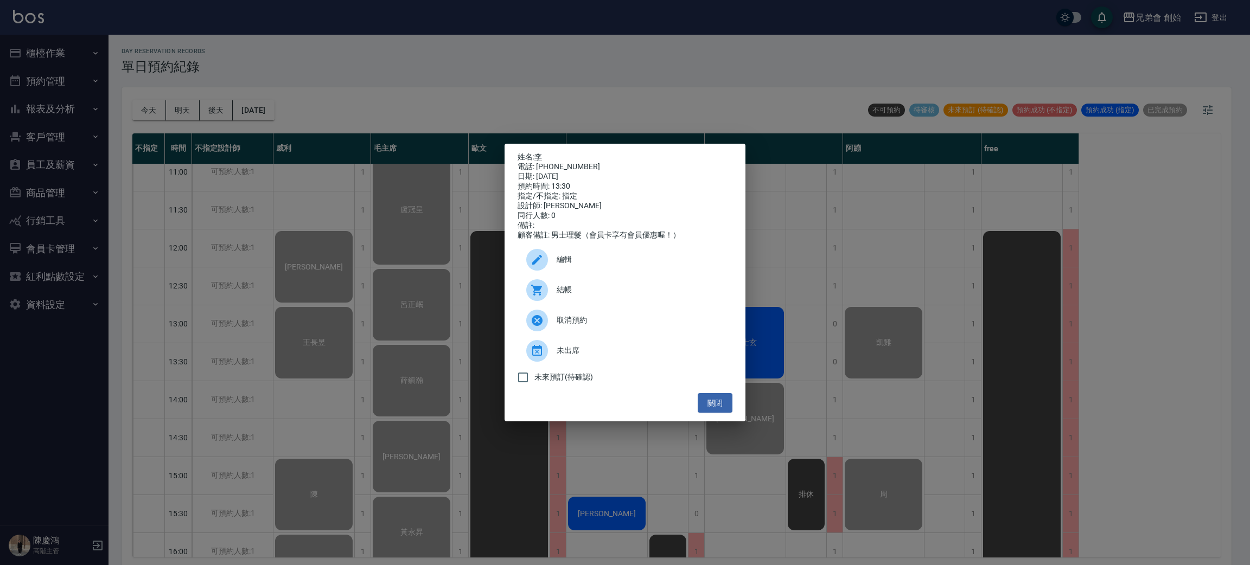
click at [562, 165] on div "電話: 0913003285" at bounding box center [625, 167] width 215 height 10
copy div "0913003285"
click at [428, 286] on div "姓名: 李 電話: 0913003285 日期: 2025/09/16 預約時間: 13:30 指定/不指定: 指定 設計師: 潘潘 同行人數: 0 備註: …" at bounding box center [625, 282] width 1250 height 565
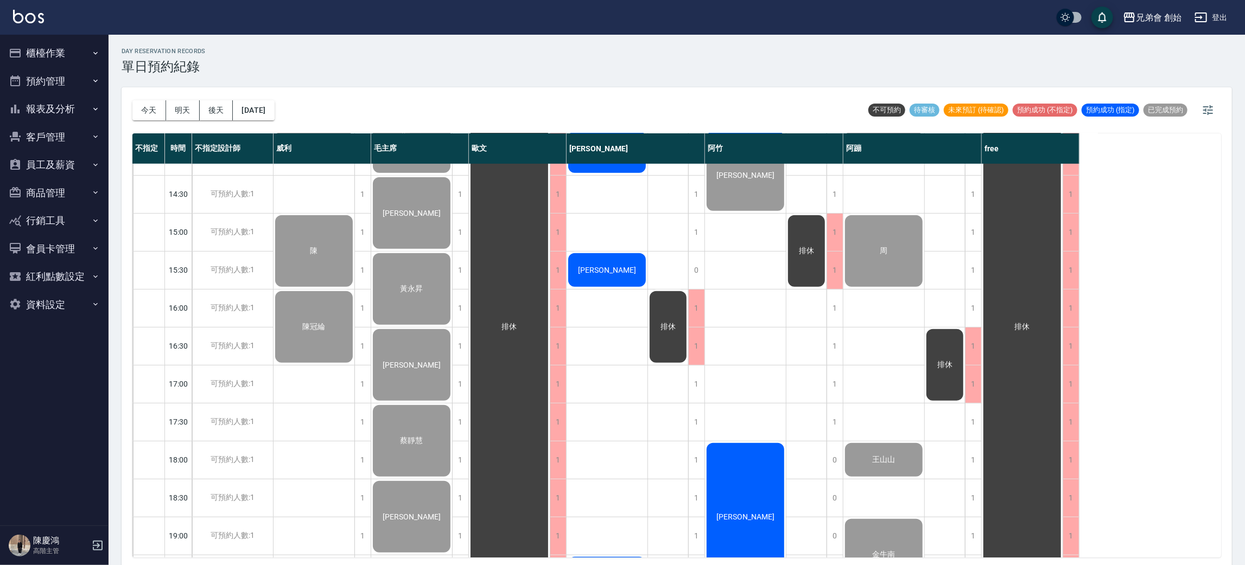
scroll to position [326, 0]
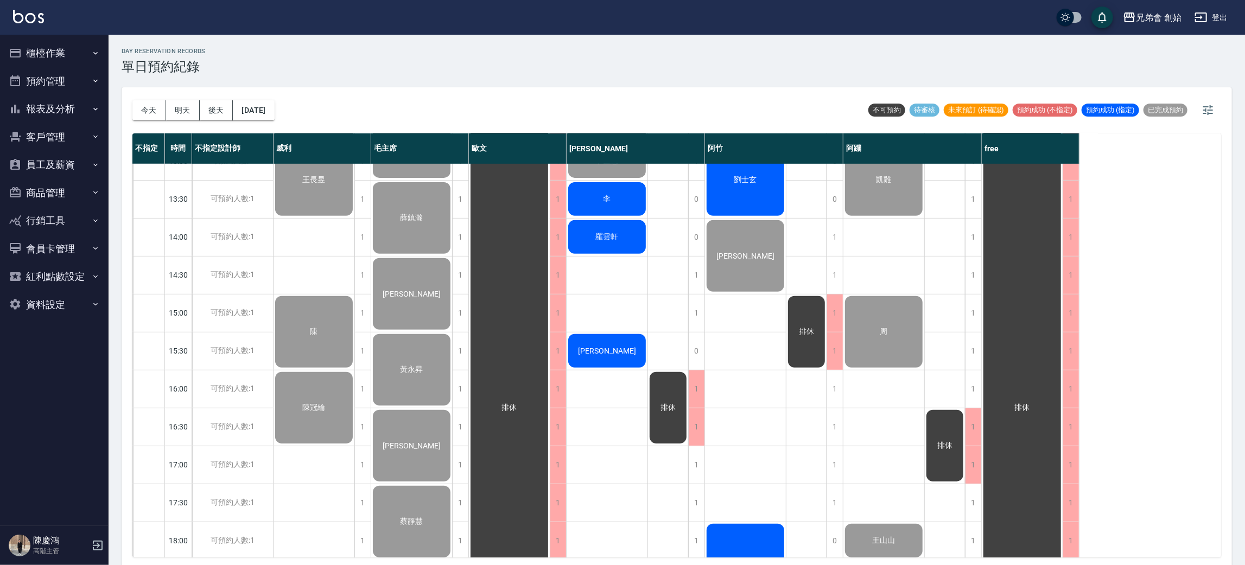
click at [601, 239] on span "羅雲軒" at bounding box center [607, 237] width 27 height 10
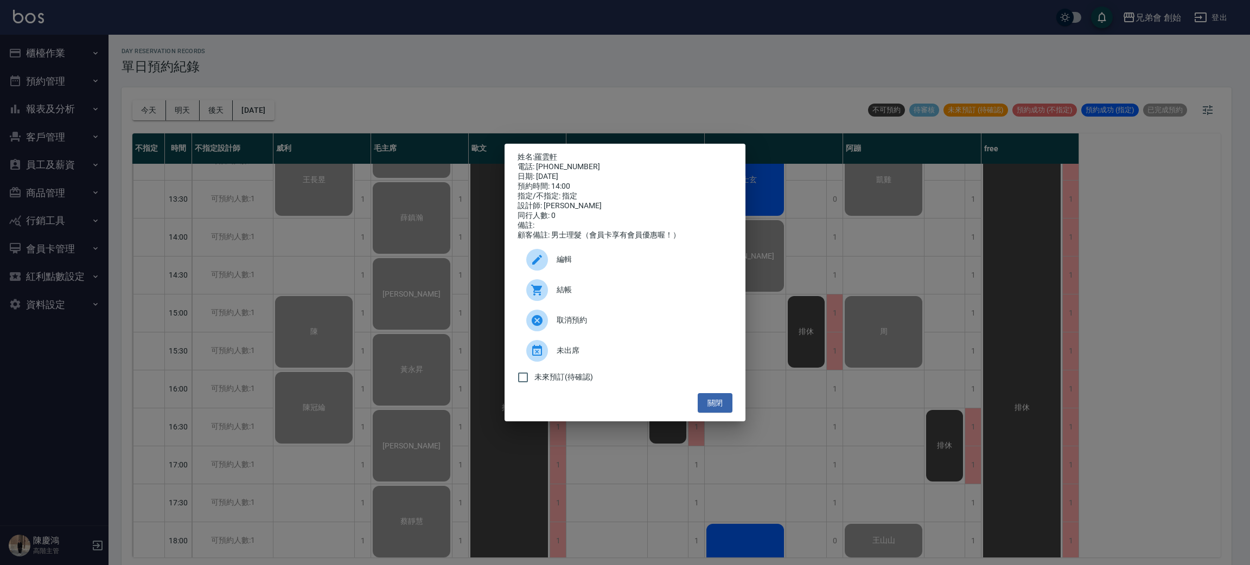
click at [568, 167] on div "電話: 0911833809" at bounding box center [625, 167] width 215 height 10
copy div "0911833809"
click at [335, 283] on div "姓名: 羅雲軒 電話: 0911833809 日期: 2025/09/16 預約時間: 14:00 指定/不指定: 指定 設計師: 潘潘 同行人數: 0 備註…" at bounding box center [625, 282] width 1250 height 565
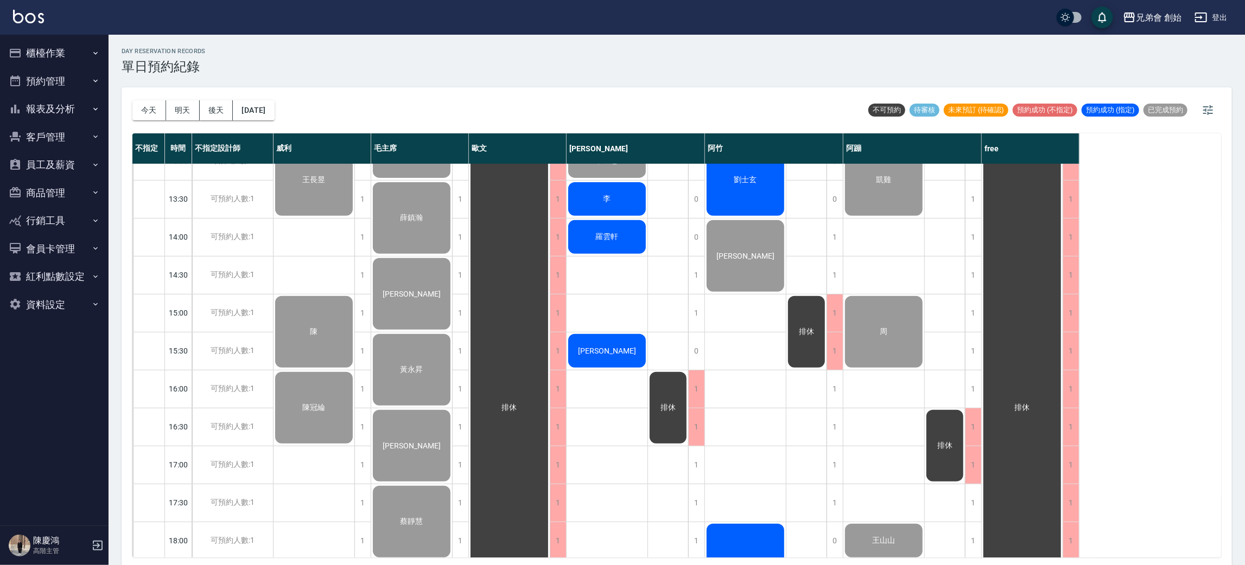
click at [627, 353] on div "楊家安" at bounding box center [607, 351] width 81 height 37
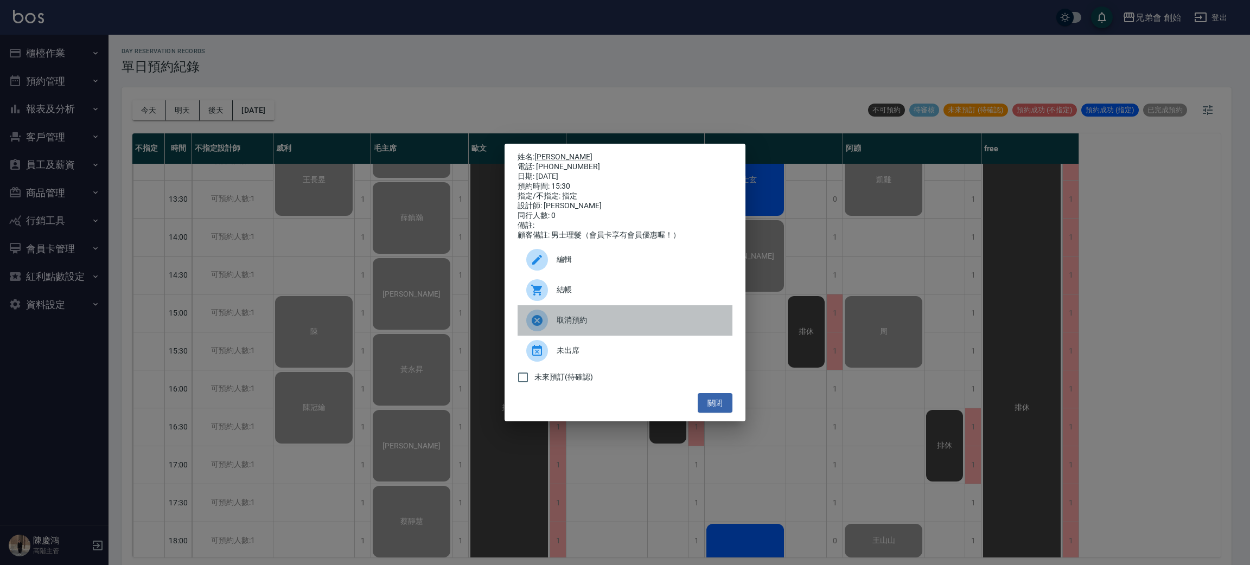
click at [597, 326] on span "取消預約" at bounding box center [640, 320] width 167 height 11
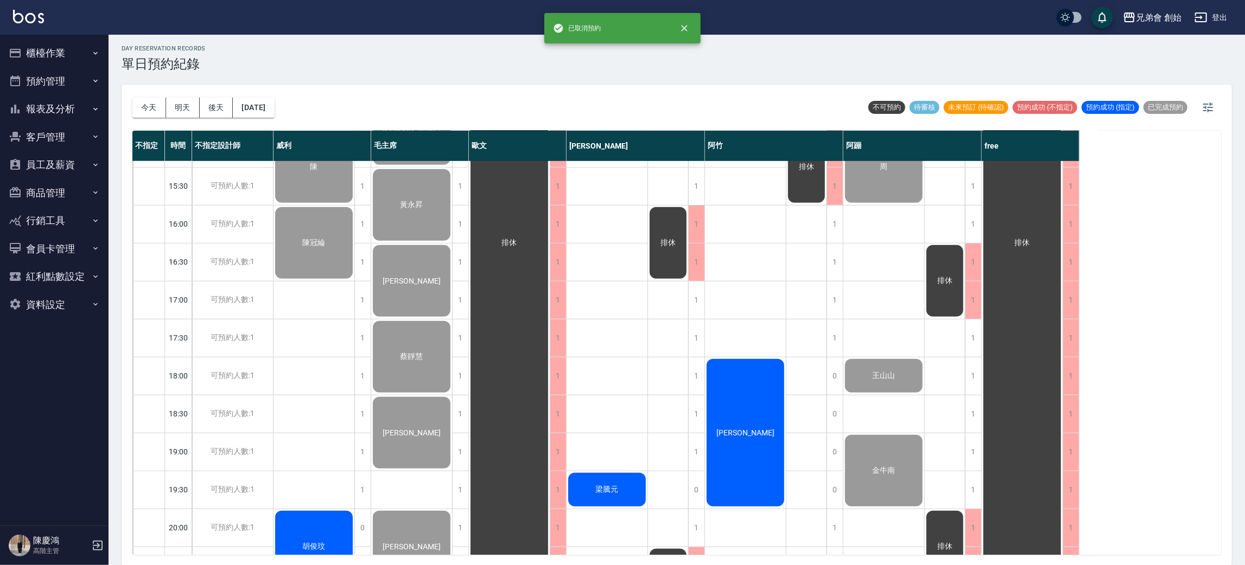
scroll to position [651, 0]
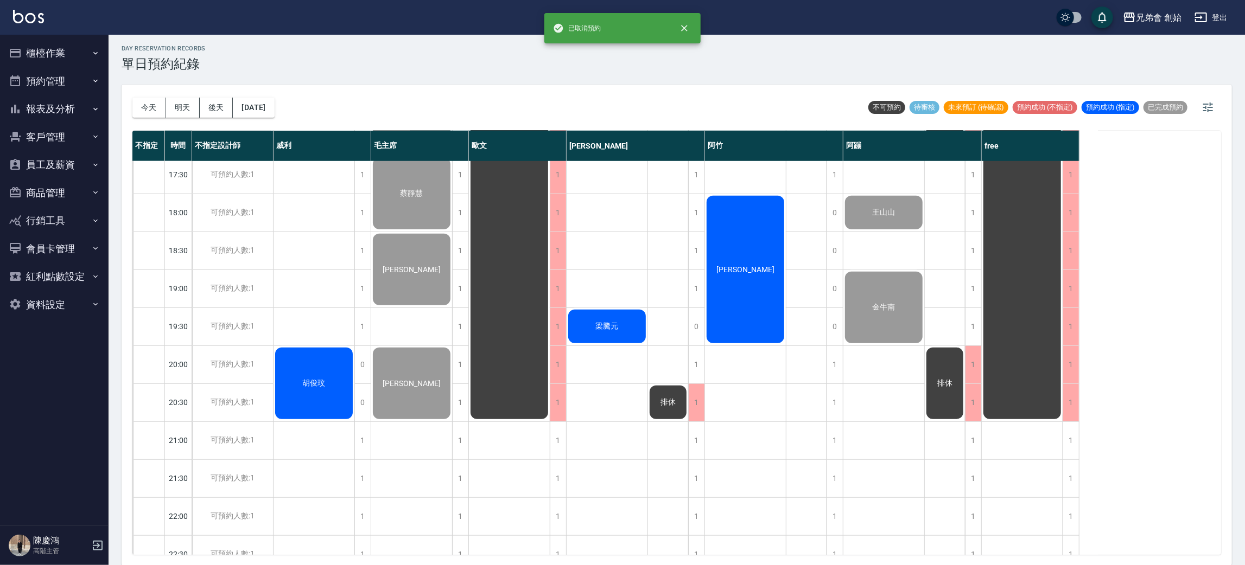
click at [624, 331] on div "梁騰元" at bounding box center [607, 326] width 81 height 37
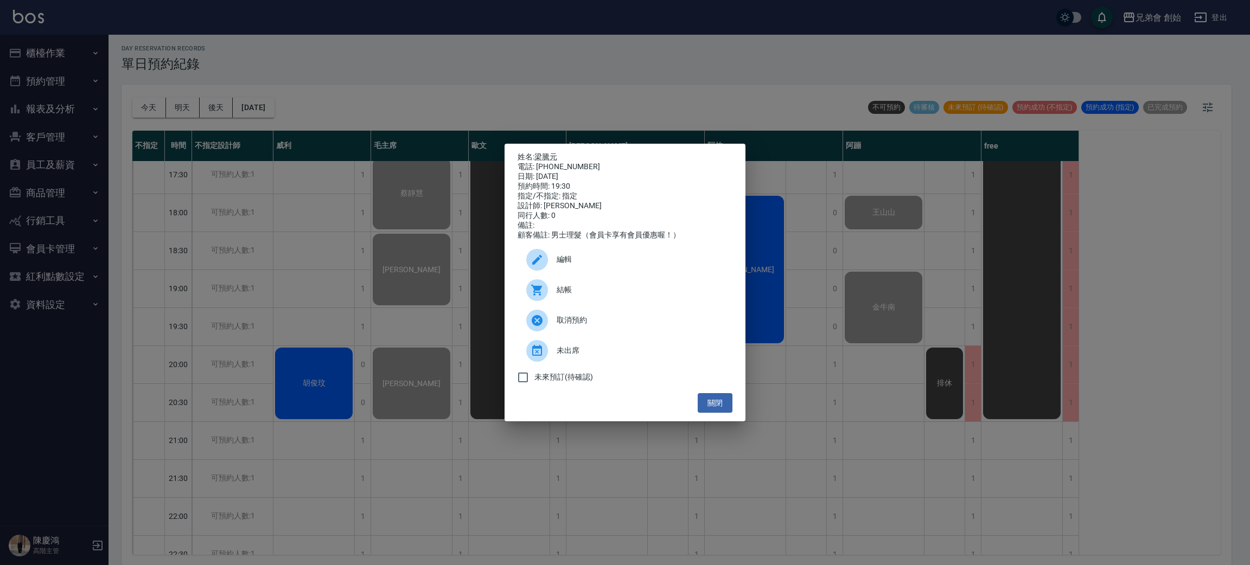
click at [558, 292] on span "結帳" at bounding box center [640, 289] width 167 height 11
click at [1241, 523] on div "姓名: 梁騰元 電話: 0982459605 日期: 2025/09/16 預約時間: 19:30 指定/不指定: 指定 設計師: 潘潘 同行人數: 0 備註…" at bounding box center [625, 282] width 1250 height 565
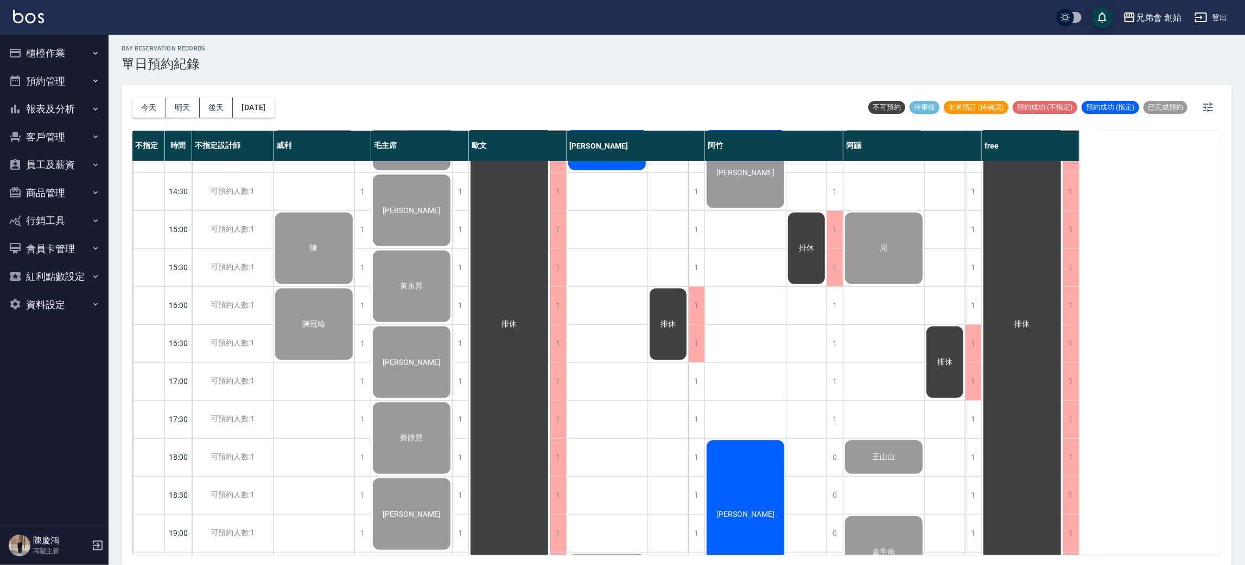
scroll to position [720, 0]
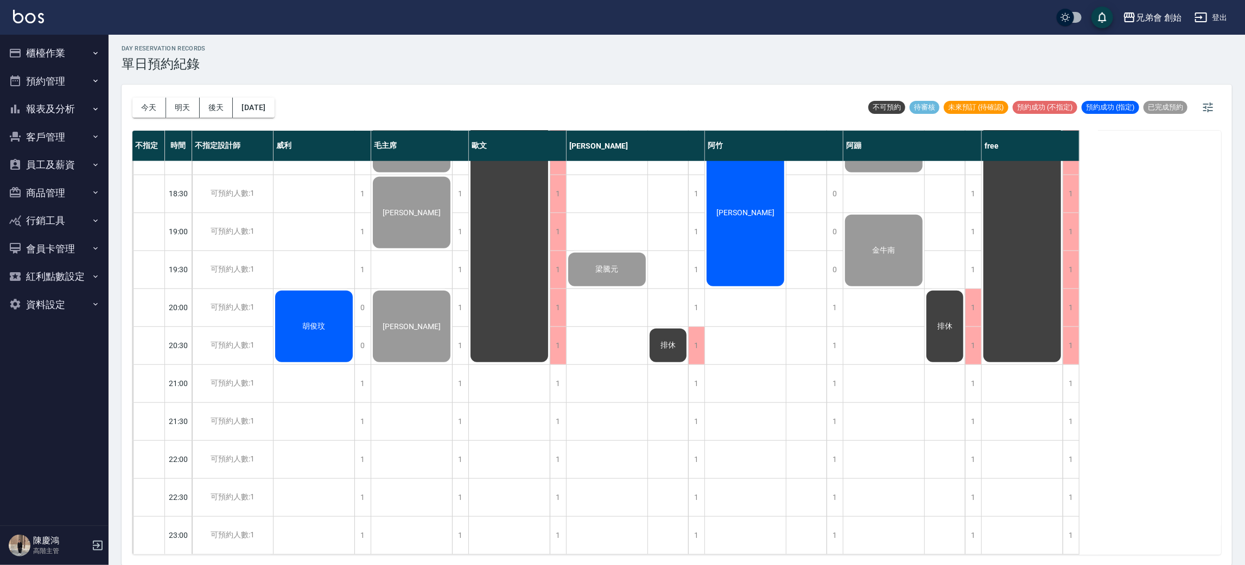
click at [317, 337] on div "胡俊玟" at bounding box center [314, 326] width 81 height 75
click at [310, 322] on div "胡俊玟" at bounding box center [314, 326] width 81 height 75
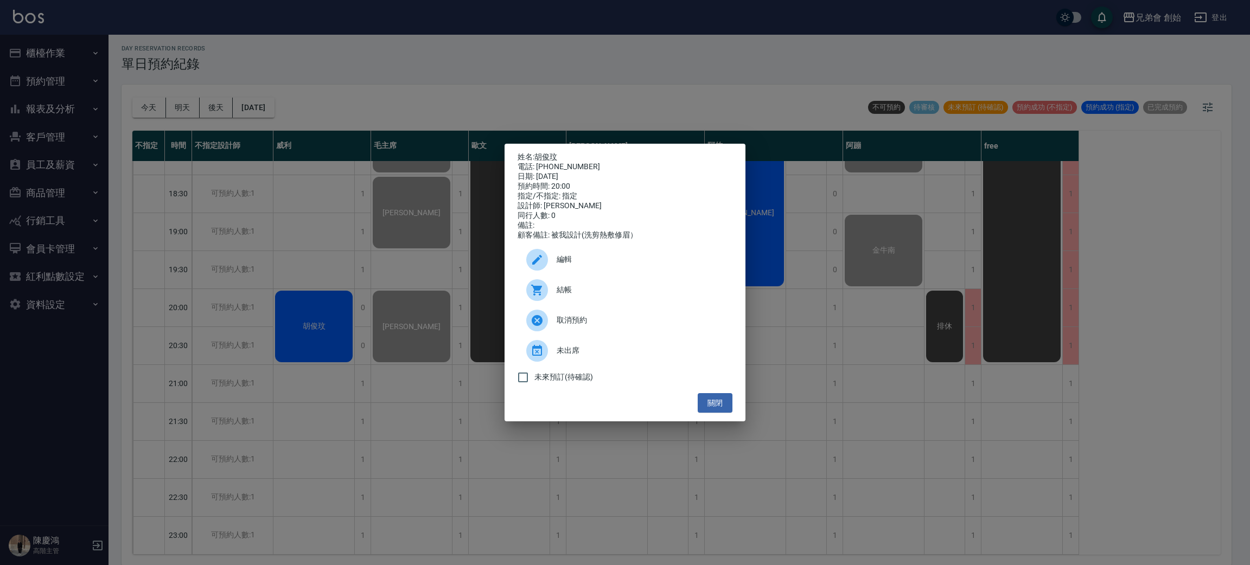
click at [630, 306] on div "結帳" at bounding box center [625, 290] width 215 height 30
click at [481, 194] on div "姓名: 胡俊玟 電話: 0917954184 日期: 2025/09/16 預約時間: 20:00 指定/不指定: 指定 設計師: 威利 同行人數: 0 備註…" at bounding box center [625, 282] width 1250 height 565
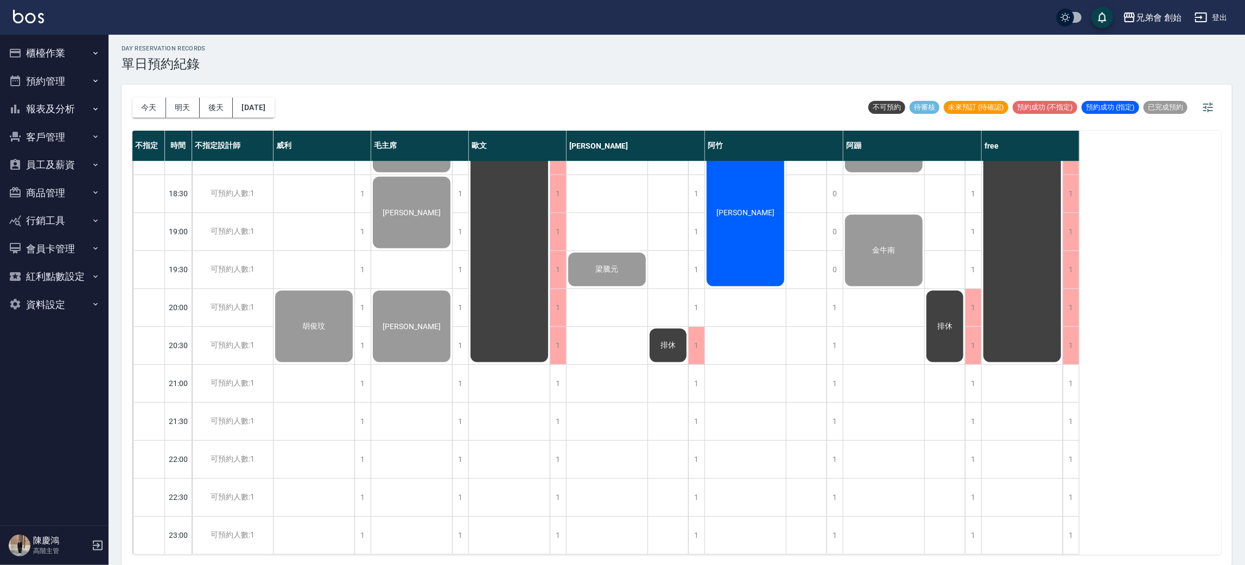
scroll to position [557, 0]
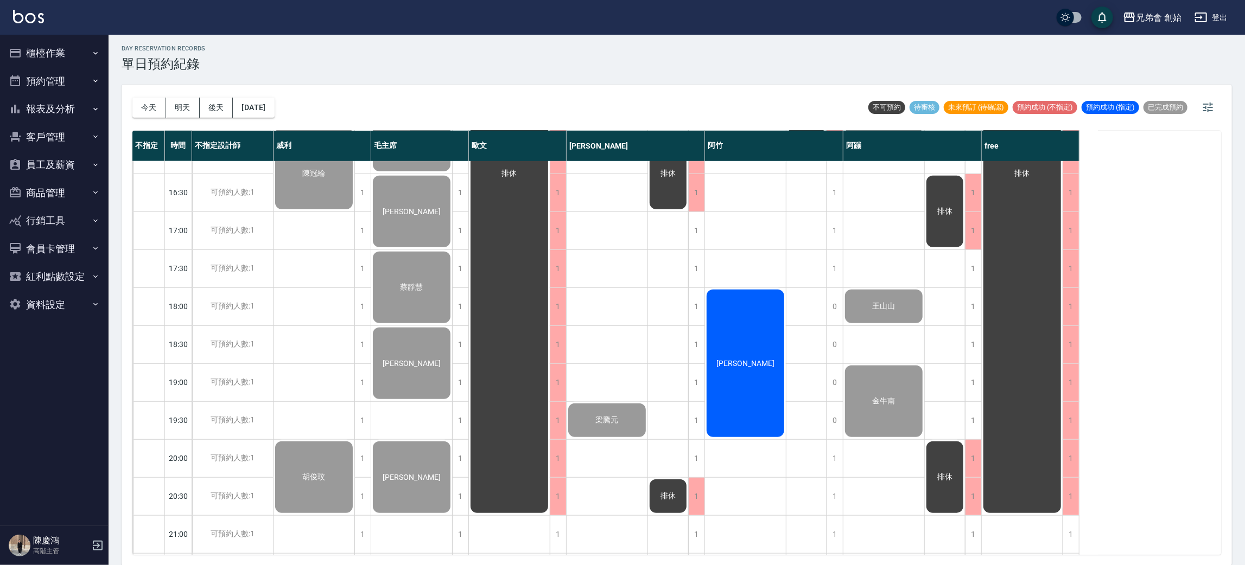
click at [752, 347] on div "廖健融" at bounding box center [745, 363] width 81 height 151
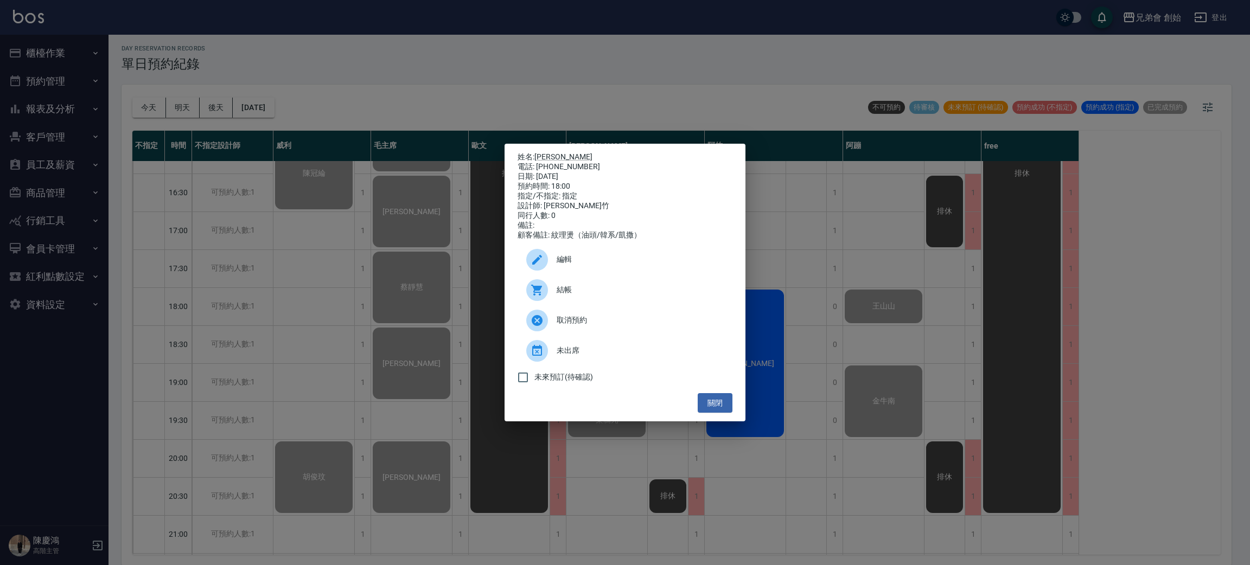
click at [608, 292] on span "結帳" at bounding box center [640, 289] width 167 height 11
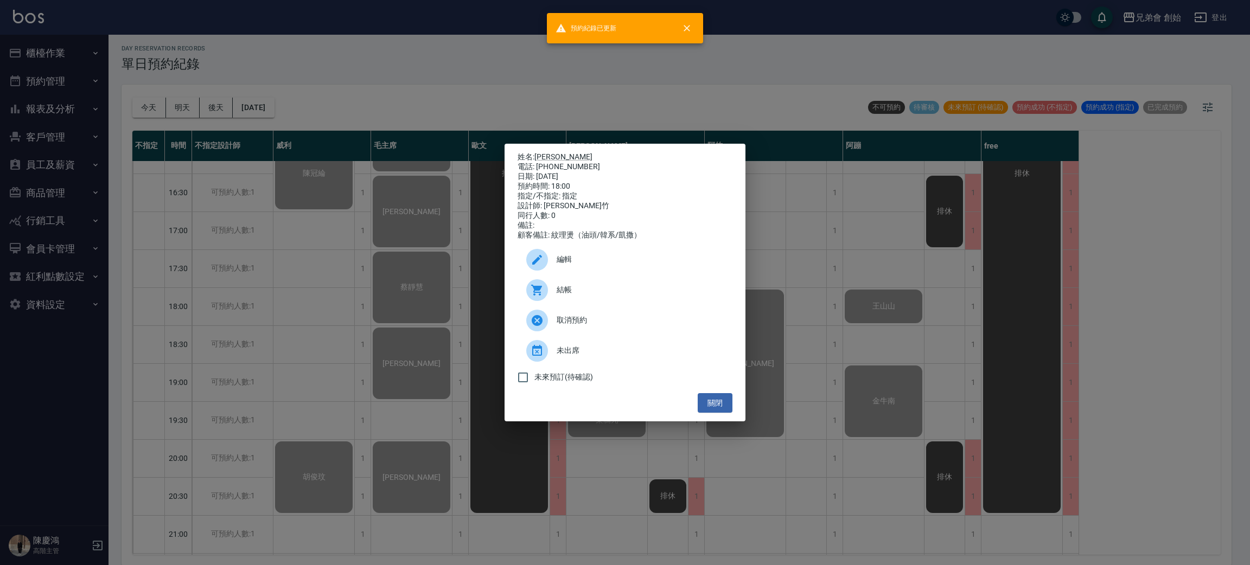
click at [920, 279] on div "姓名: 廖健融 電話: 0955066429 日期: 2025/09/16 預約時間: 18:00 指定/不指定: 指定 設計師: 阿竹 同行人數: 0 備註…" at bounding box center [625, 282] width 1250 height 565
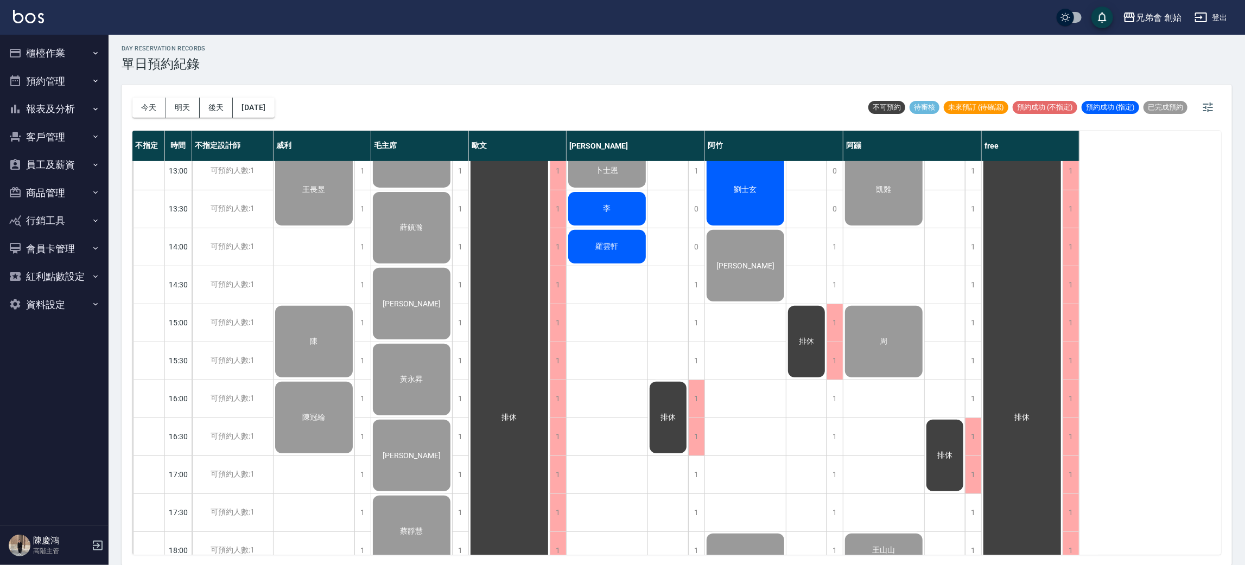
scroll to position [150, 0]
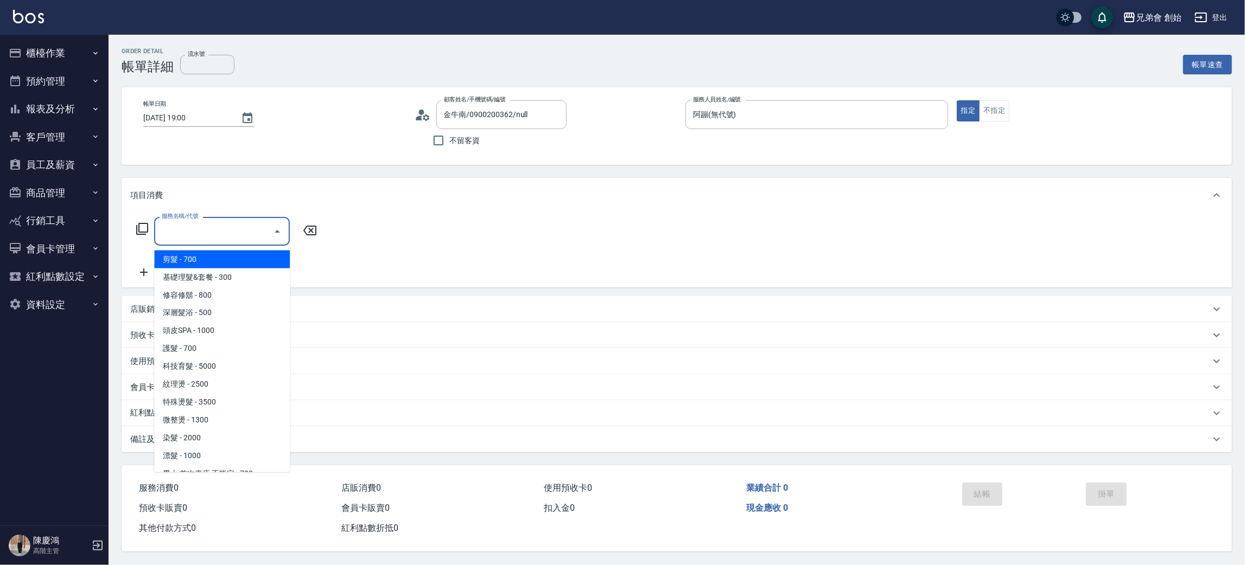
click at [238, 230] on input "服務名稱/代號" at bounding box center [214, 231] width 110 height 19
click at [248, 266] on span "剪髮 - 700" at bounding box center [222, 260] width 136 height 18
type input "剪髮(A01)"
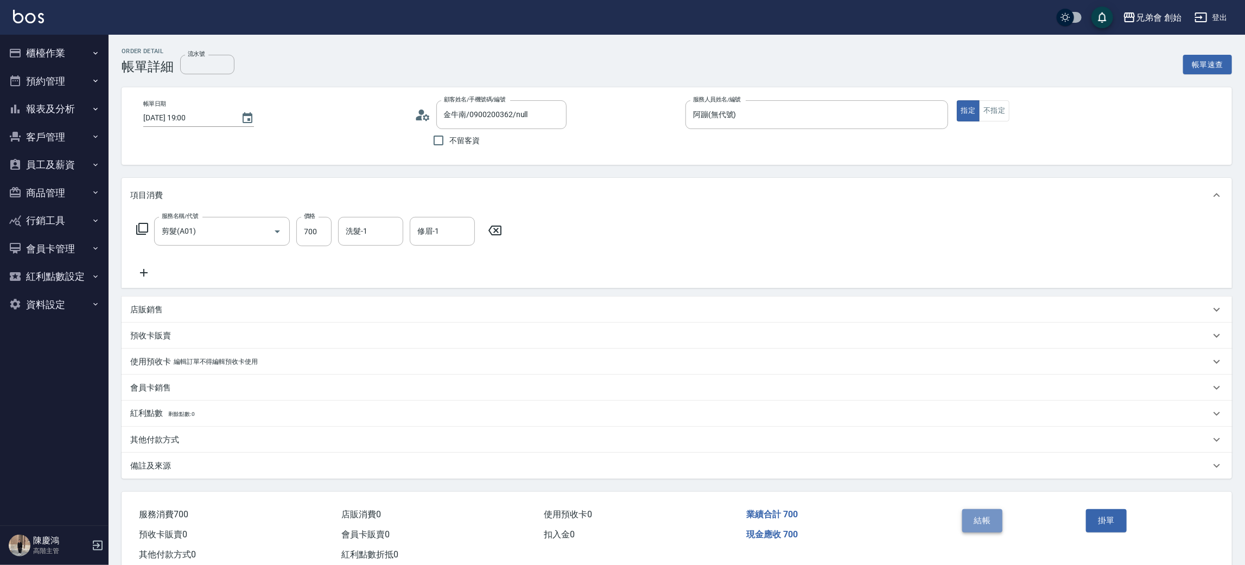
click at [997, 523] on button "結帳" at bounding box center [982, 521] width 41 height 23
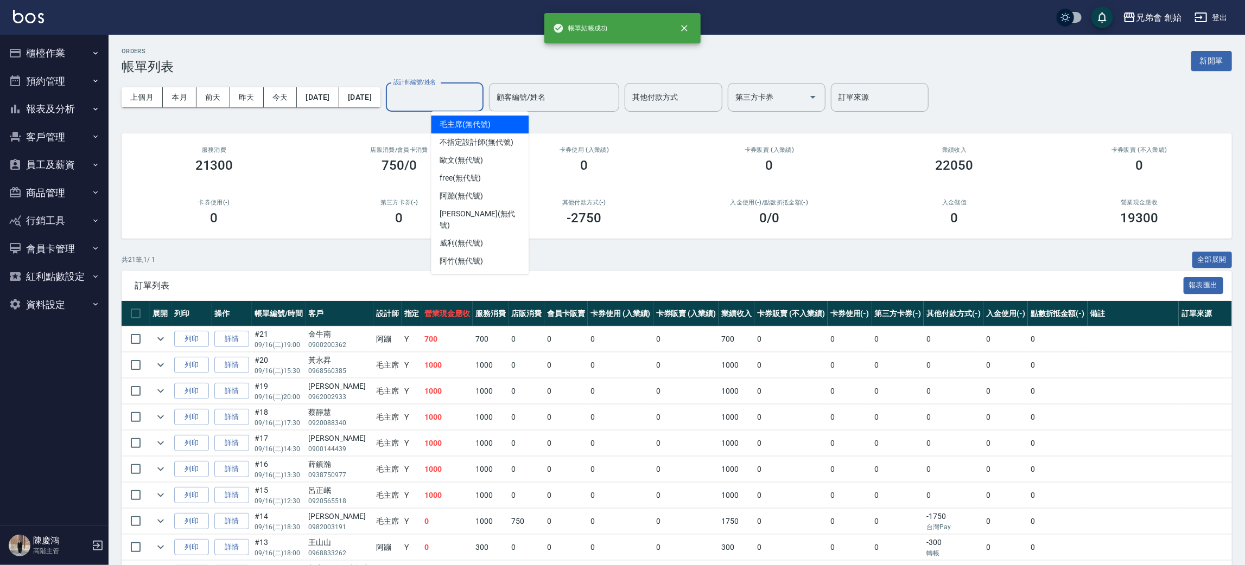
click at [461, 93] on input "設計師編號/姓名" at bounding box center [435, 97] width 88 height 19
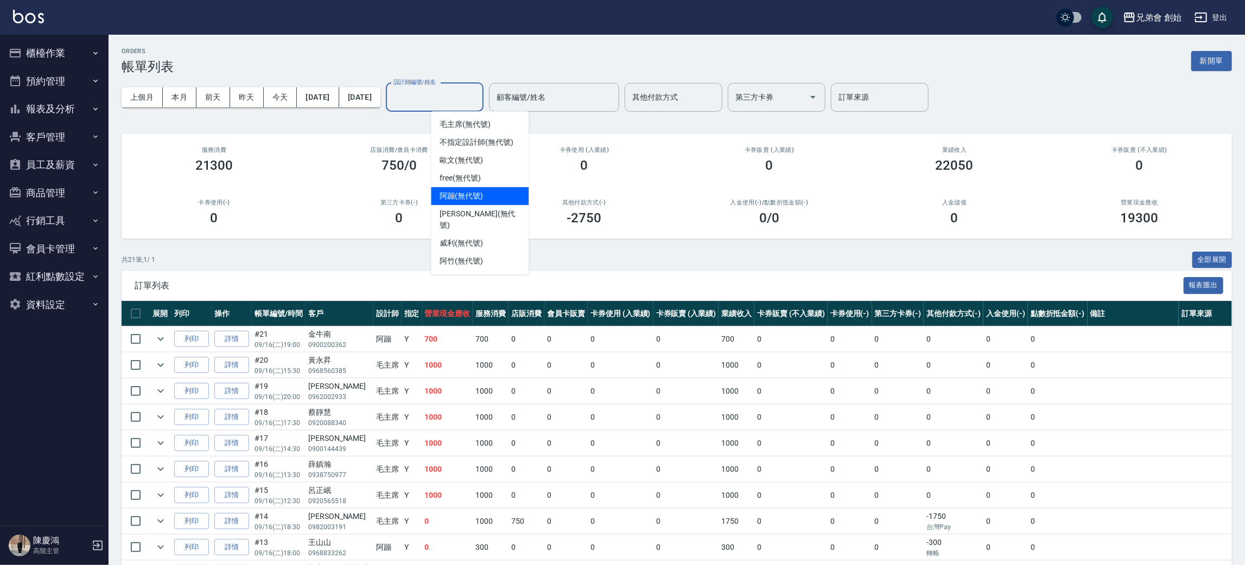
click at [512, 188] on div "阿蹦 (無代號)" at bounding box center [480, 196] width 98 height 18
type input "阿蹦(無代號)"
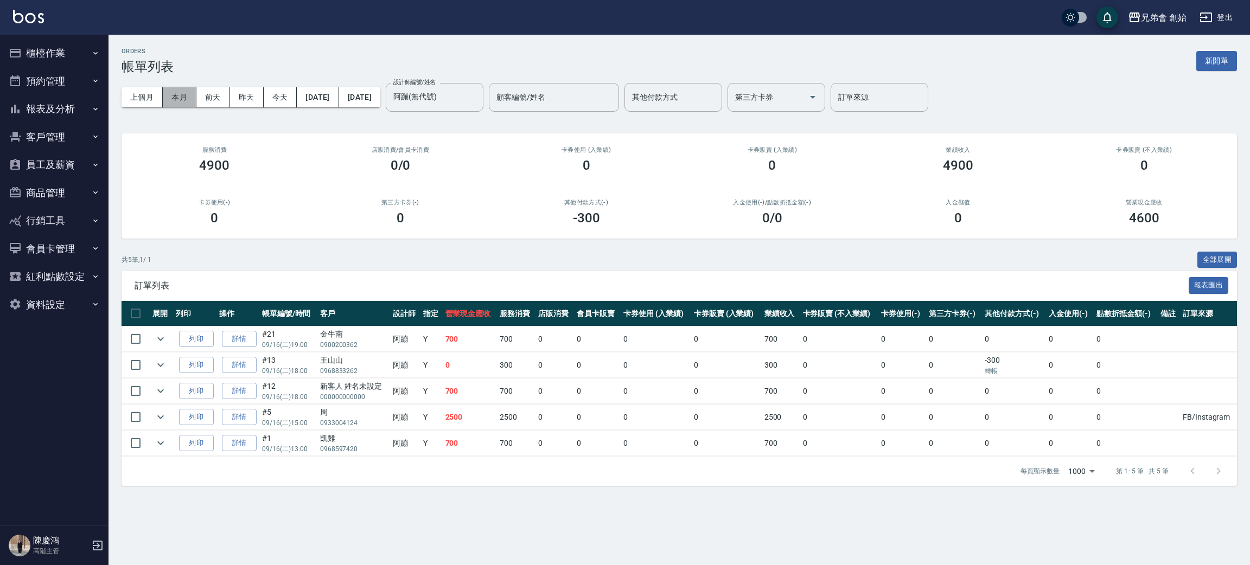
click at [180, 99] on button "本月" at bounding box center [180, 97] width 34 height 20
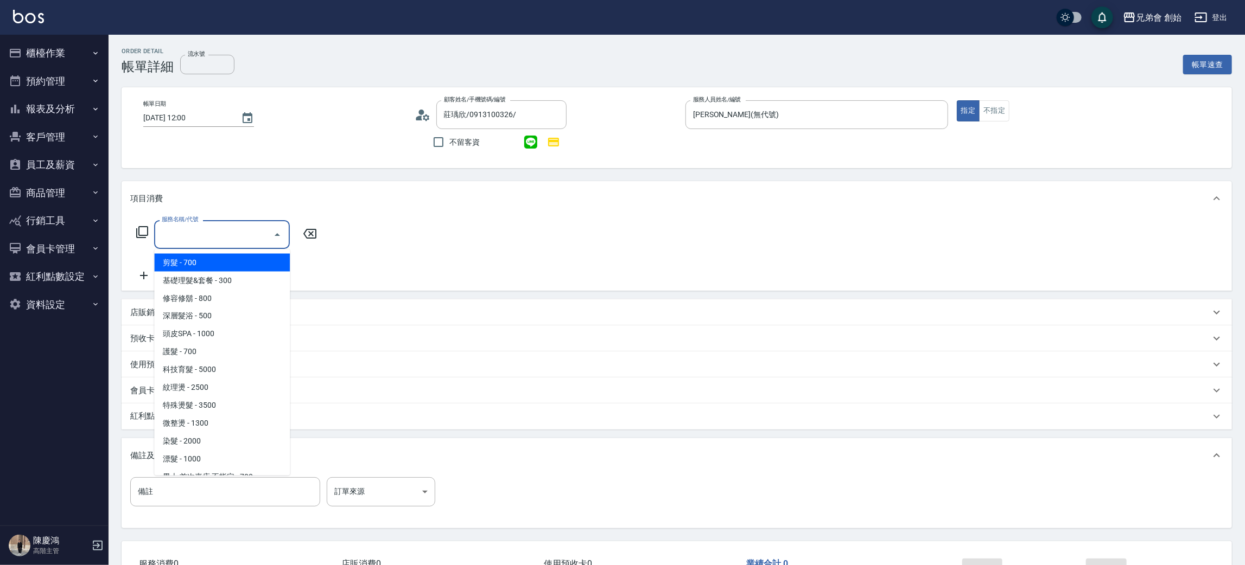
click at [187, 255] on span "剪髮 - 700" at bounding box center [222, 263] width 136 height 18
type input "剪髮(A01)"
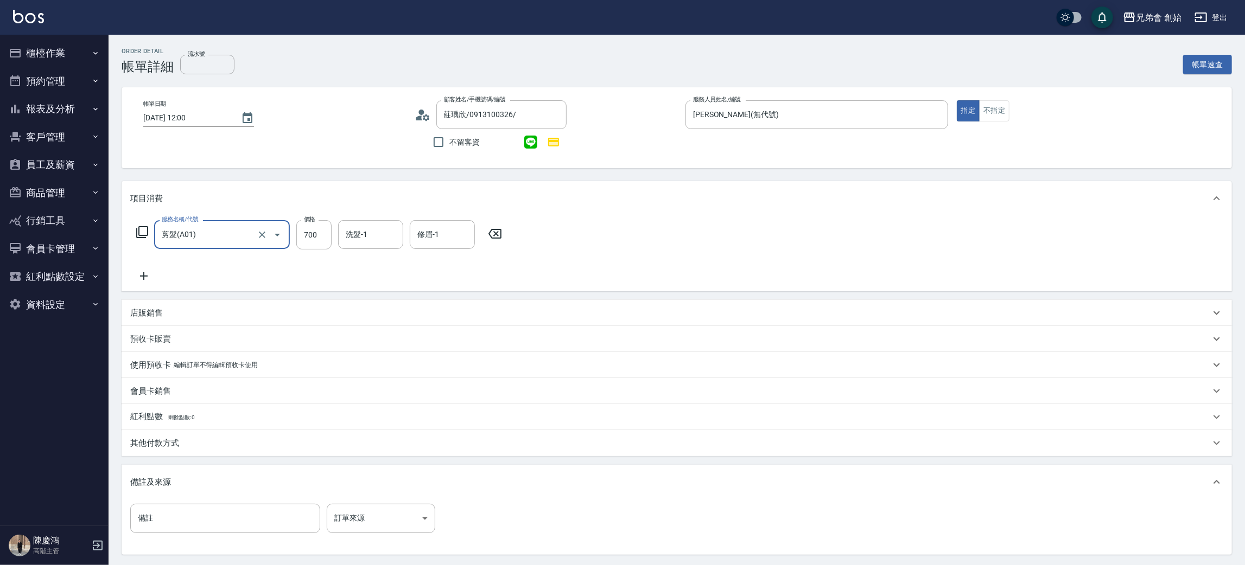
scroll to position [105, 0]
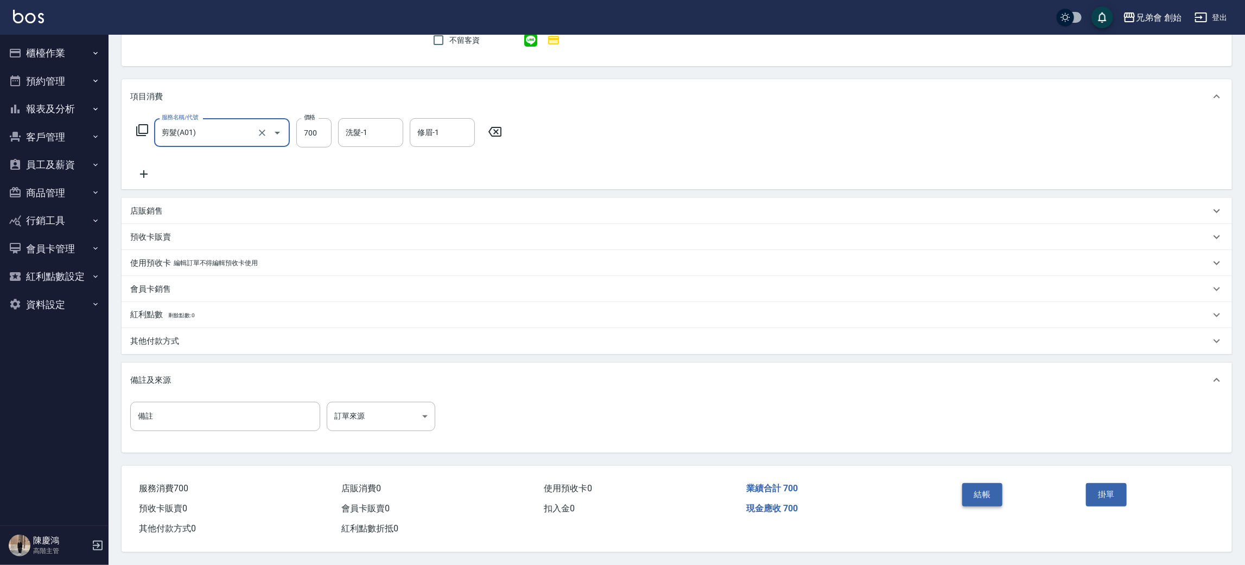
click at [996, 493] on button "結帳" at bounding box center [982, 495] width 41 height 23
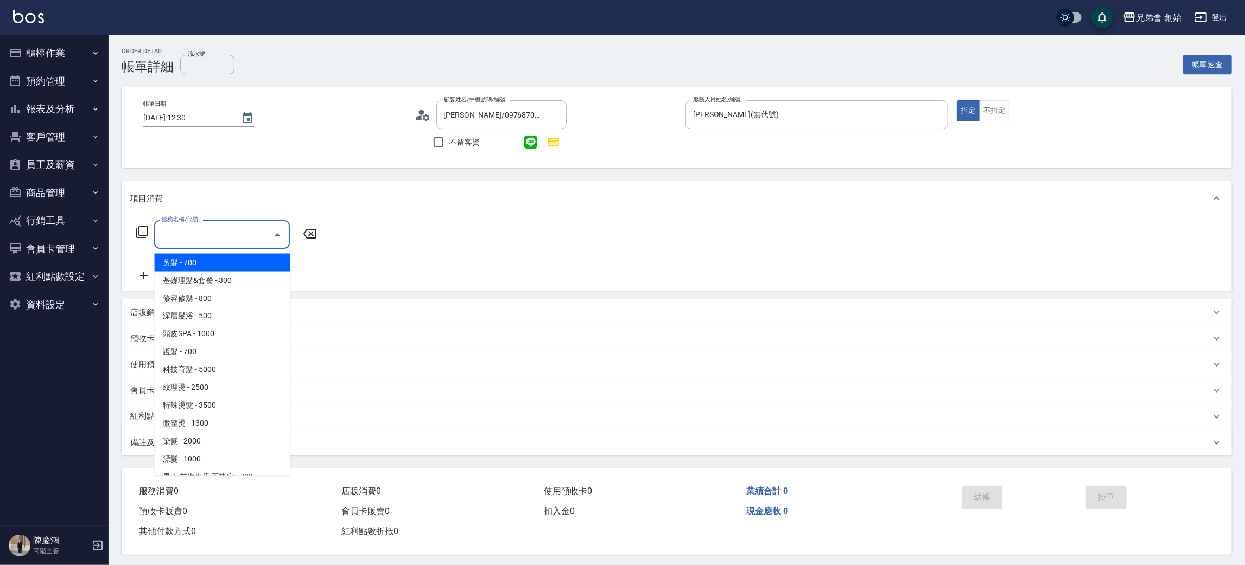
click at [177, 257] on span "剪髮 - 700" at bounding box center [222, 263] width 136 height 18
type input "剪髮(A01)"
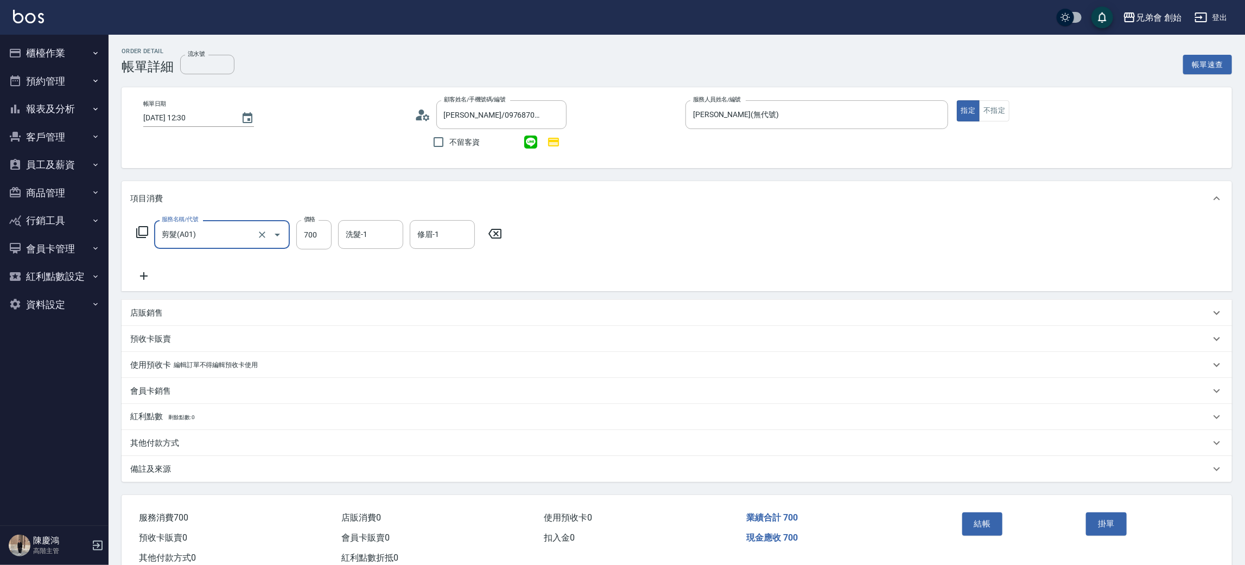
scroll to position [31, 0]
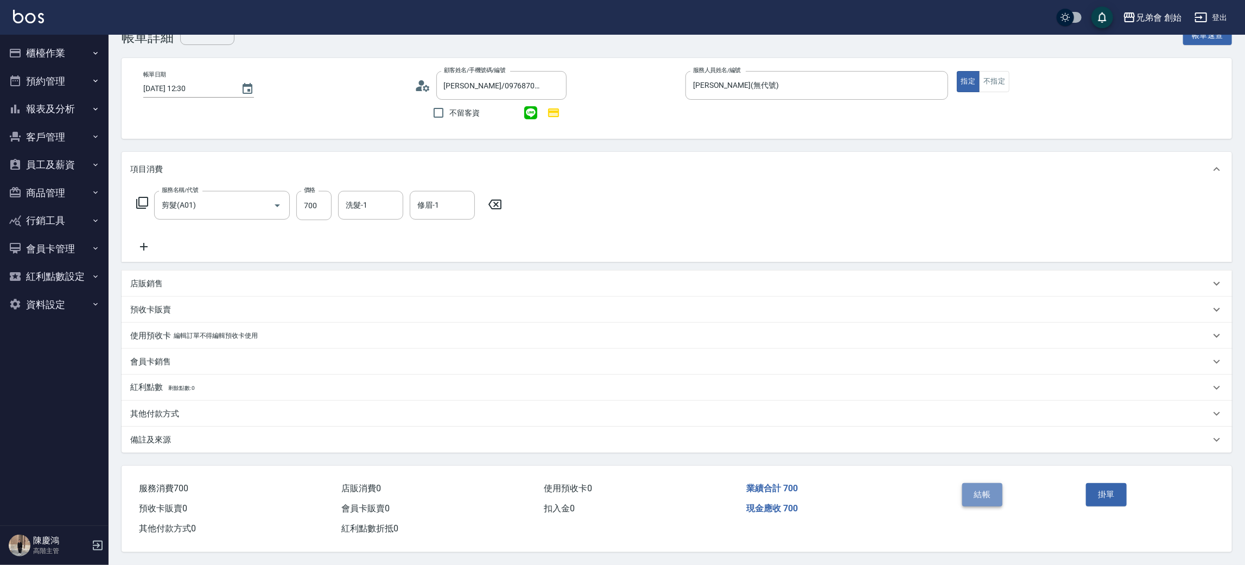
click at [971, 498] on button "結帳" at bounding box center [982, 495] width 41 height 23
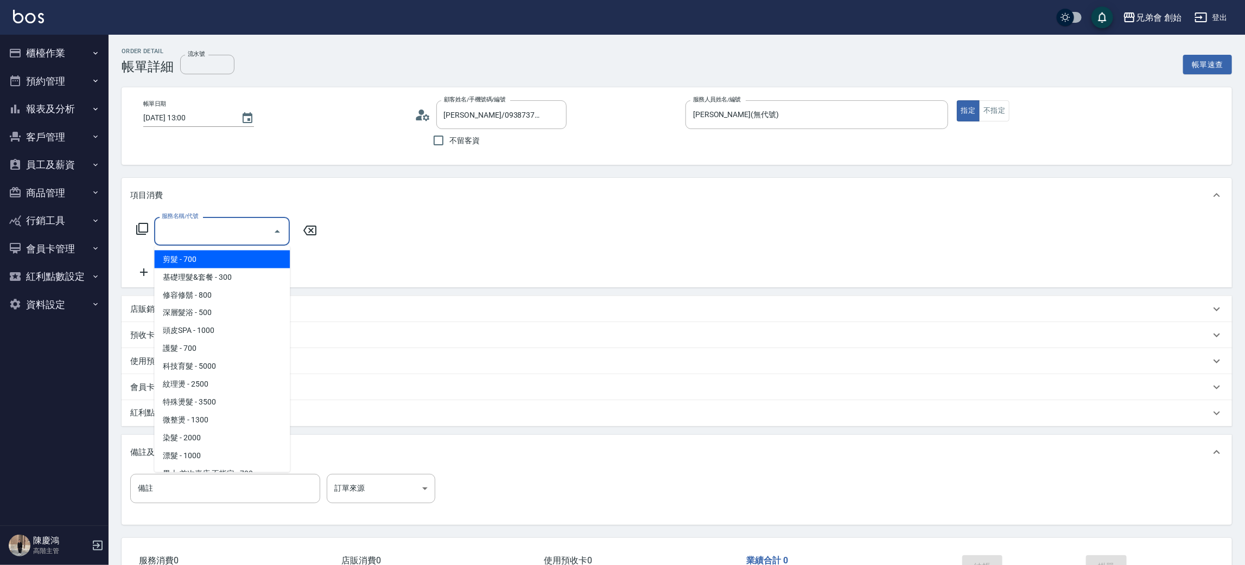
click at [193, 258] on span "剪髮 - 700" at bounding box center [222, 260] width 136 height 18
type input "剪髮(A01)"
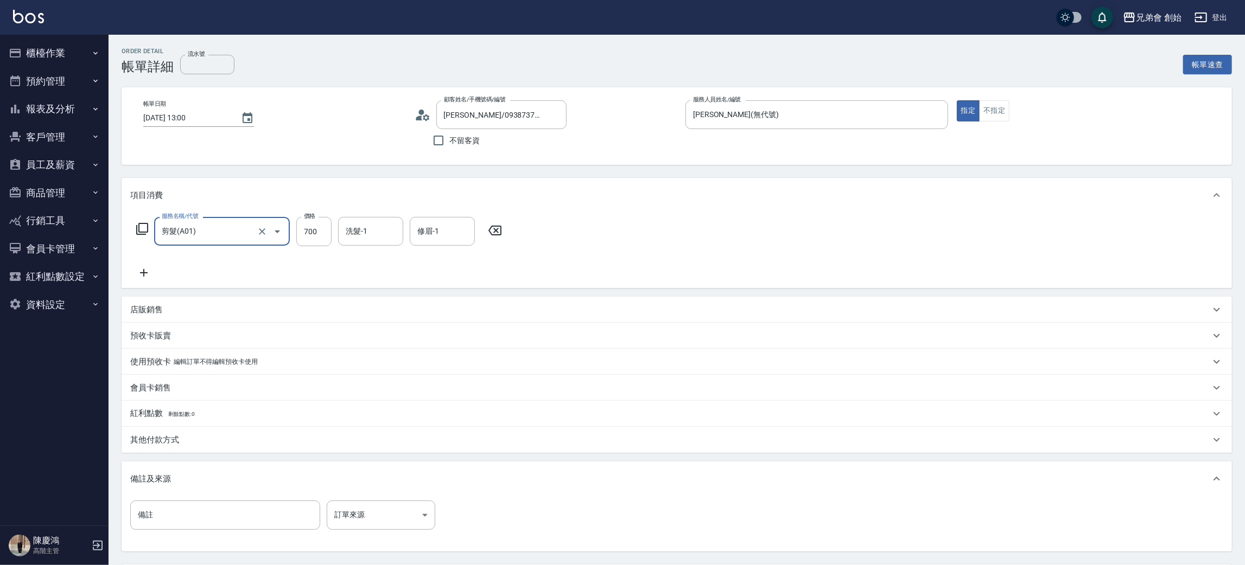
scroll to position [101, 0]
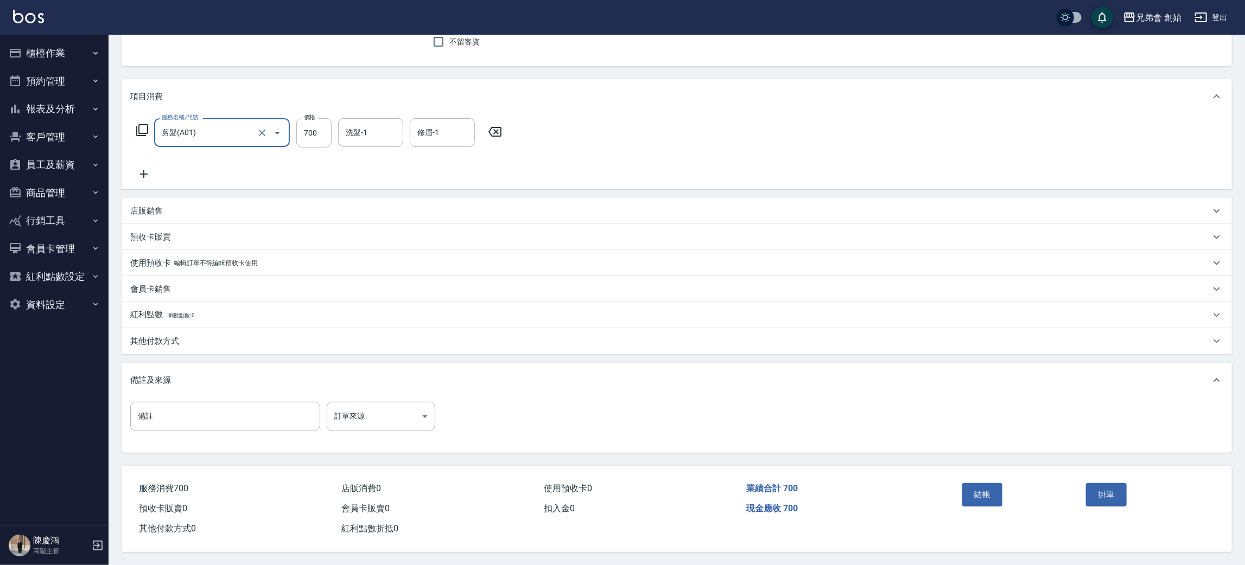
drag, startPoint x: 979, startPoint y: 489, endPoint x: 770, endPoint y: 412, distance: 223.2
click at [980, 489] on button "結帳" at bounding box center [982, 495] width 41 height 23
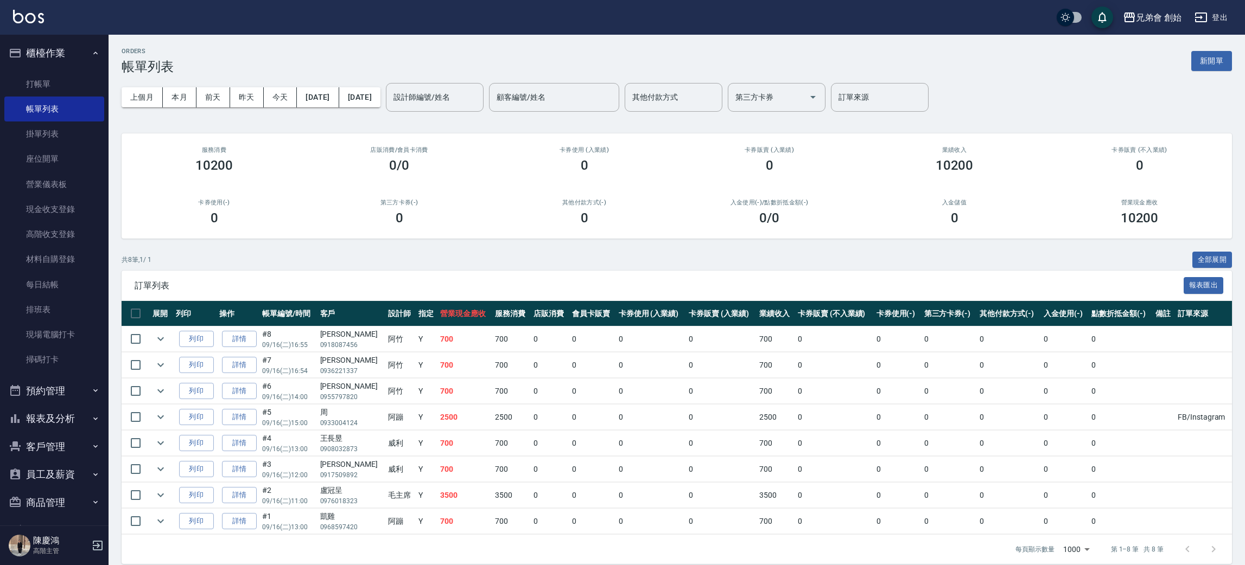
scroll to position [12, 0]
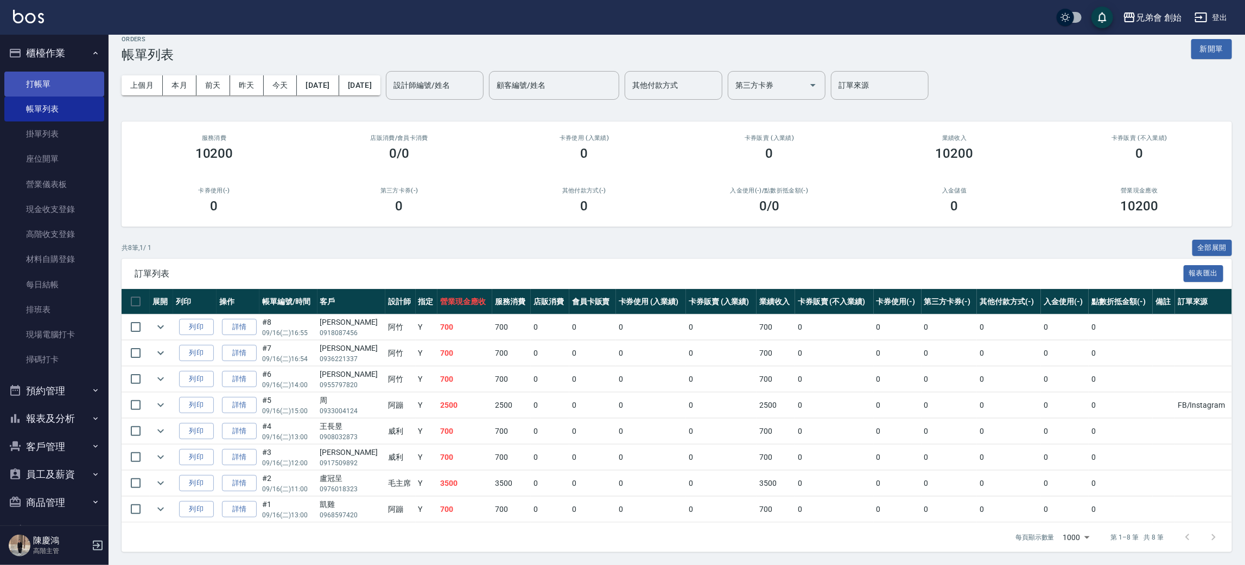
drag, startPoint x: 34, startPoint y: 89, endPoint x: 48, endPoint y: 81, distance: 16.8
click at [34, 89] on link "打帳單" at bounding box center [54, 84] width 100 height 25
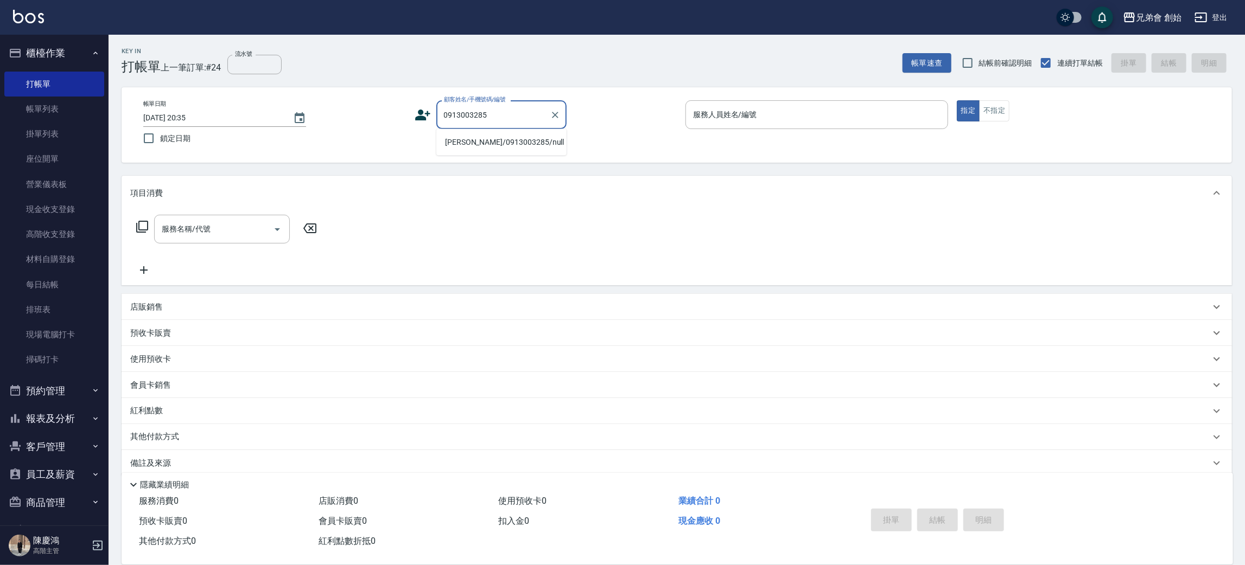
click at [478, 145] on li "[PERSON_NAME]/0913003285/null" at bounding box center [501, 142] width 130 height 18
type input "[PERSON_NAME]/0913003285/null"
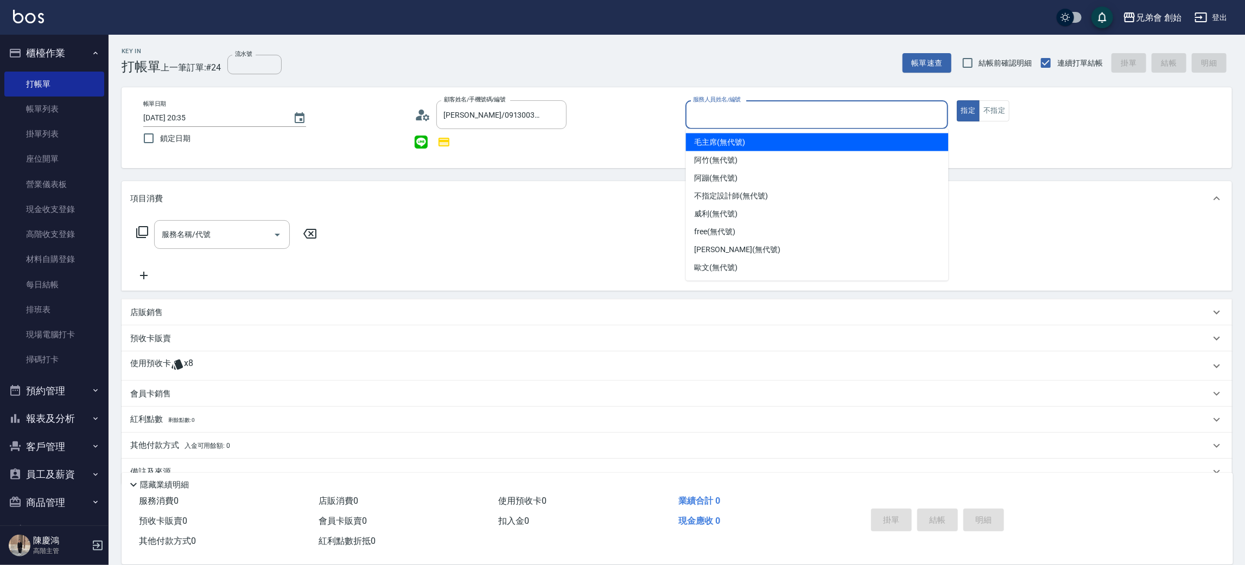
click at [747, 116] on input "服務人員姓名/編號" at bounding box center [816, 114] width 253 height 19
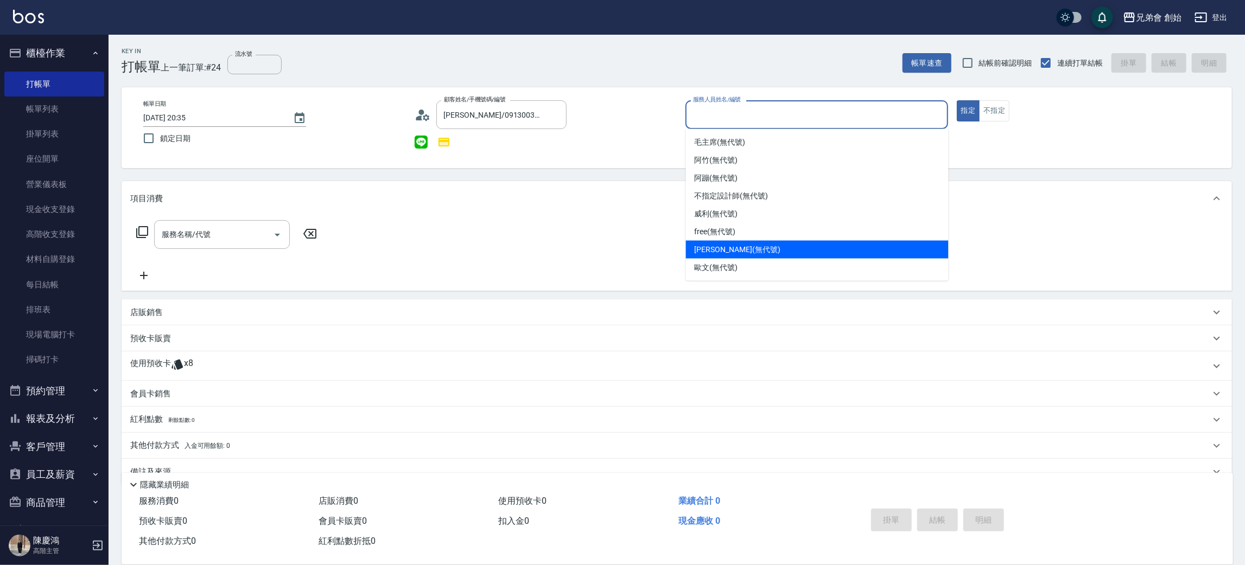
click at [712, 254] on span "[PERSON_NAME] (無代號)" at bounding box center [738, 249] width 86 height 11
type input "[PERSON_NAME](無代號)"
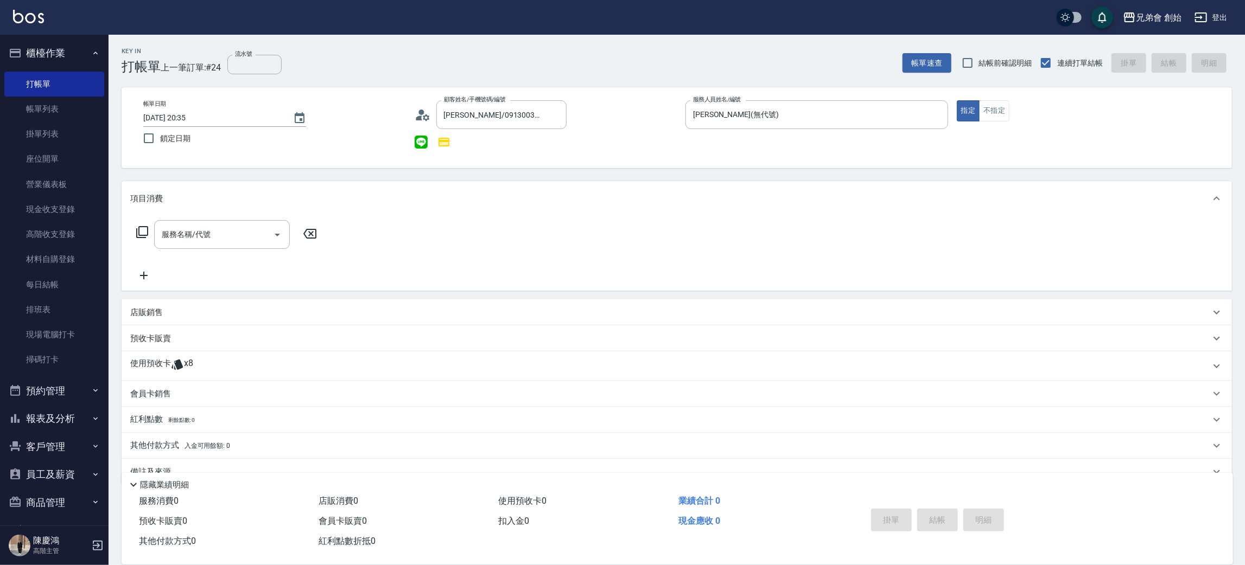
click at [156, 355] on div "使用預收卡 x8" at bounding box center [677, 366] width 1110 height 29
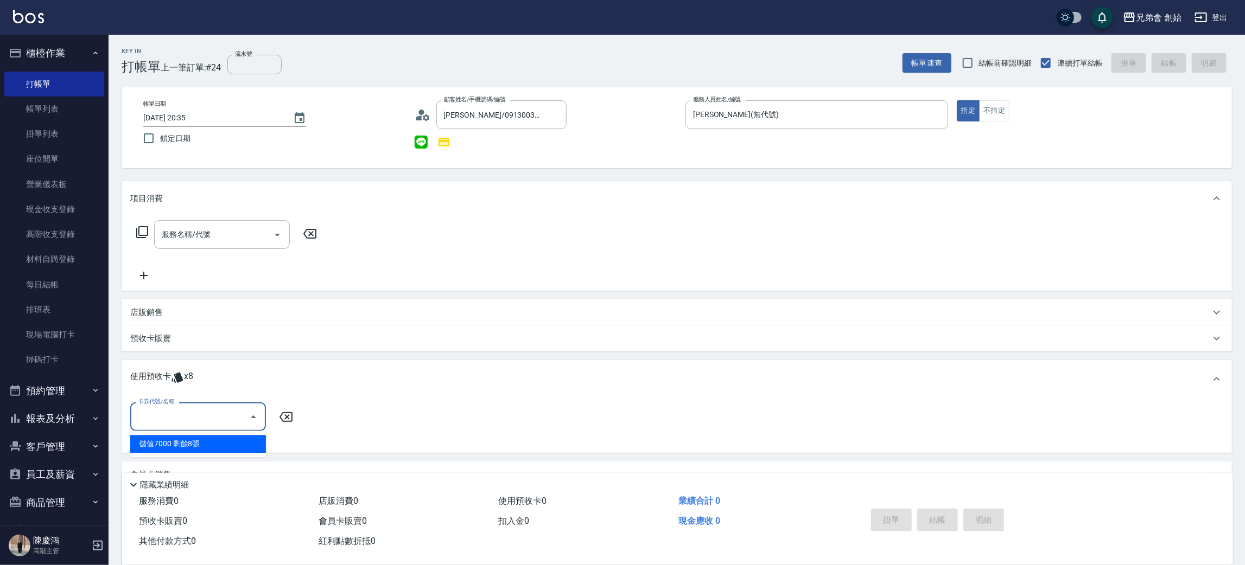
click at [164, 410] on input "卡券代號/名稱" at bounding box center [190, 417] width 110 height 19
click at [154, 440] on div "儲值7000 剩餘8張" at bounding box center [198, 444] width 136 height 18
type input "儲值7000"
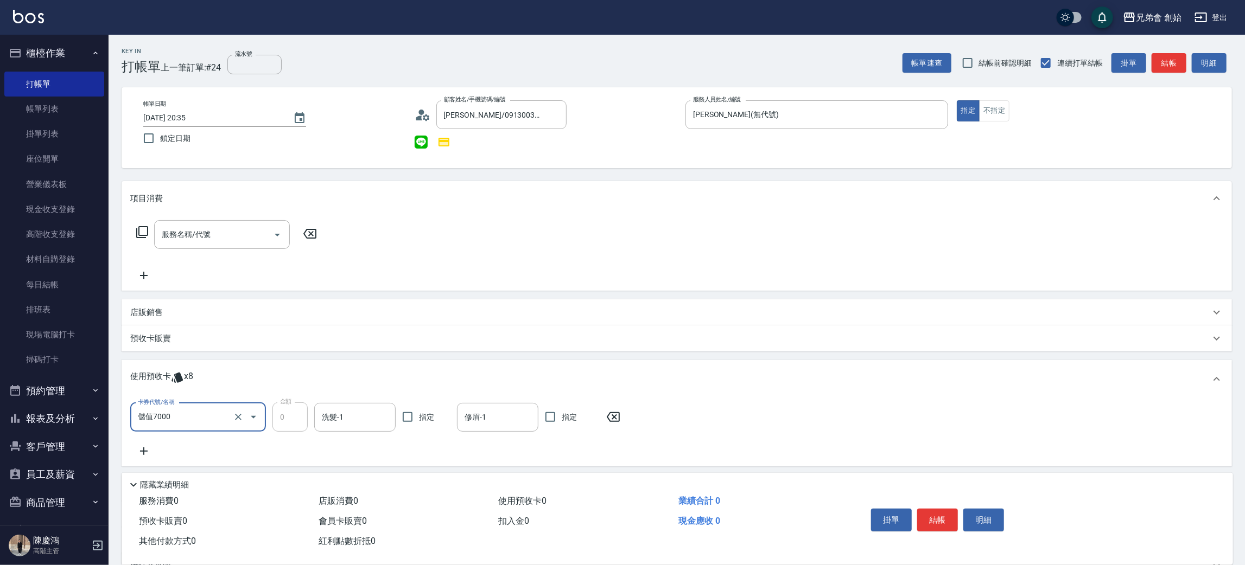
scroll to position [115, 0]
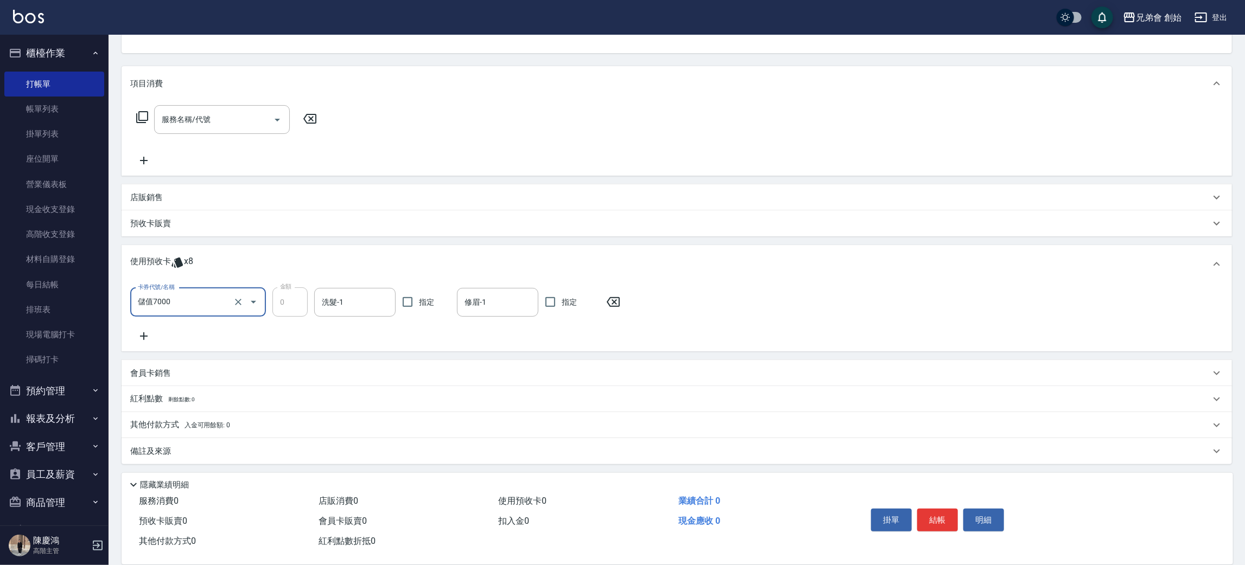
click at [945, 521] on button "結帳" at bounding box center [937, 520] width 41 height 23
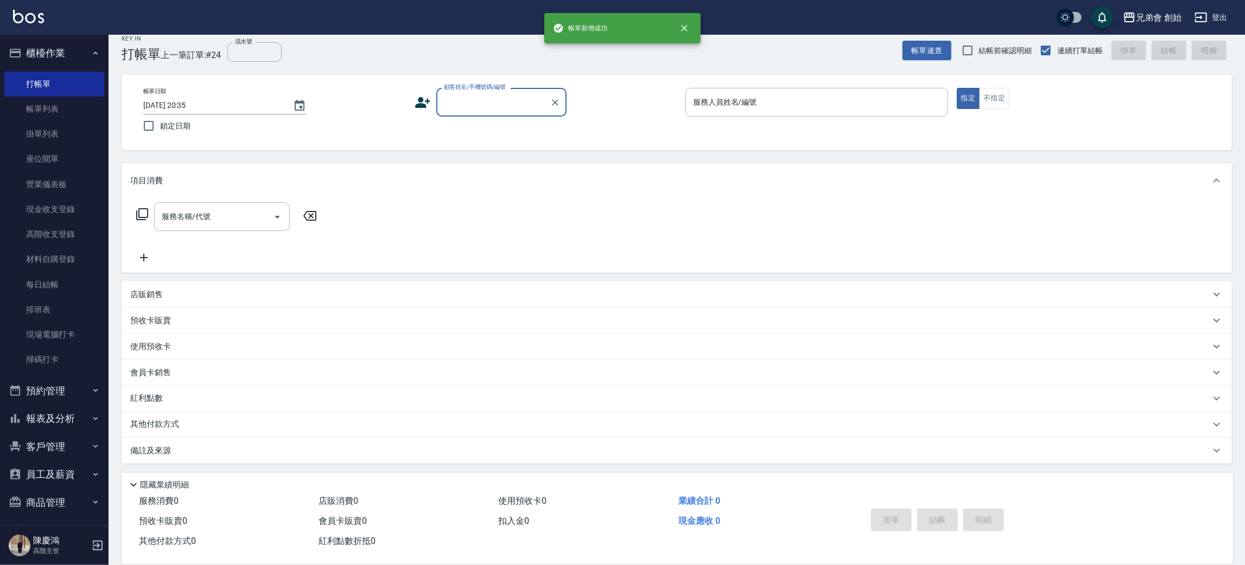
scroll to position [12, 0]
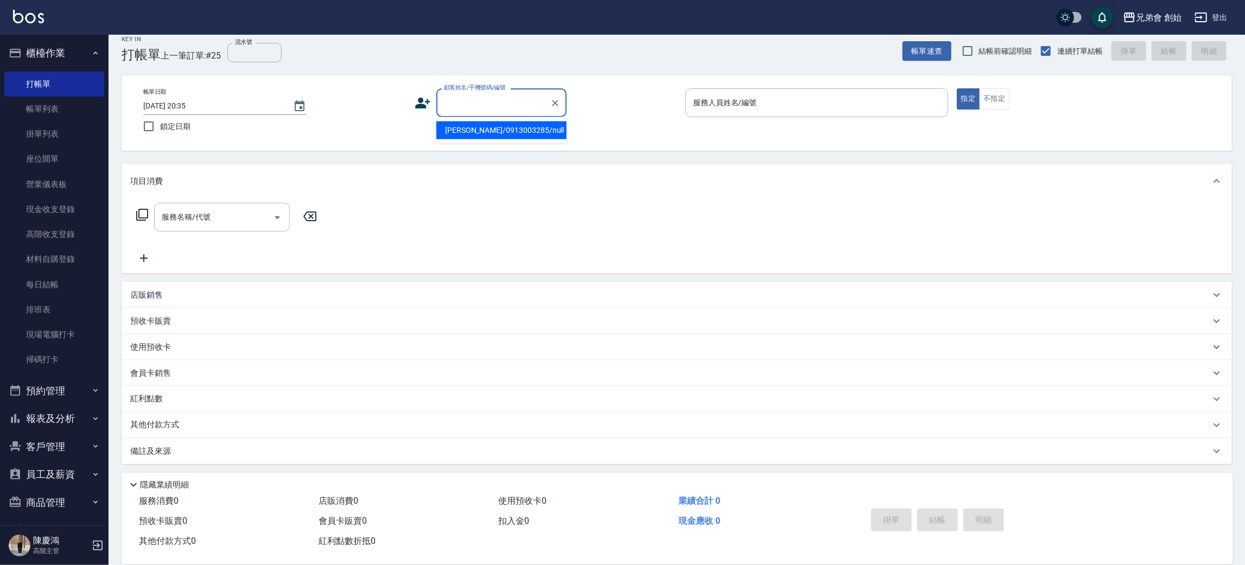
paste input "0911833809"
click at [480, 129] on li "[PERSON_NAME]/0911833809/null" at bounding box center [501, 131] width 130 height 18
type input "[PERSON_NAME]/0911833809/null"
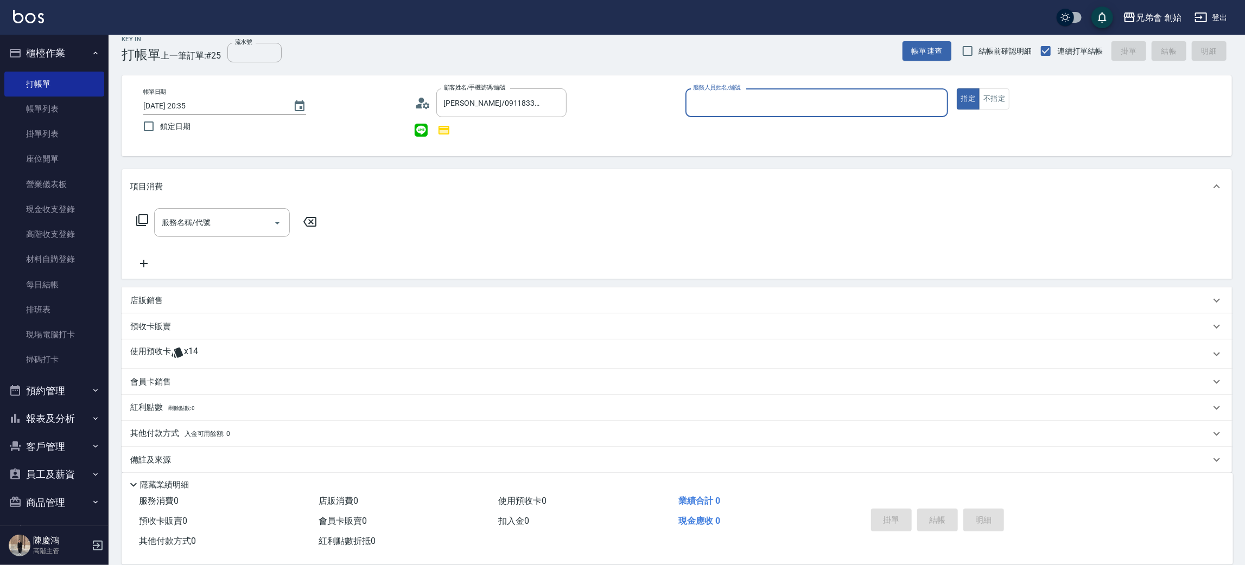
click at [183, 347] on icon at bounding box center [177, 352] width 13 height 13
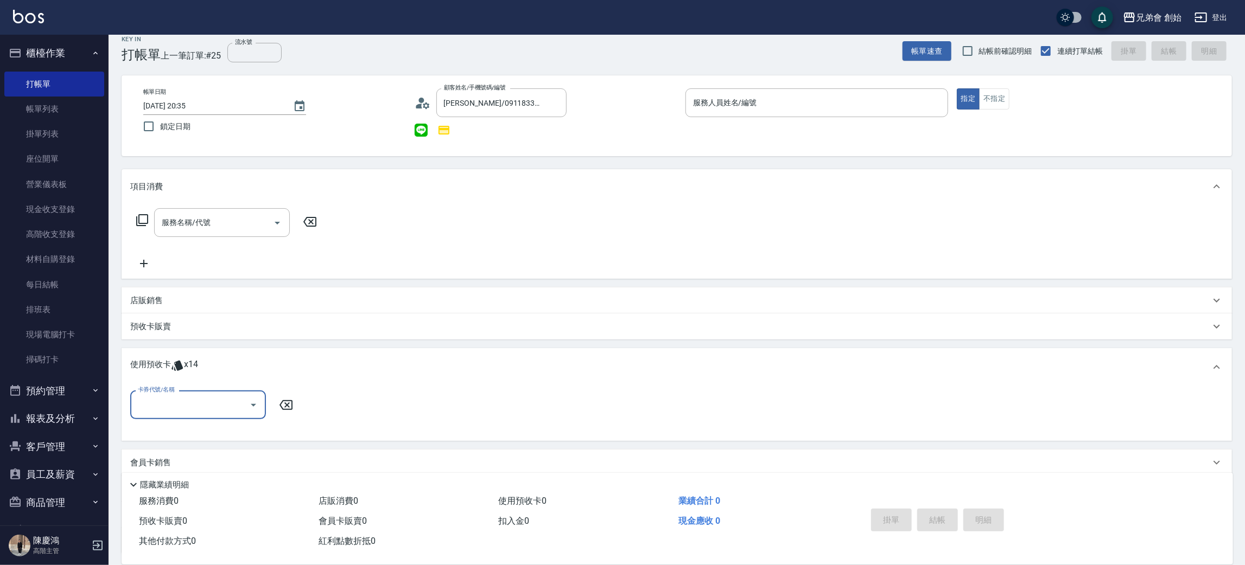
scroll to position [0, 0]
click at [200, 405] on input "卡券代號/名稱" at bounding box center [190, 405] width 110 height 19
click at [174, 444] on div "10500儲值(贈三次精修＆一次理髮) 剩餘14張" at bounding box center [198, 437] width 136 height 29
type input "10500儲值(贈三次精修＆一次理髮)"
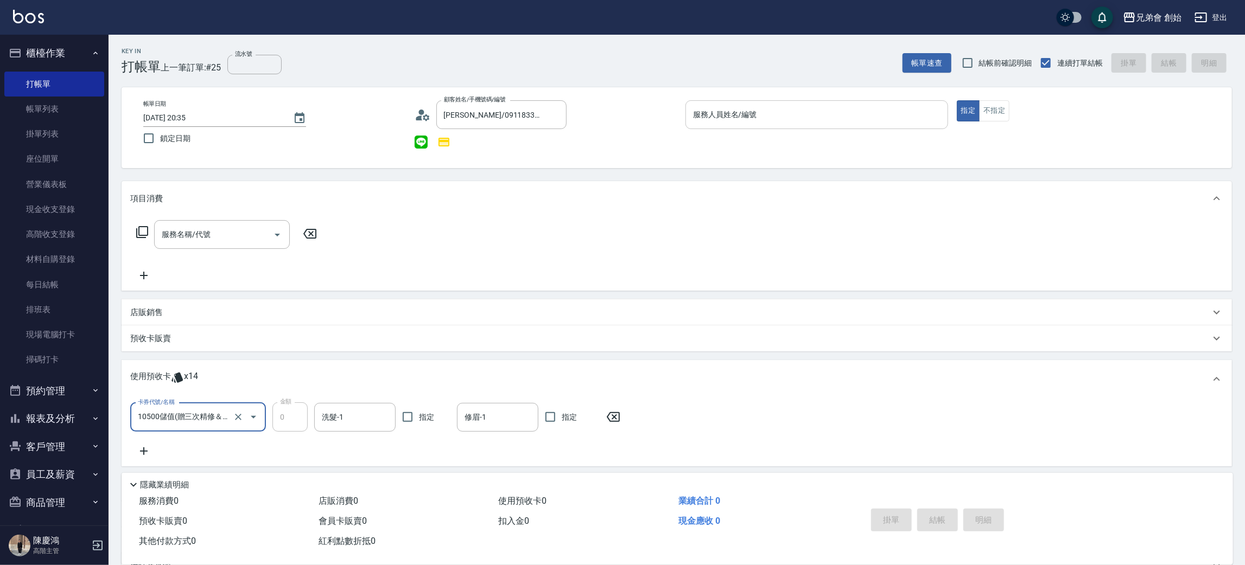
click at [724, 119] on input "服務人員姓名/編號" at bounding box center [816, 114] width 253 height 19
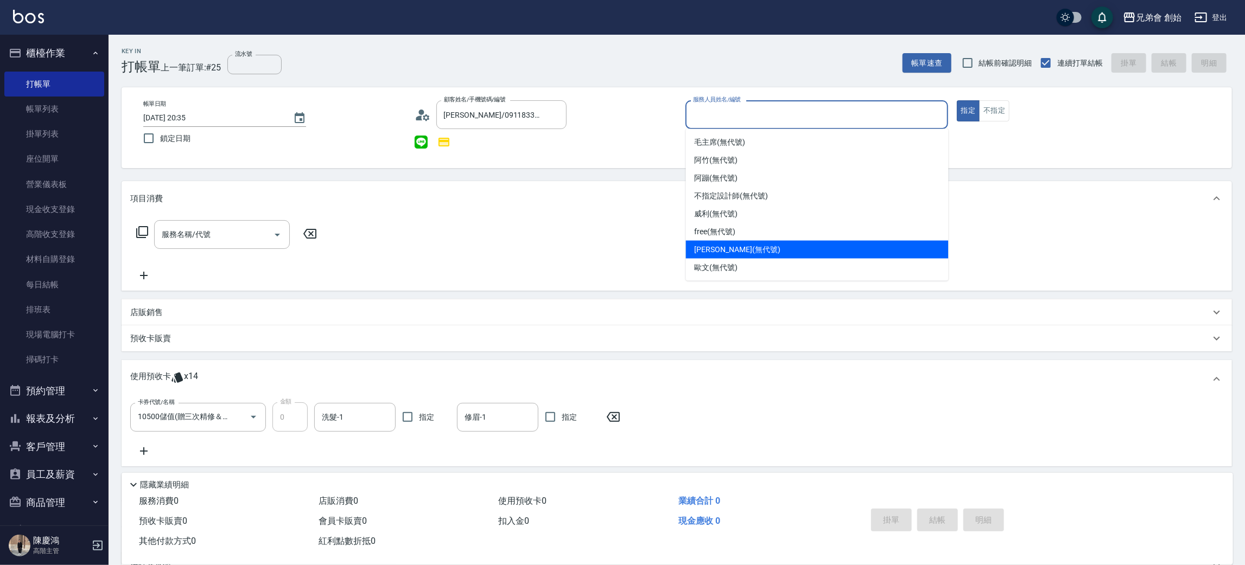
click at [722, 244] on span "[PERSON_NAME] (無代號)" at bounding box center [738, 249] width 86 height 11
type input "[PERSON_NAME](無代號)"
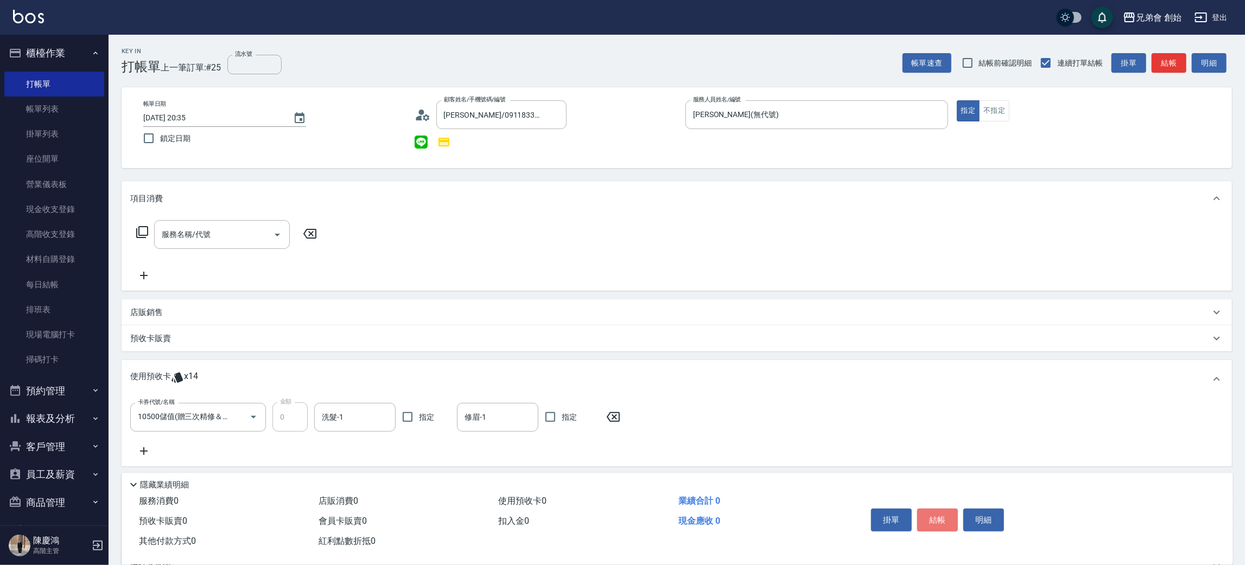
drag, startPoint x: 932, startPoint y: 523, endPoint x: 653, endPoint y: 364, distance: 320.8
click at [932, 523] on button "結帳" at bounding box center [937, 520] width 41 height 23
type input "[DATE] 20:36"
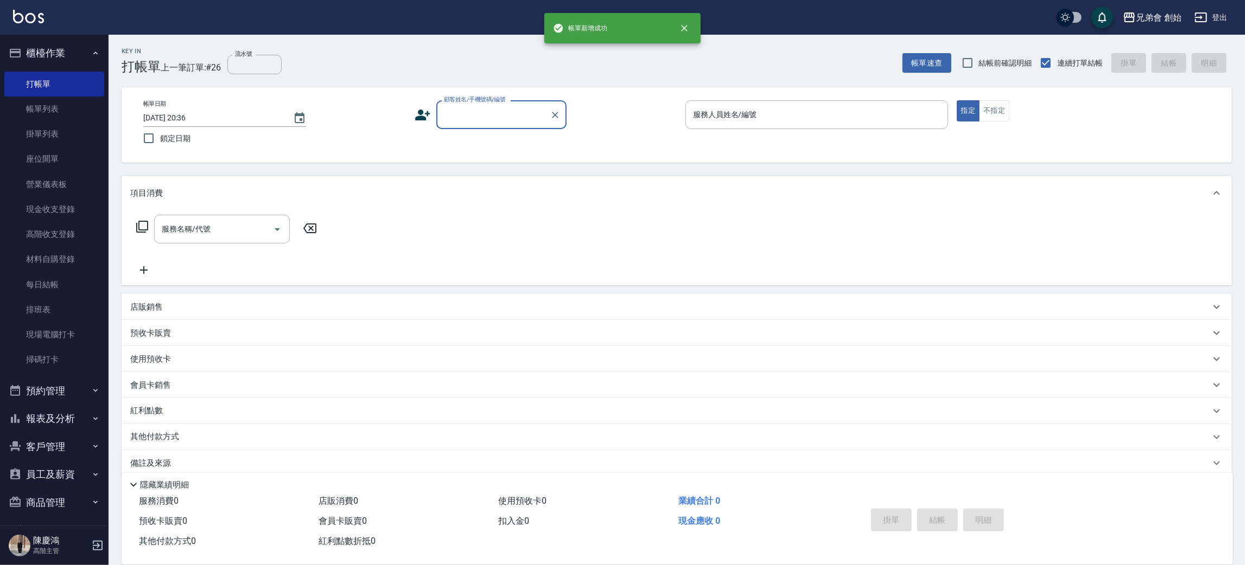
click at [363, 34] on div "兄弟會 創始 登出" at bounding box center [622, 17] width 1245 height 35
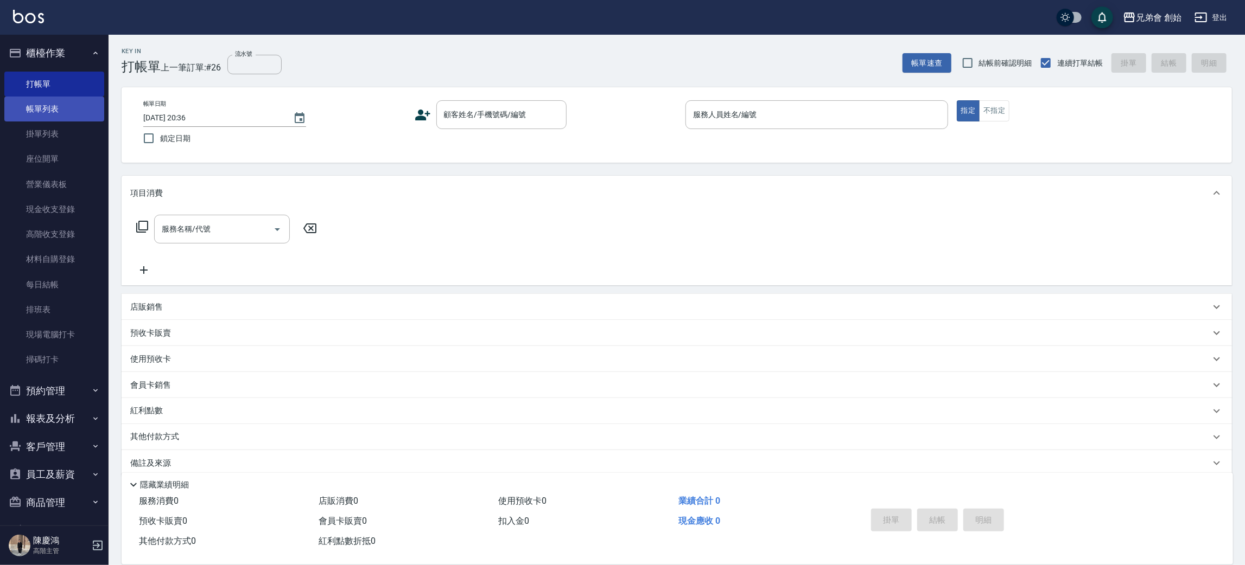
click at [73, 107] on link "帳單列表" at bounding box center [54, 109] width 100 height 25
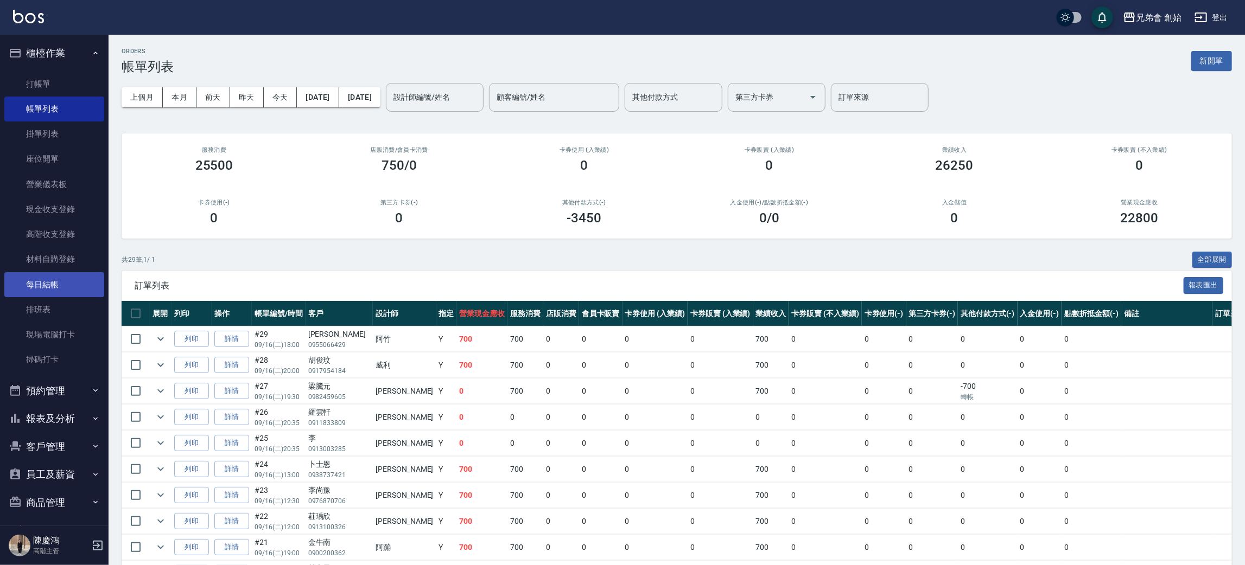
click at [60, 290] on link "每日結帳" at bounding box center [54, 284] width 100 height 25
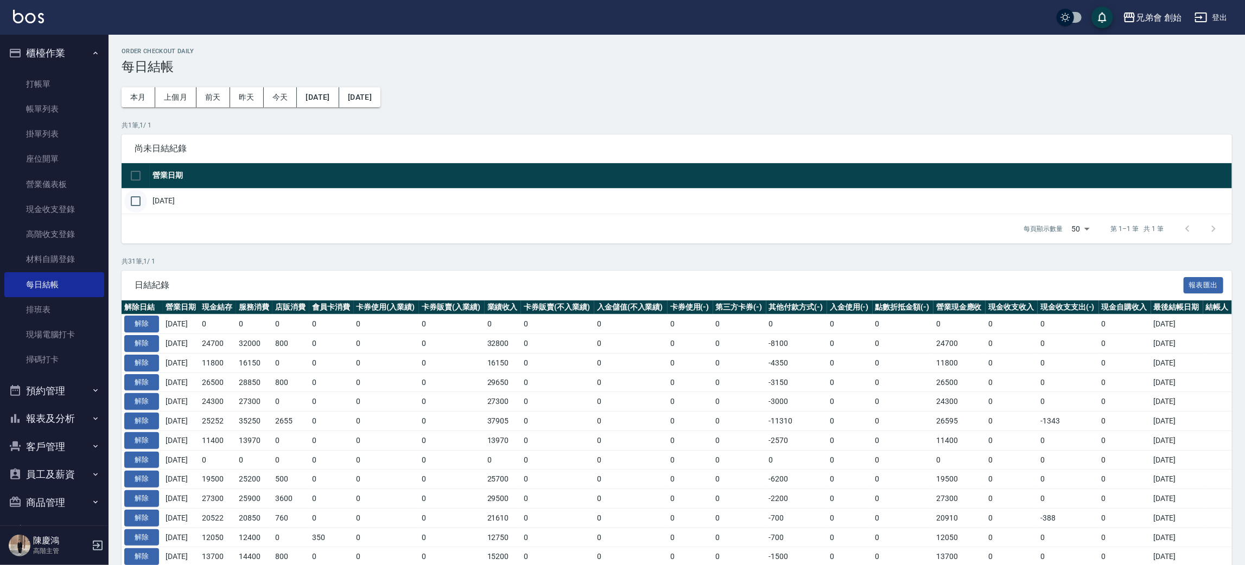
click at [126, 205] on input "checkbox" at bounding box center [135, 201] width 23 height 23
checkbox input "true"
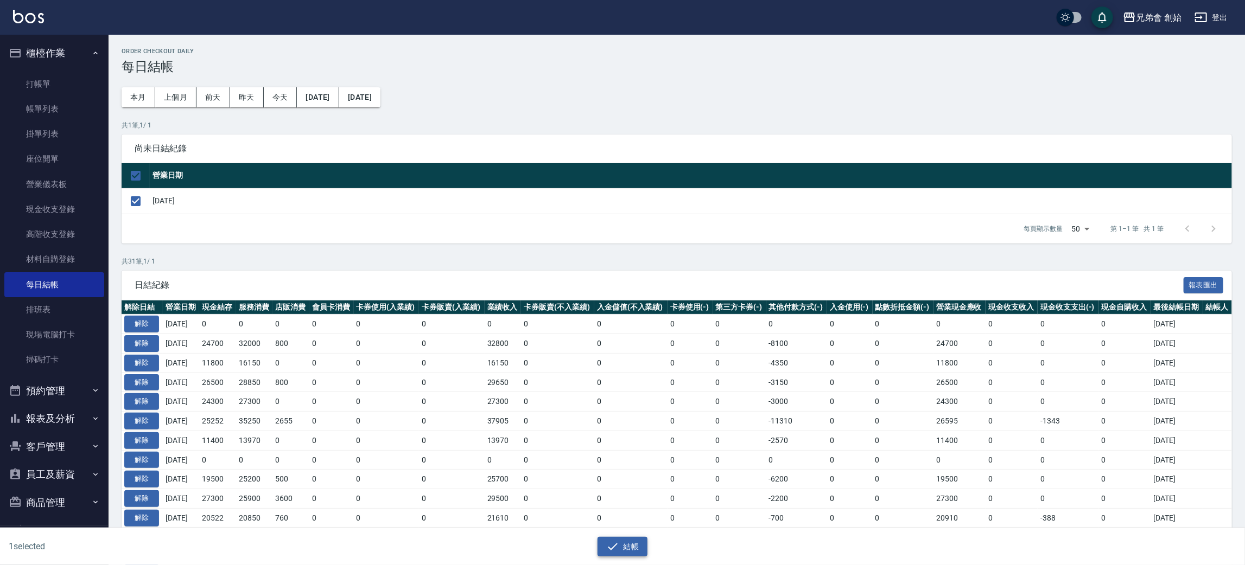
click at [641, 543] on button "結帳" at bounding box center [622, 547] width 50 height 20
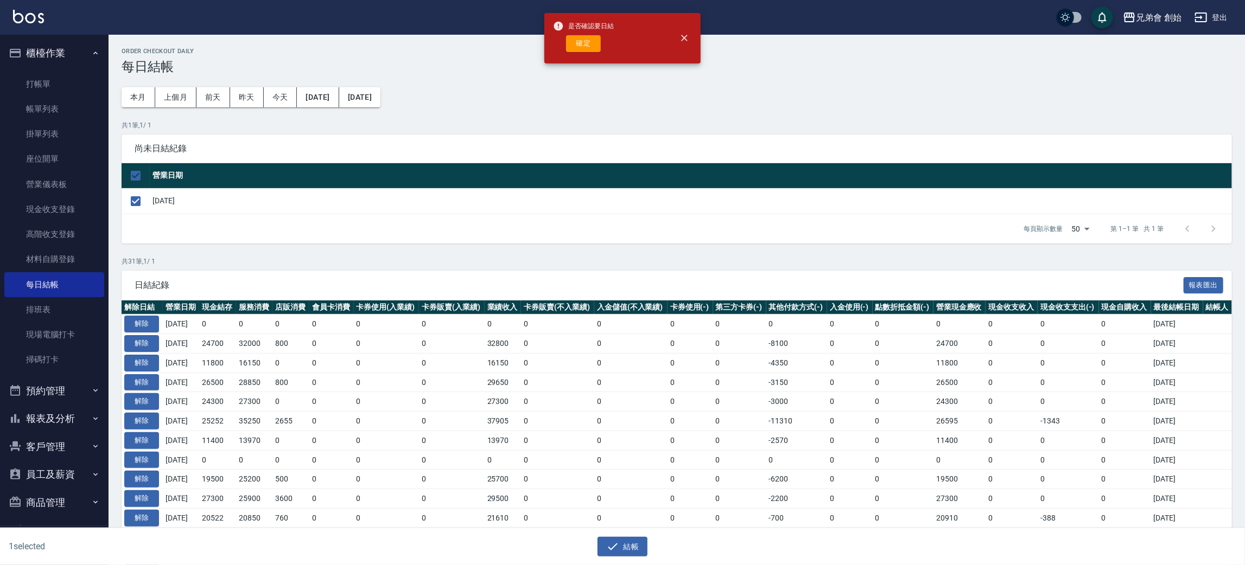
click at [588, 40] on button "確定" at bounding box center [583, 43] width 35 height 17
checkbox input "false"
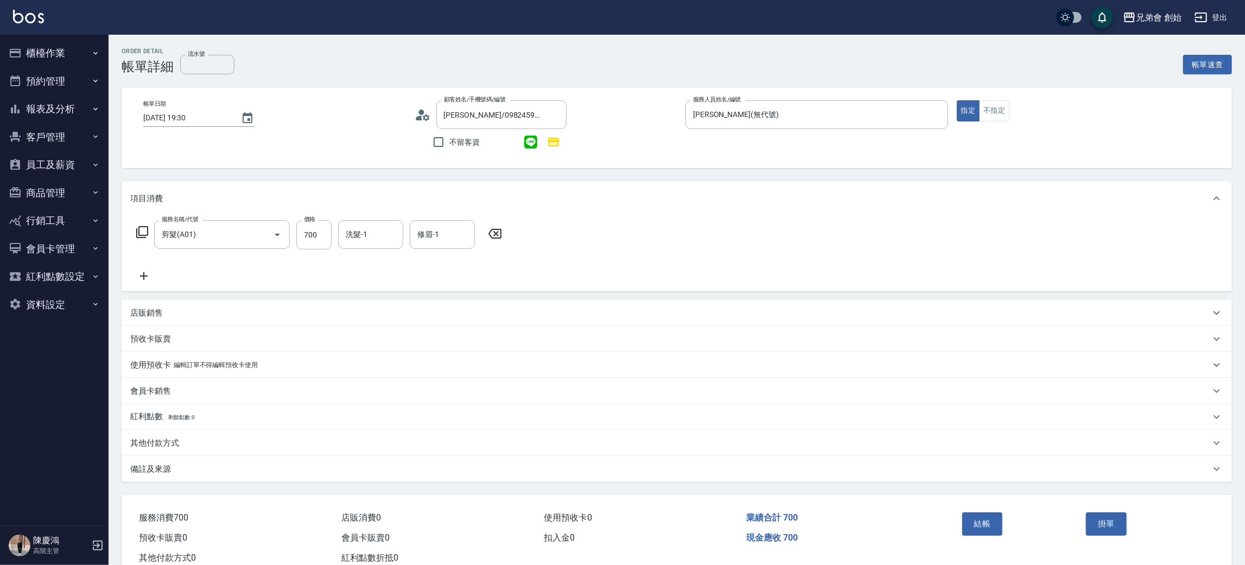
click at [188, 452] on div "其他付款方式" at bounding box center [677, 443] width 1110 height 26
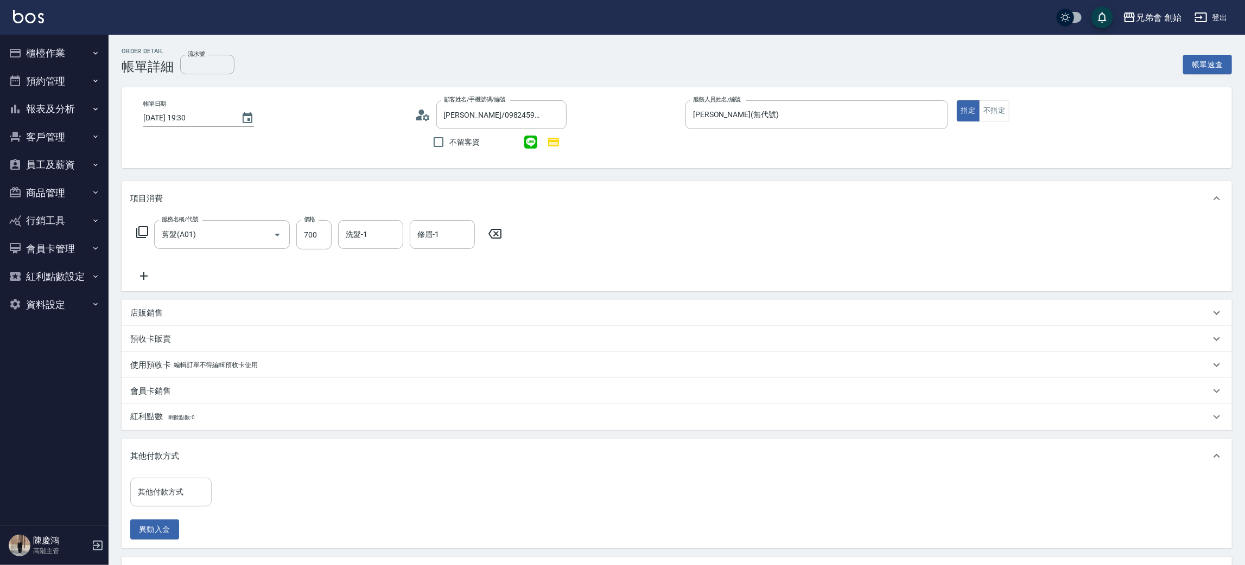
click at [161, 484] on div "其他付款方式 其他付款方式" at bounding box center [170, 492] width 81 height 29
click at [177, 435] on span "轉帳" at bounding box center [170, 429] width 81 height 18
type input "轉帳"
click at [250, 491] on input "0" at bounding box center [258, 492] width 81 height 29
type input "700"
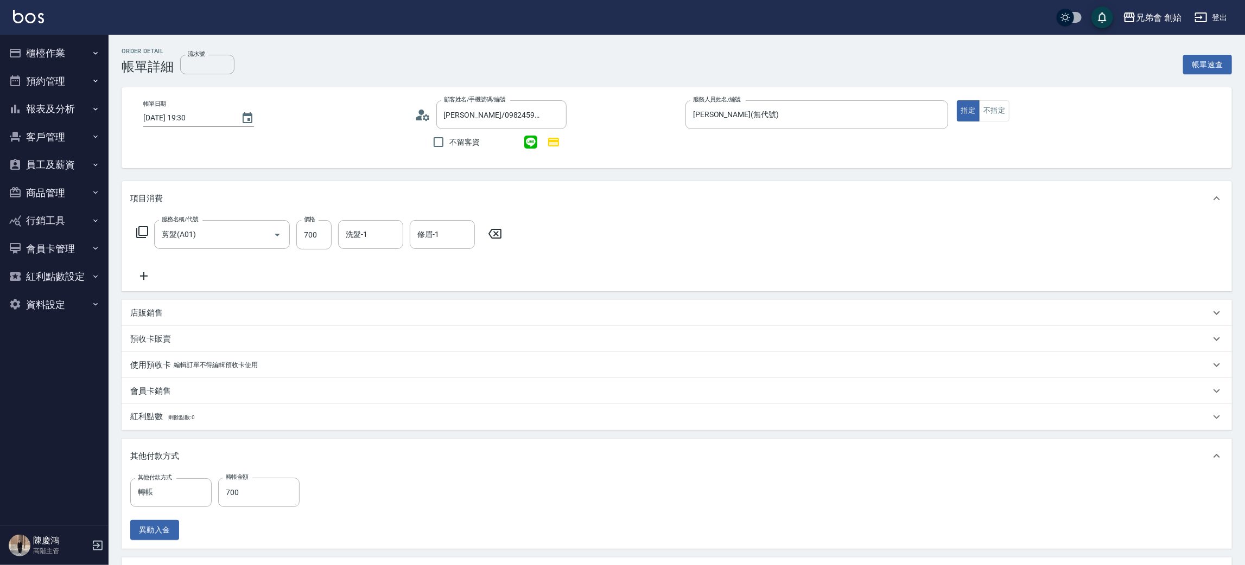
click at [972, 516] on div "其他付款方式 轉帳 其他付款方式 轉帳金額 700 轉帳金額 異動入金" at bounding box center [676, 509] width 1093 height 62
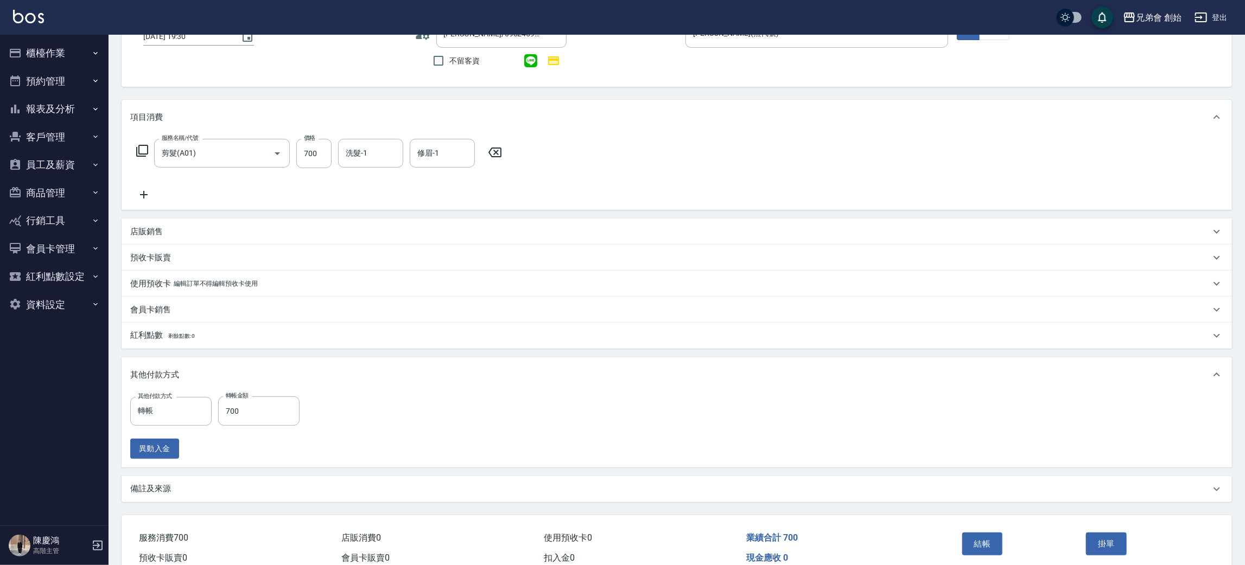
scroll to position [132, 0]
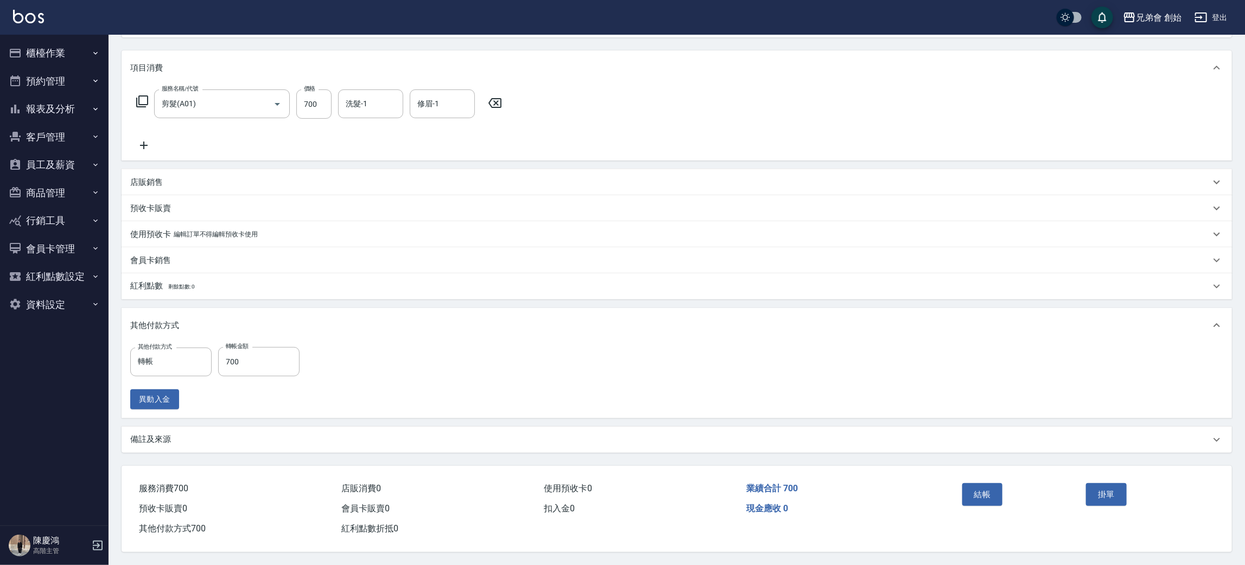
click at [989, 513] on div "結帳" at bounding box center [1020, 502] width 124 height 47
click at [989, 488] on button "結帳" at bounding box center [982, 495] width 41 height 23
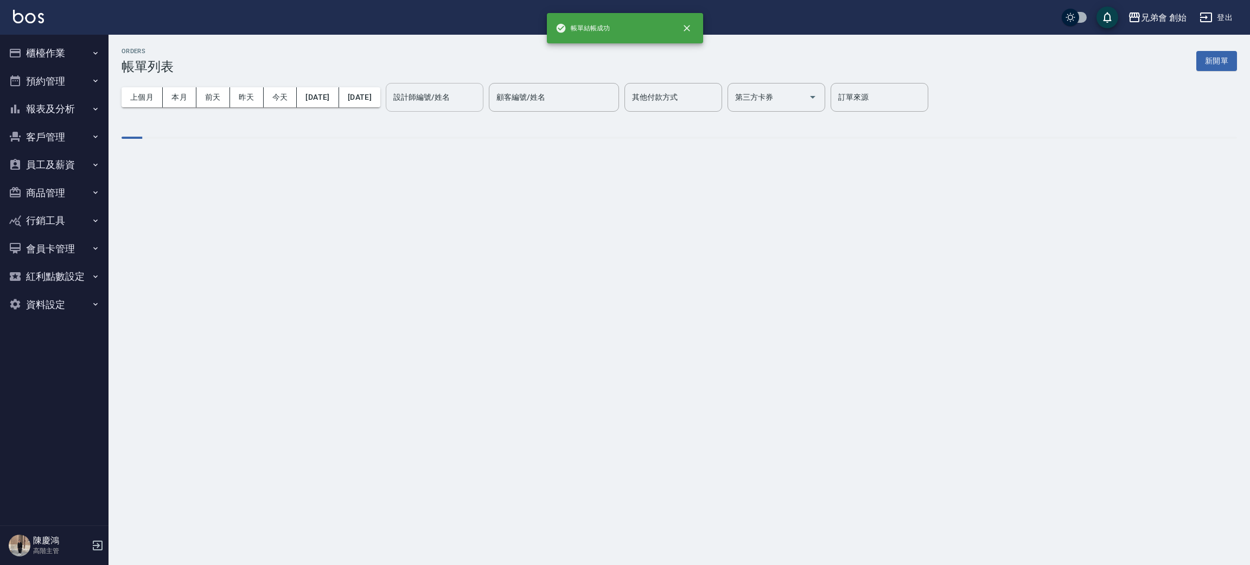
click at [484, 110] on div "設計師編號/姓名" at bounding box center [435, 97] width 98 height 29
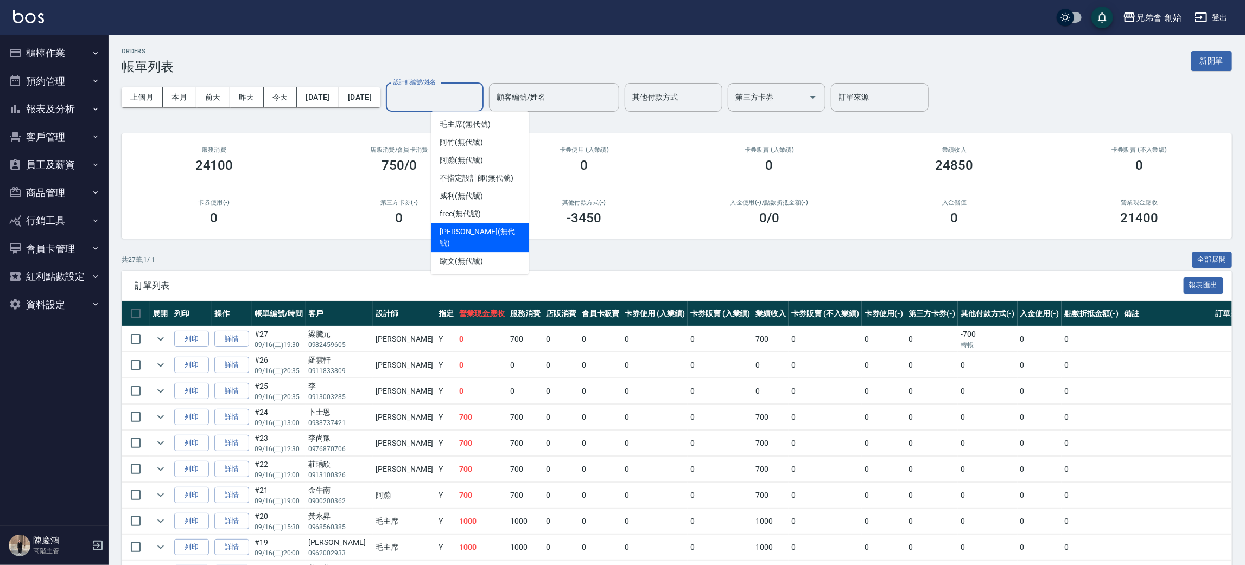
click at [471, 227] on span "[PERSON_NAME] (無代號)" at bounding box center [480, 237] width 80 height 23
type input "[PERSON_NAME](無代號)"
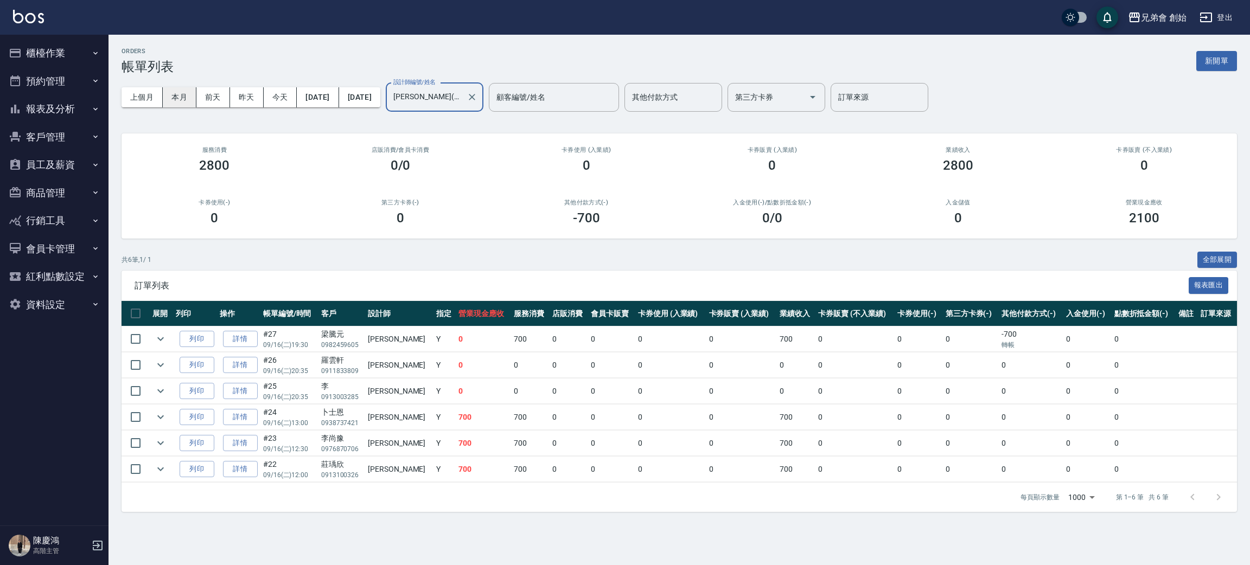
click at [183, 93] on button "本月" at bounding box center [180, 97] width 34 height 20
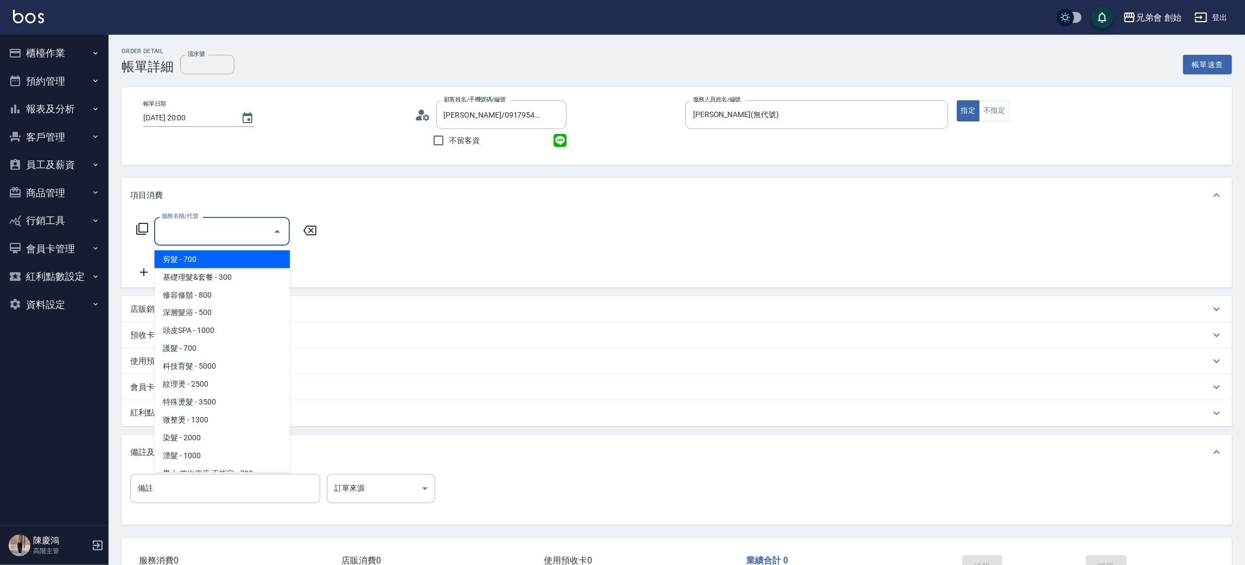
click at [202, 258] on span "剪髮 - 700" at bounding box center [222, 260] width 136 height 18
type input "剪髮(A01)"
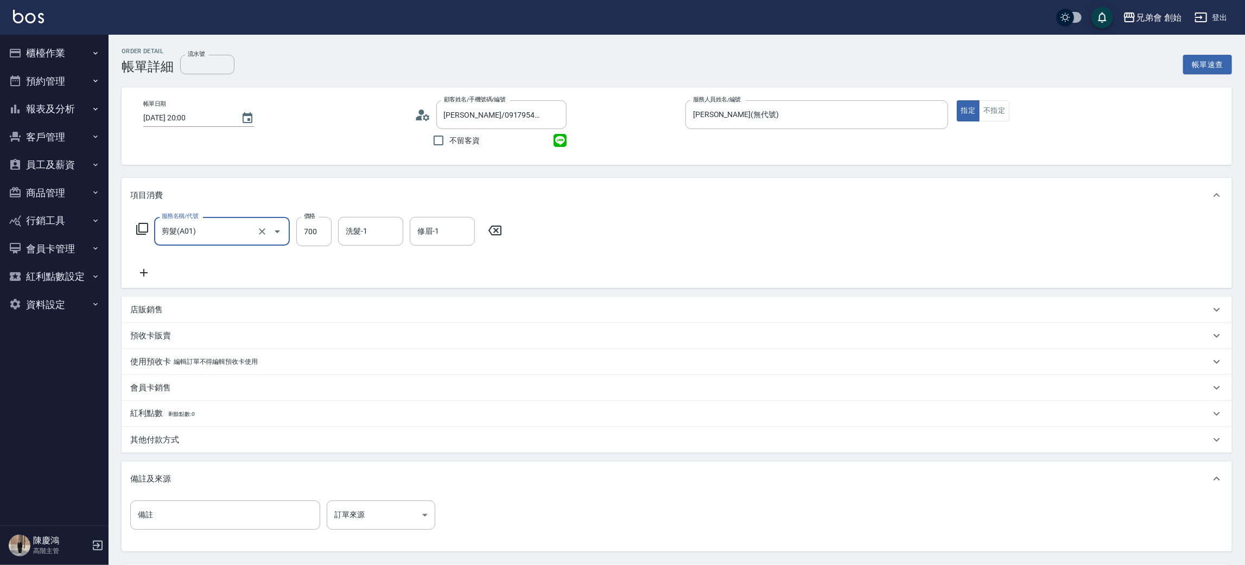
click at [686, 224] on div "服務名稱/代號 剪髮(A01) 服務名稱/代號 價格 700 價格 洗髮-1 洗髮-1 修眉-1 修眉-1" at bounding box center [677, 250] width 1110 height 75
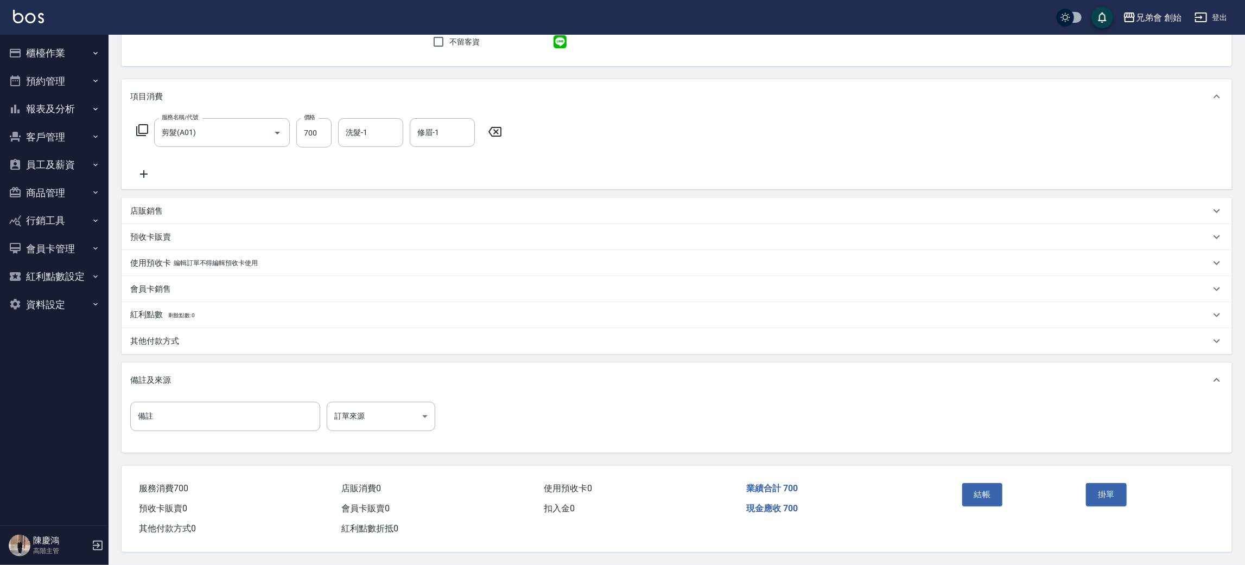
click at [995, 488] on button "結帳" at bounding box center [982, 495] width 41 height 23
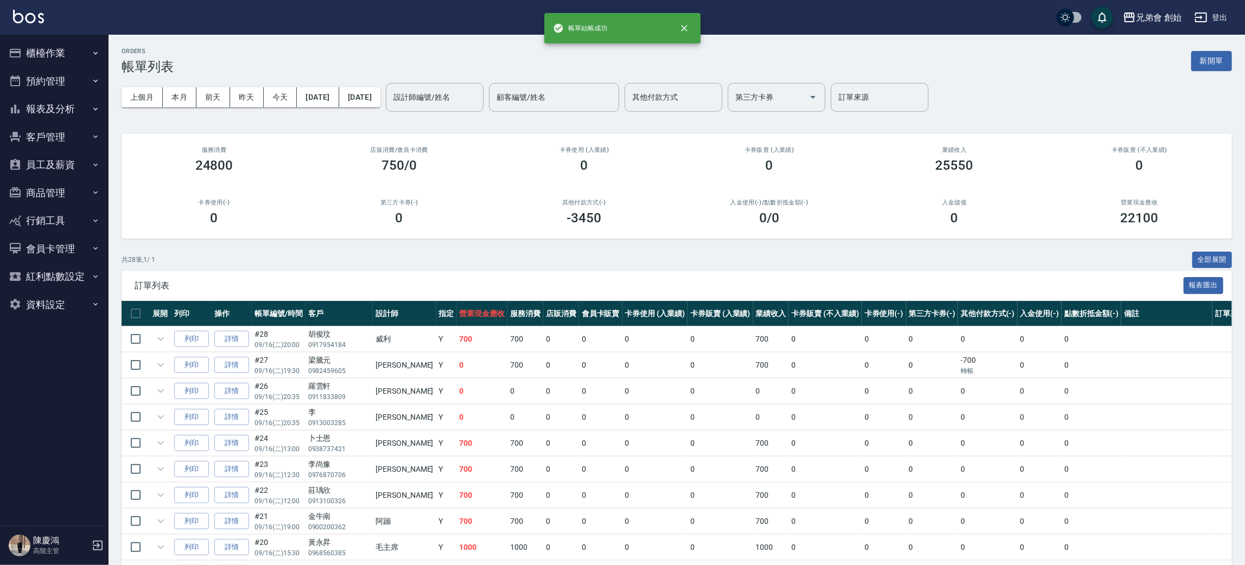
click at [341, 51] on div "ORDERS 帳單列表 新開單" at bounding box center [677, 61] width 1110 height 27
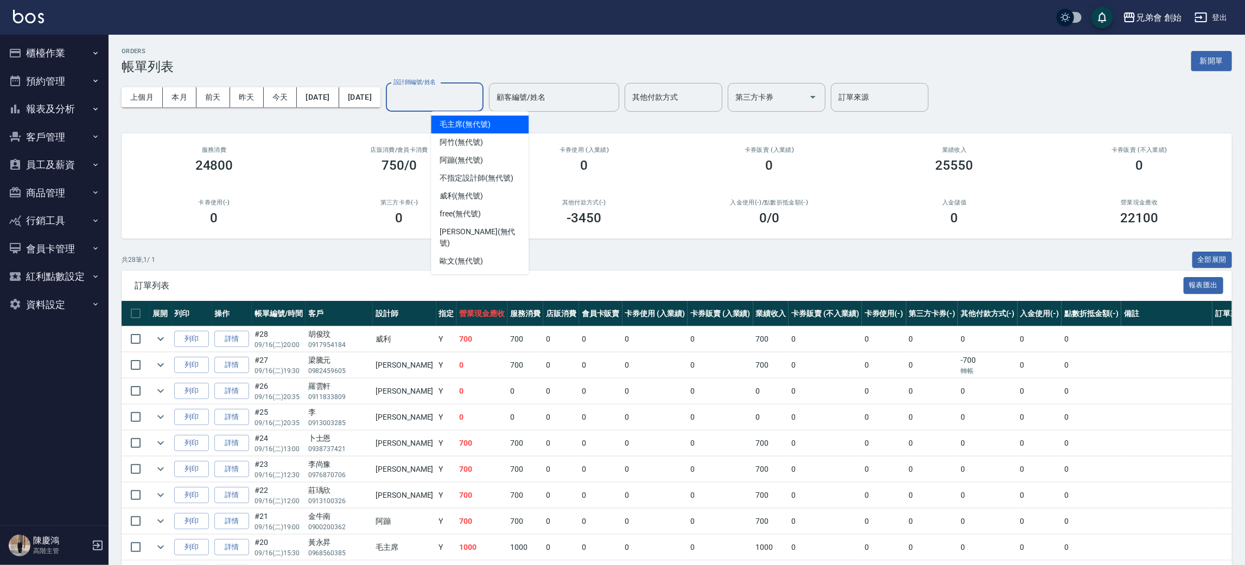
click at [479, 94] on input "設計師編號/姓名" at bounding box center [435, 97] width 88 height 19
click at [481, 195] on span "[PERSON_NAME] (無代號)" at bounding box center [461, 195] width 43 height 11
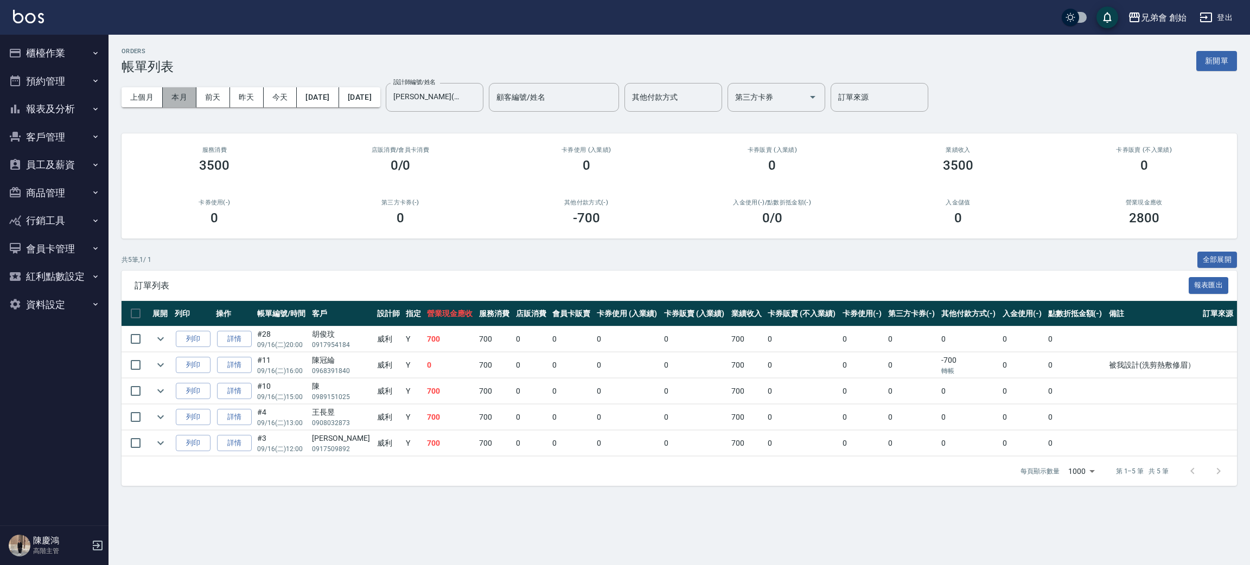
click at [175, 99] on button "本月" at bounding box center [180, 97] width 34 height 20
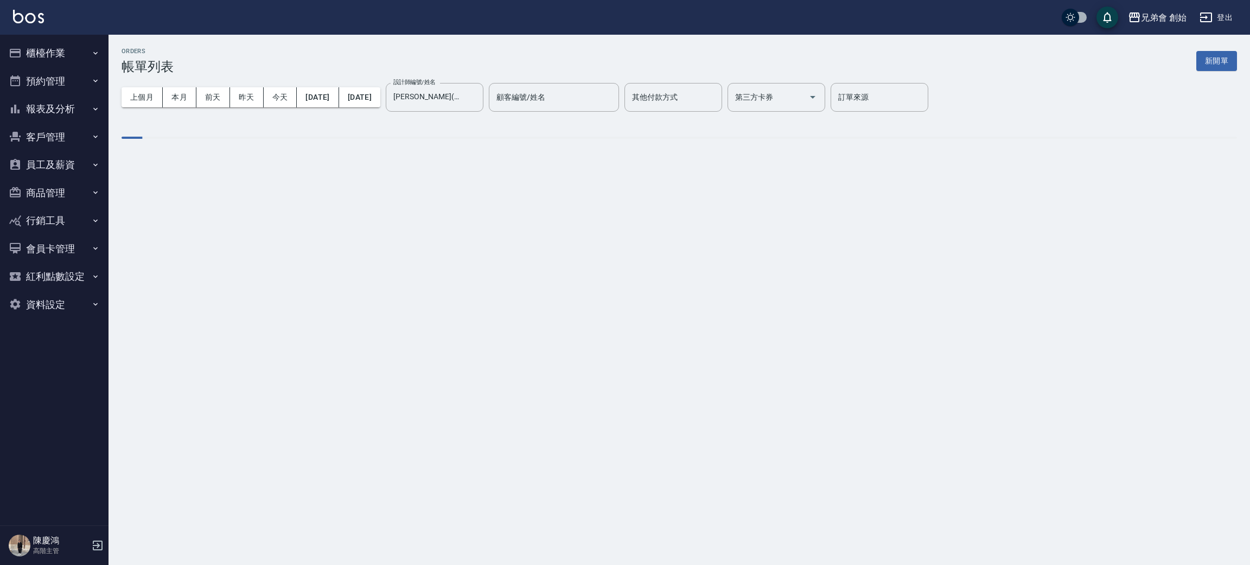
click at [321, 37] on div "ORDERS 帳單列表 新開單 上個月 本月 [DATE] [DATE] [DATE] [DATE] [DATE] 設計師編號/姓名 [PERSON_NAME…" at bounding box center [680, 101] width 1142 height 133
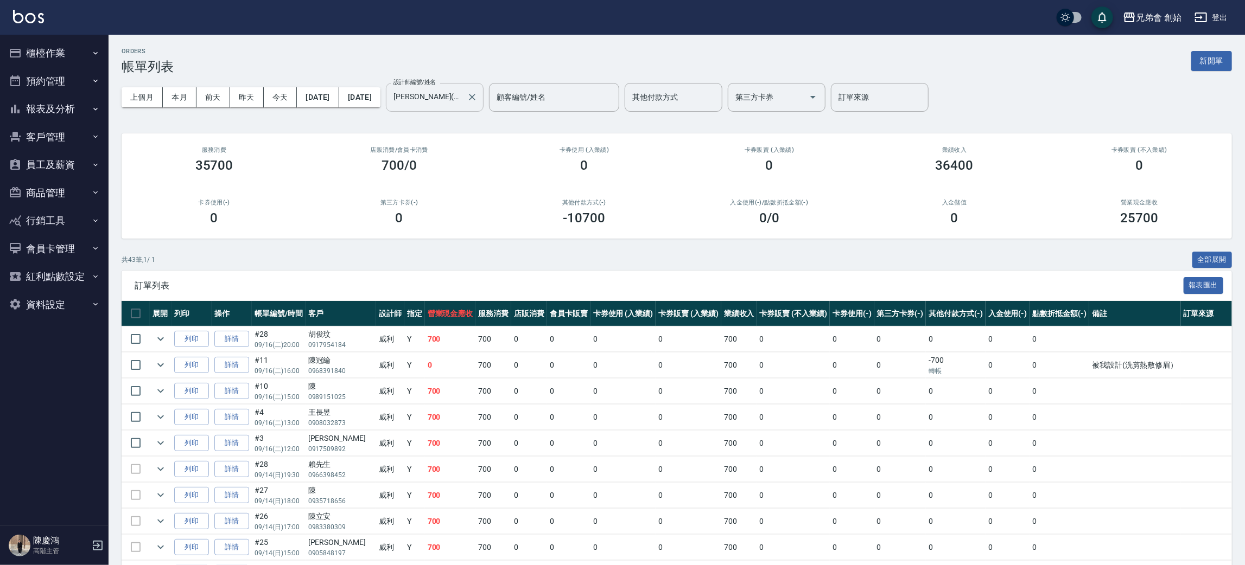
click at [462, 94] on input "[PERSON_NAME](無代號)" at bounding box center [427, 97] width 72 height 19
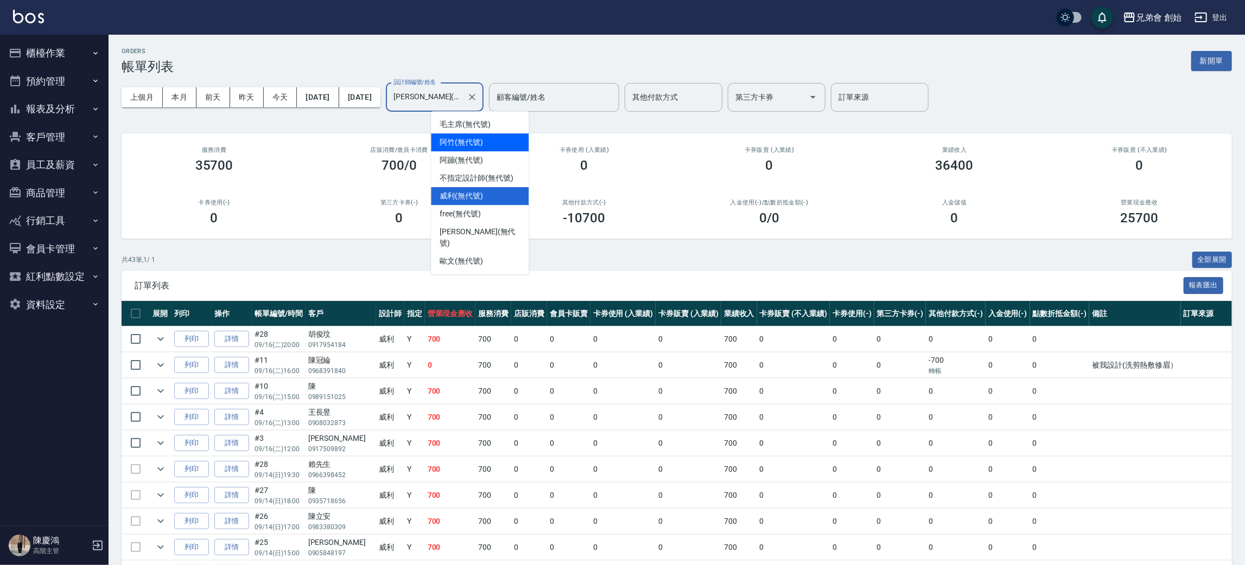
click at [474, 145] on span "阿竹 (無代號)" at bounding box center [461, 142] width 43 height 11
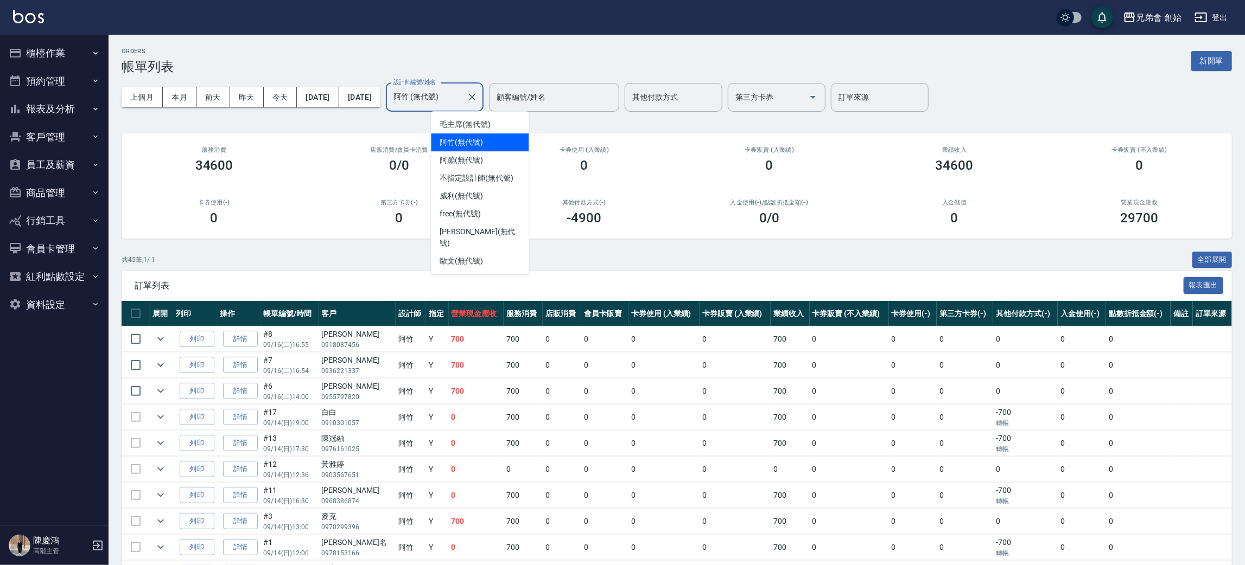
click at [462, 100] on input "阿竹 (無代號)" at bounding box center [427, 97] width 72 height 19
click at [471, 195] on span "威利 (無代號)" at bounding box center [461, 195] width 43 height 11
type input "威利(無代號)"
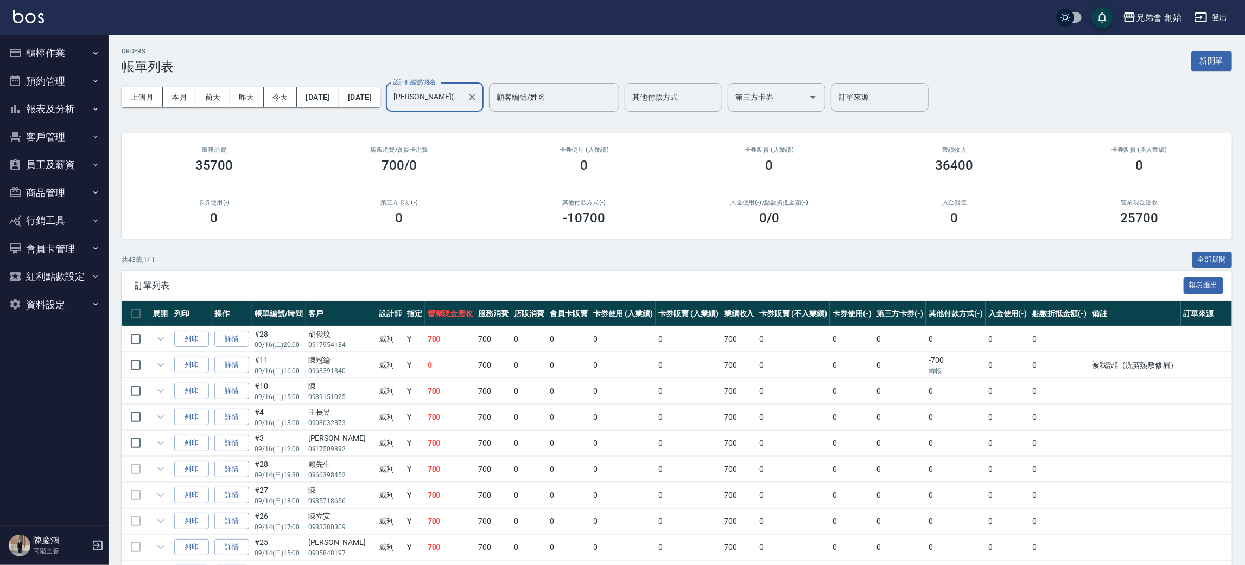
click at [449, 55] on div "ORDERS 帳單列表 新開單" at bounding box center [677, 61] width 1110 height 27
click at [462, 97] on input "威利(無代號)" at bounding box center [427, 97] width 72 height 19
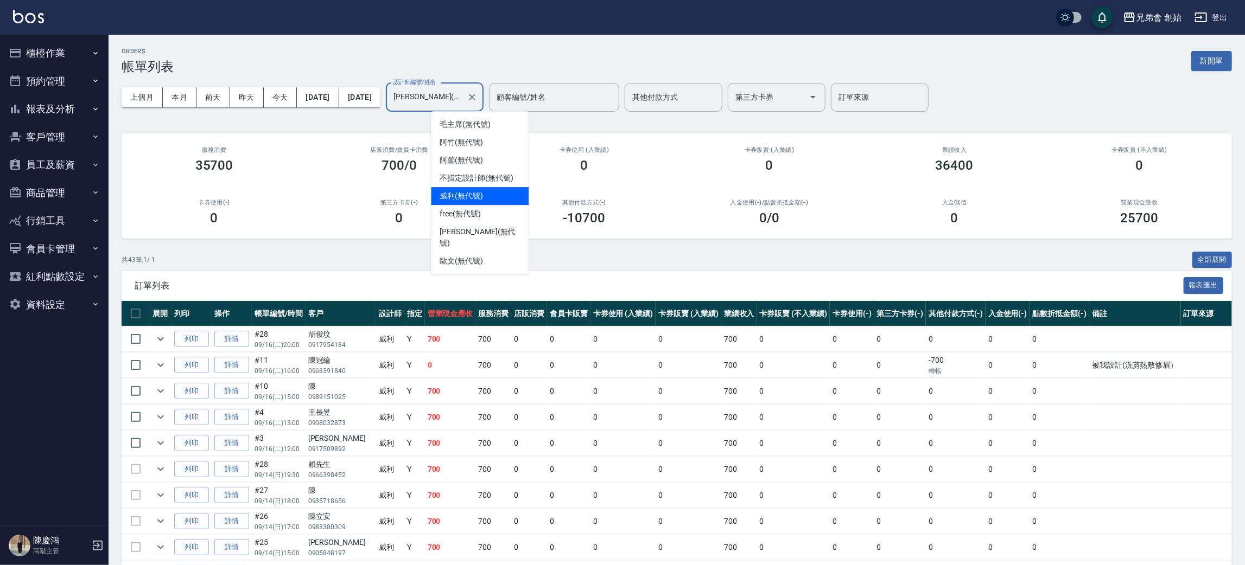
click at [476, 194] on span "威利 (無代號)" at bounding box center [461, 195] width 43 height 11
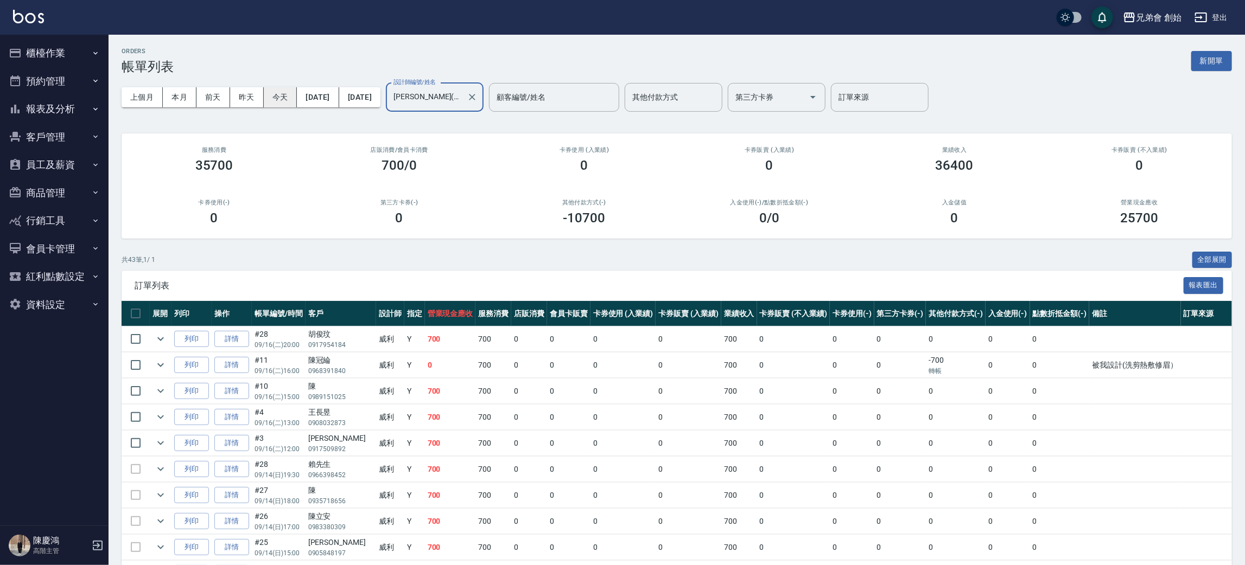
click at [290, 99] on button "今天" at bounding box center [281, 97] width 34 height 20
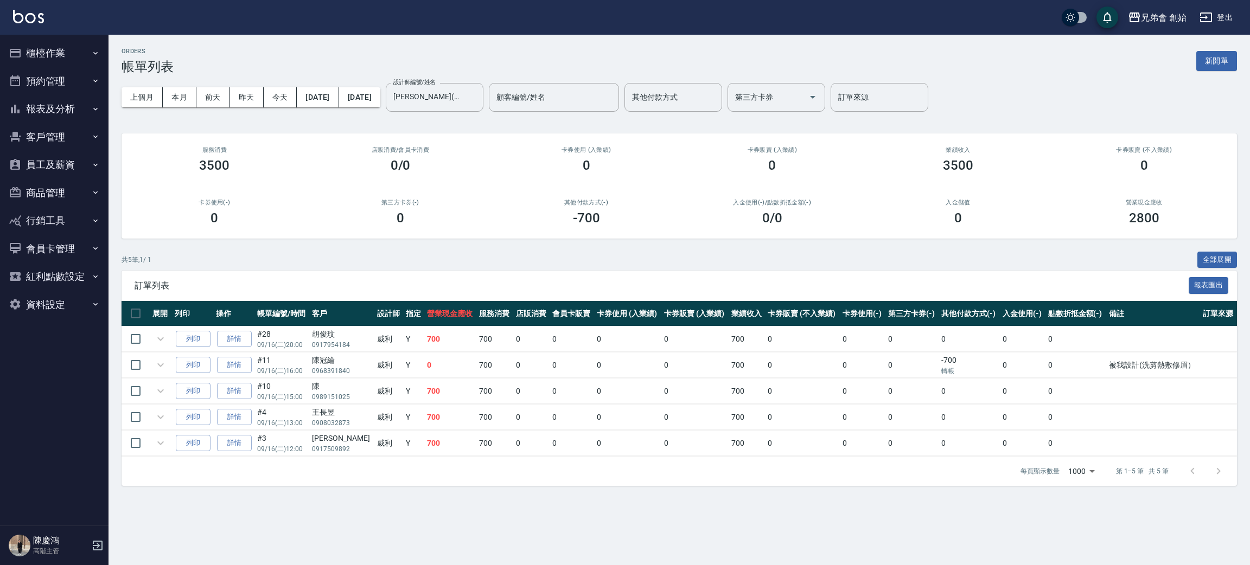
click at [341, 48] on div "ORDERS 帳單列表 新開單" at bounding box center [680, 61] width 1116 height 27
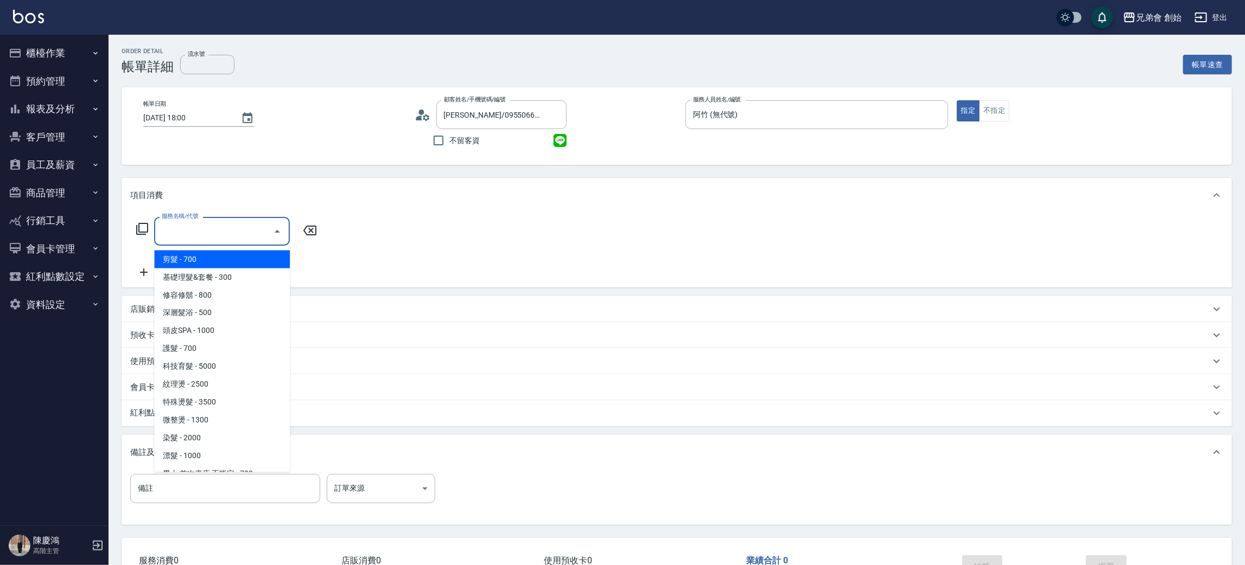
click at [237, 252] on span "剪髮 - 700" at bounding box center [222, 260] width 136 height 18
type input "剪髮(A01)"
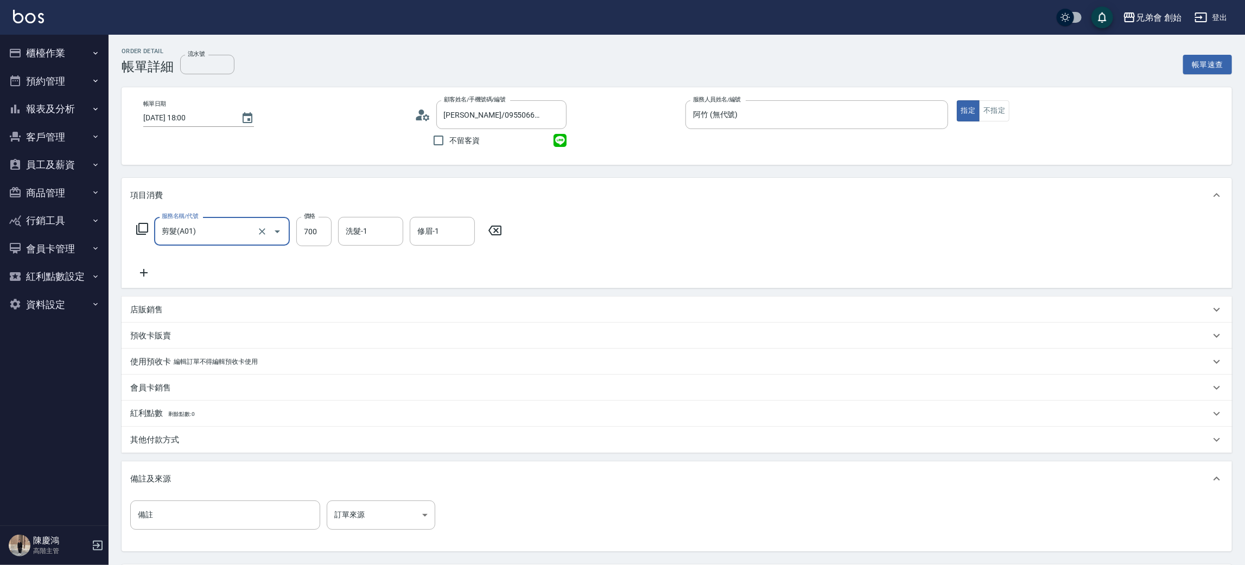
scroll to position [101, 0]
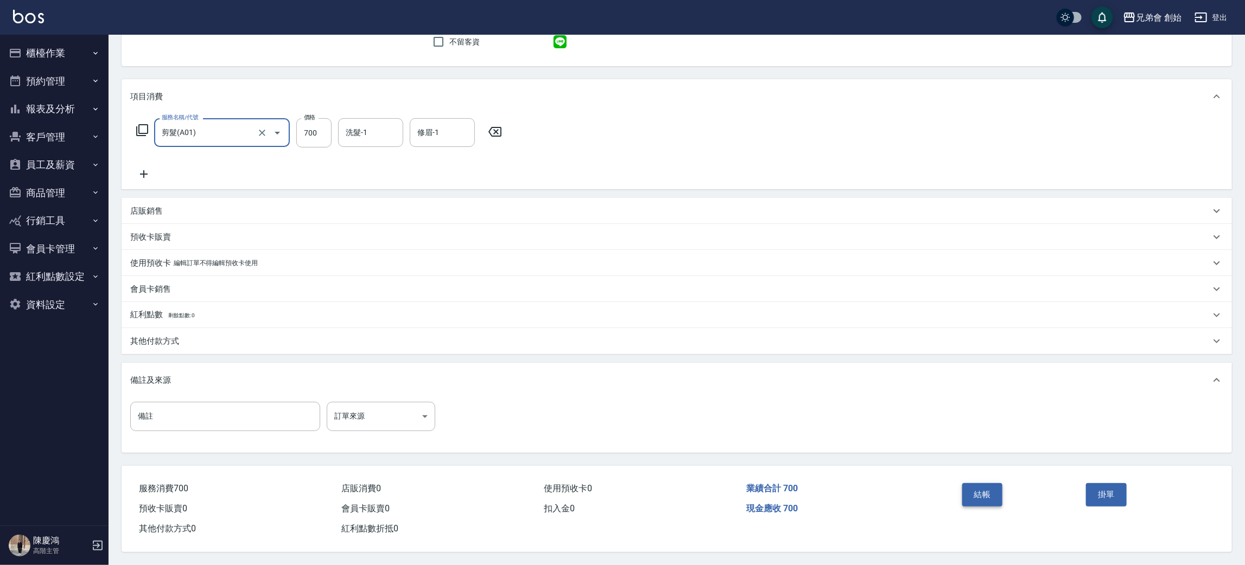
click at [993, 491] on button "結帳" at bounding box center [982, 495] width 41 height 23
